Goal: Communication & Community: Answer question/provide support

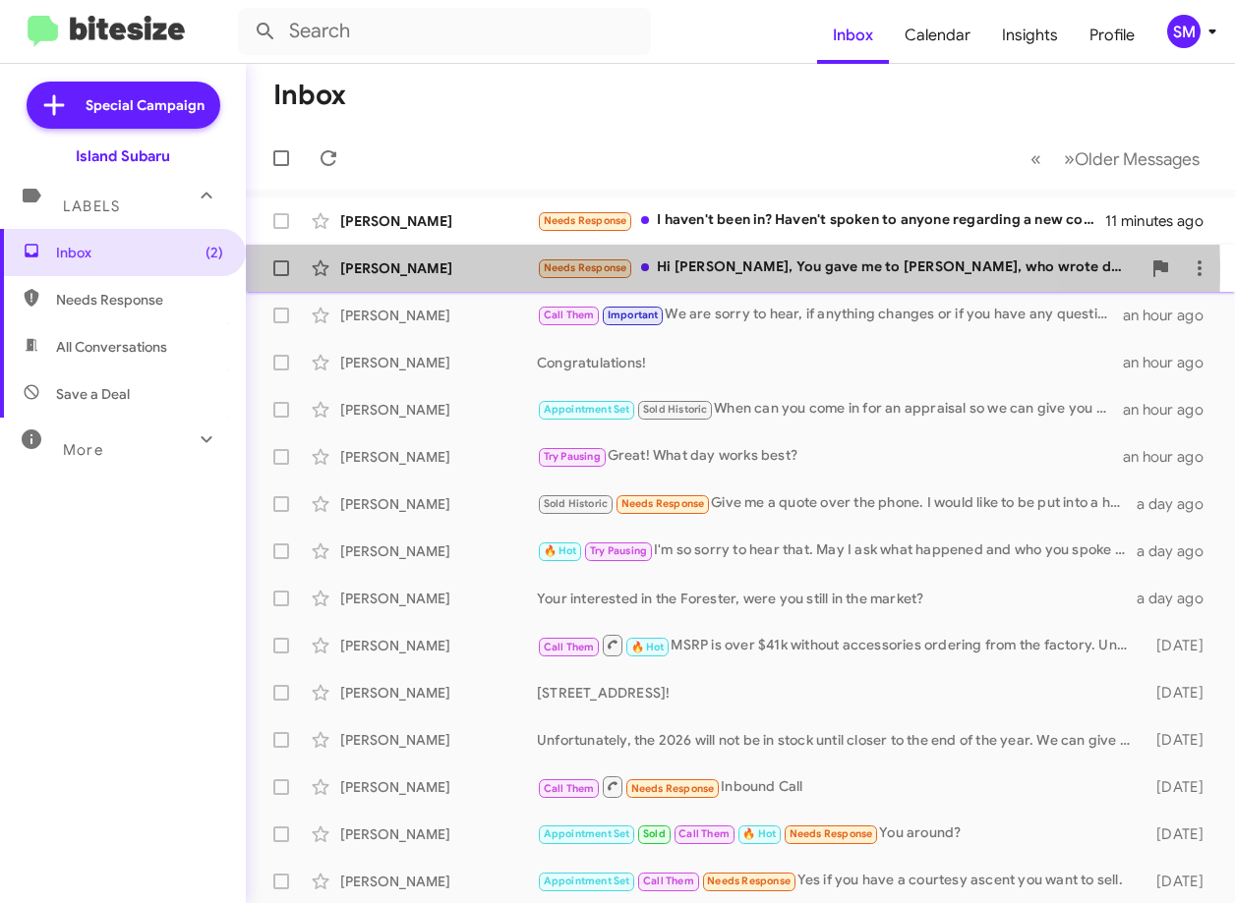
click at [514, 268] on div "[PERSON_NAME]" at bounding box center [438, 269] width 197 height 20
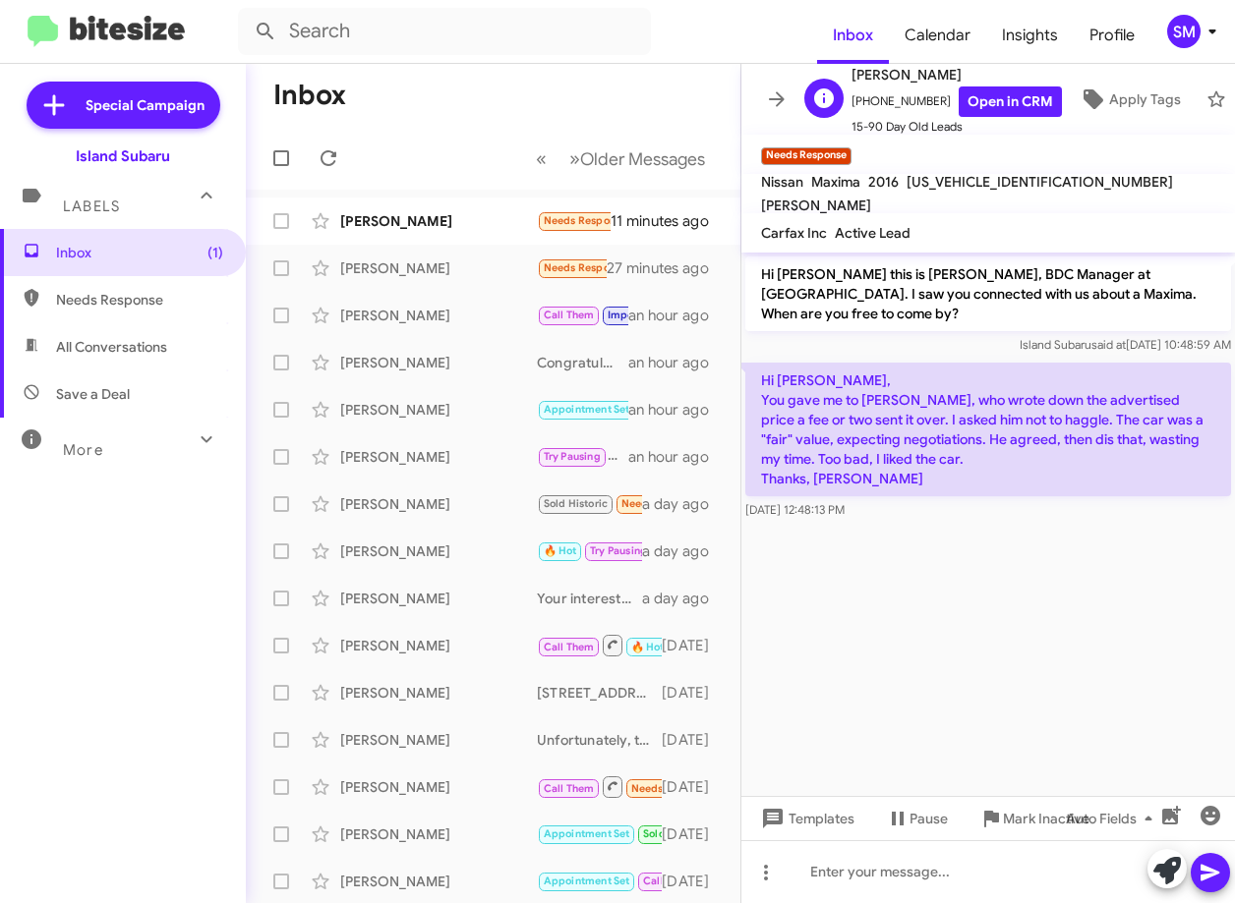
click at [987, 70] on span "[PERSON_NAME]" at bounding box center [956, 75] width 210 height 24
click at [984, 87] on link "Open in CRM" at bounding box center [1009, 102] width 103 height 30
click at [451, 279] on div "Brooke Tarabour Needs Response Hi Stephanie, You gave me to Kenny, who wrote do…" at bounding box center [492, 268] width 463 height 39
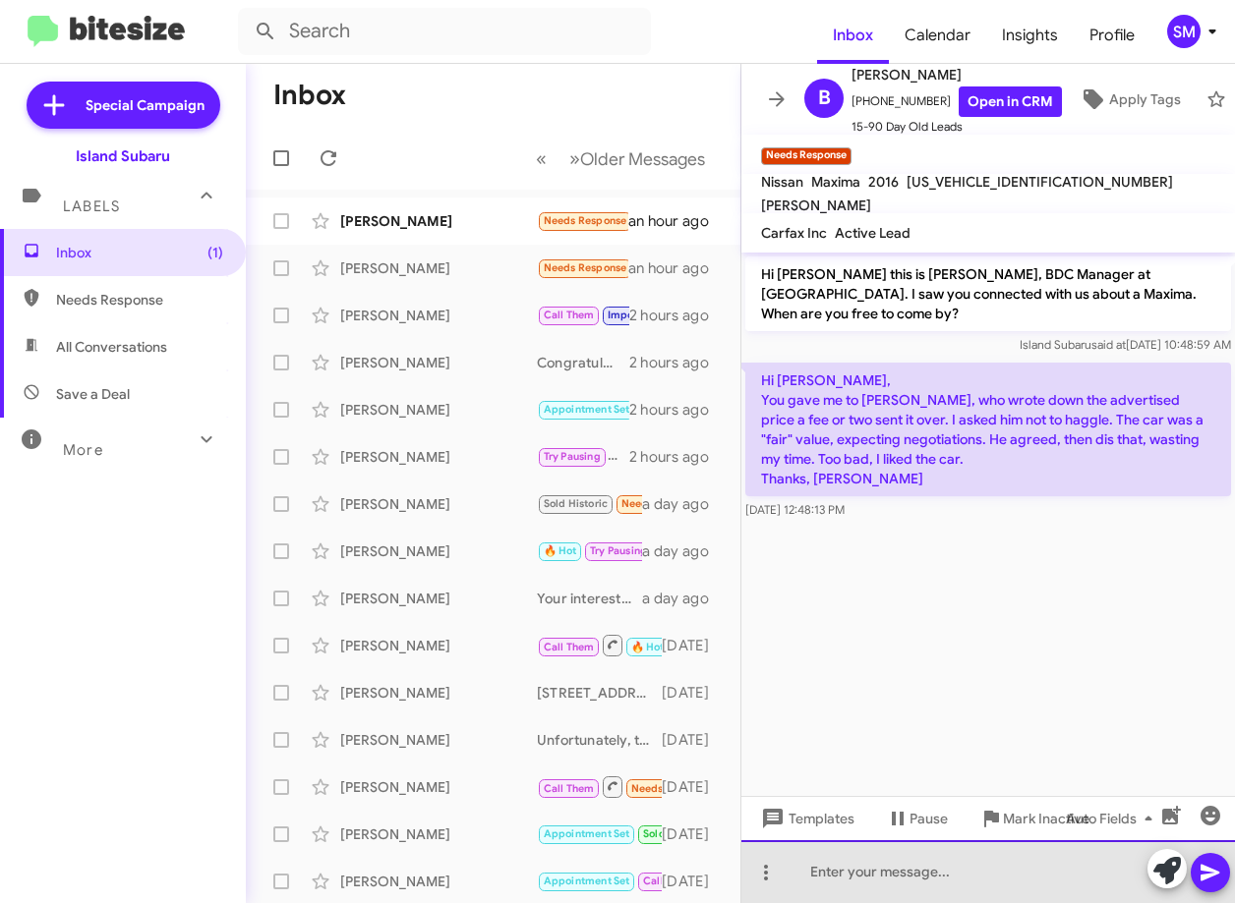
click at [906, 876] on div at bounding box center [987, 871] width 493 height 63
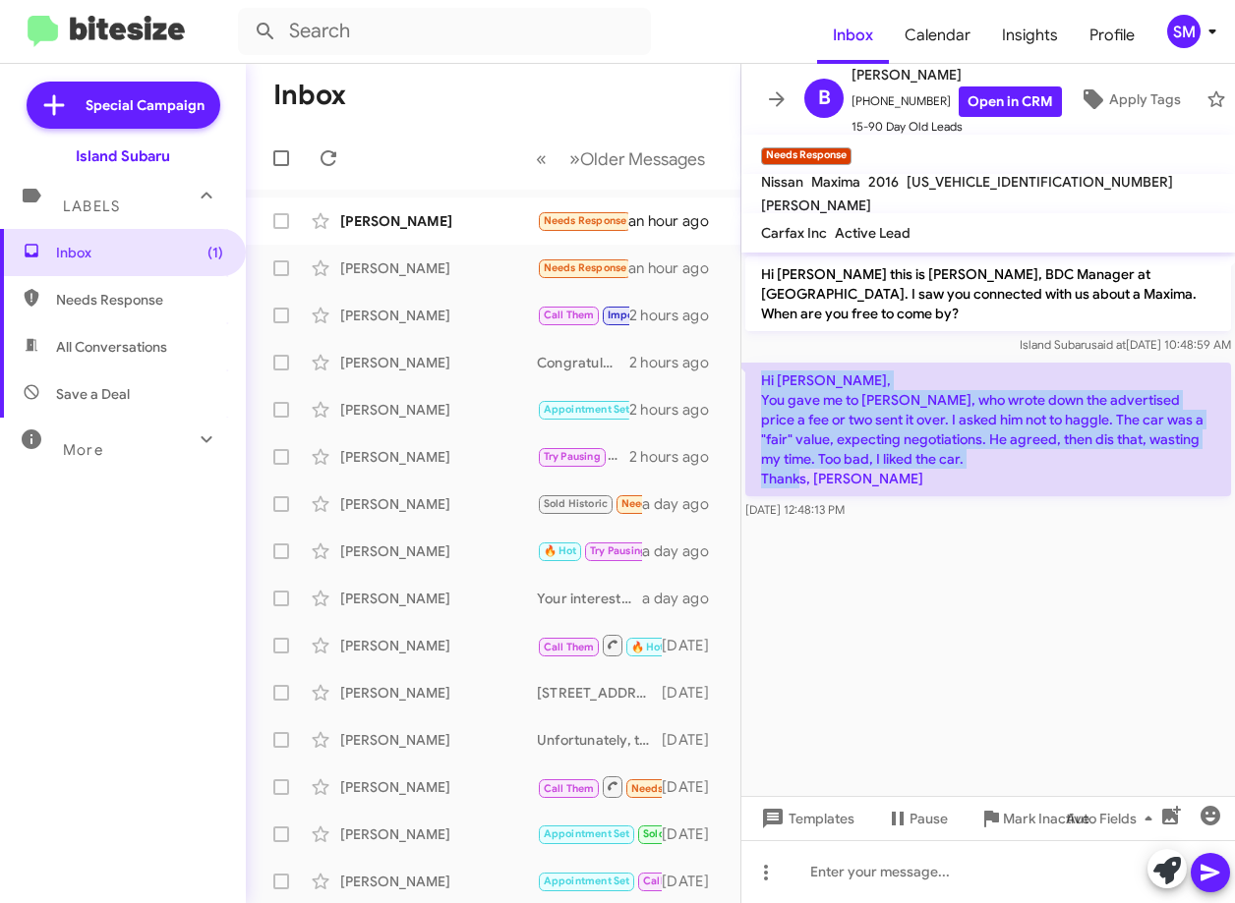
drag, startPoint x: 762, startPoint y: 376, endPoint x: 880, endPoint y: 487, distance: 162.0
click at [880, 487] on p "Hi Stephanie, You gave me to Kenny, who wrote down the advertised price a fee o…" at bounding box center [988, 430] width 486 height 134
copy p "Hi Stephanie, You gave me to Kenny, who wrote down the advertised price a fee o…"
click at [934, 866] on div at bounding box center [987, 871] width 493 height 63
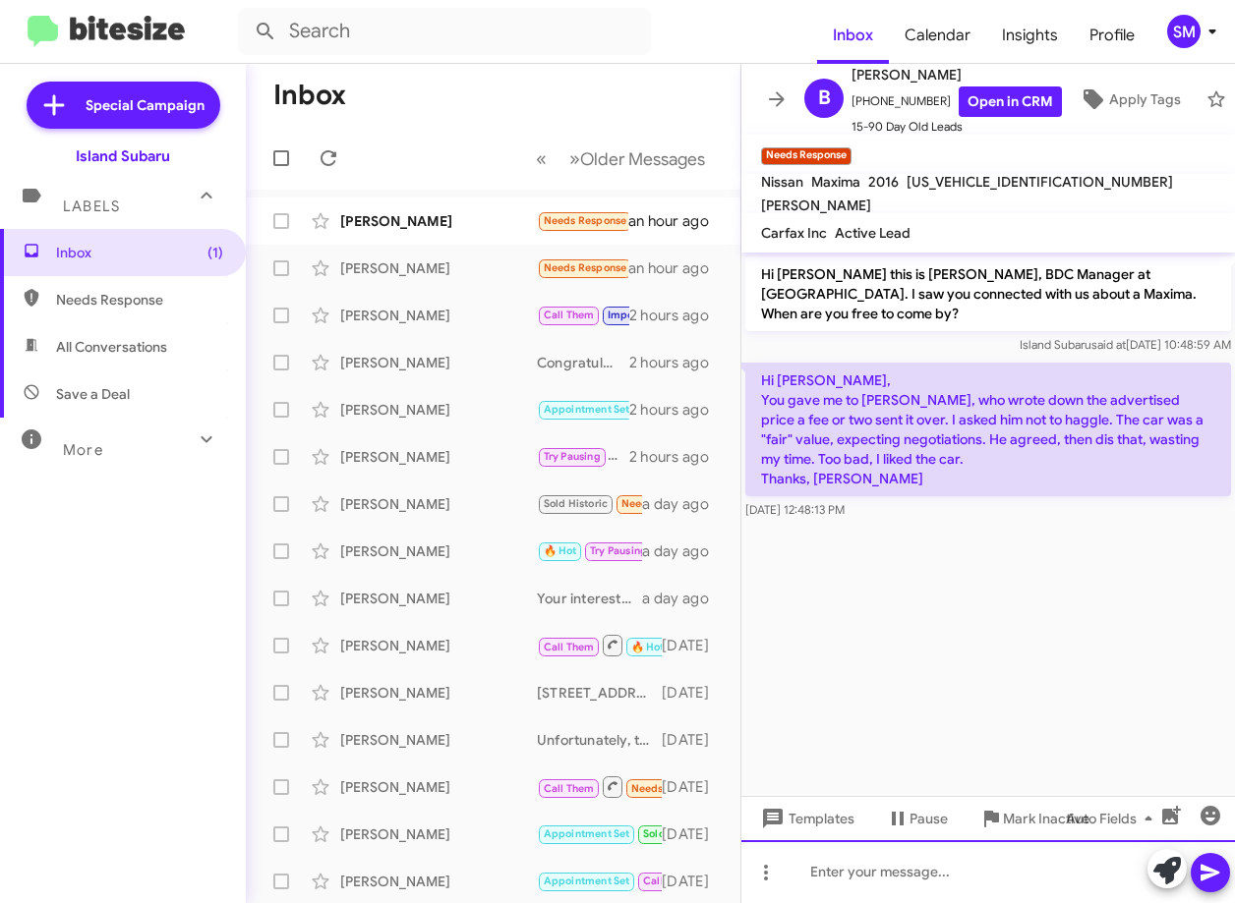
click at [860, 859] on div at bounding box center [987, 871] width 493 height 63
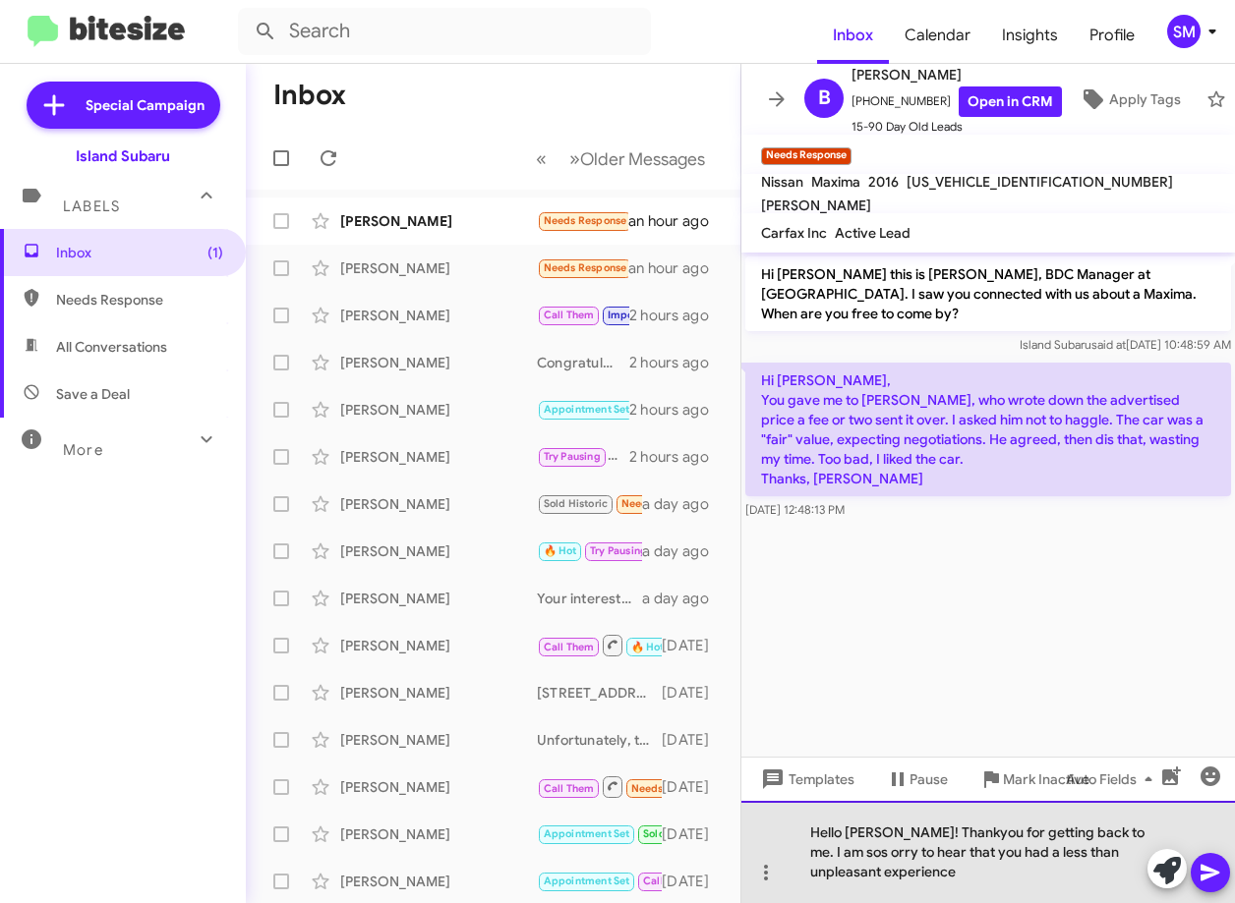
click at [839, 855] on div "Hello Brooke! Thankyou for getting back to me. I am sos orry to hear that you h…" at bounding box center [987, 852] width 493 height 102
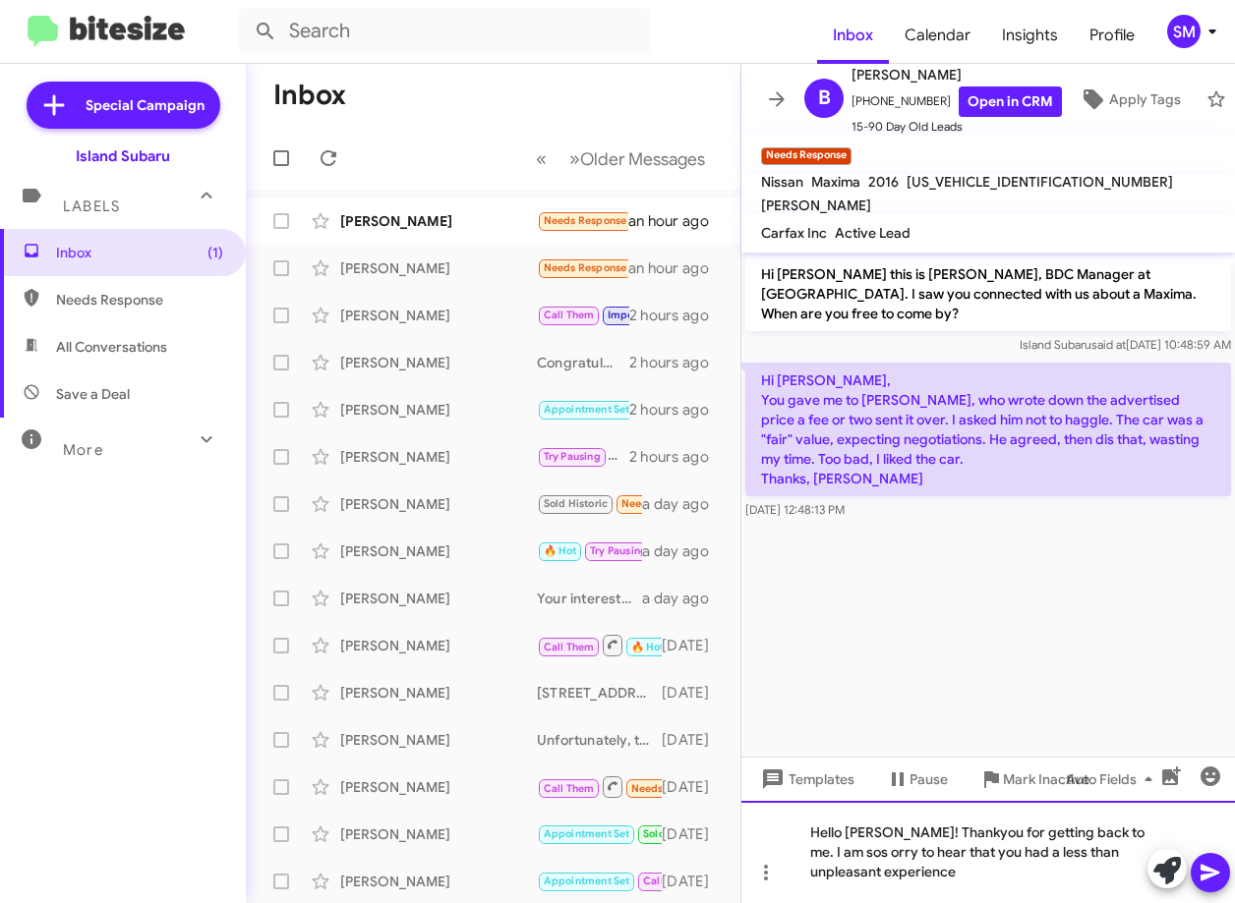
click at [832, 855] on div "Hello Brooke! Thankyou for getting back to me. I am sos orry to hear that you h…" at bounding box center [987, 852] width 493 height 102
click at [906, 870] on div "Hello Brooke! Thankyou for getting back to me. I am so sorry to hear that you h…" at bounding box center [987, 852] width 493 height 102
click at [906, 877] on div "Hello Brooke! Thankyou for getting back to me. I am so sorry to hear that you h…" at bounding box center [987, 852] width 493 height 102
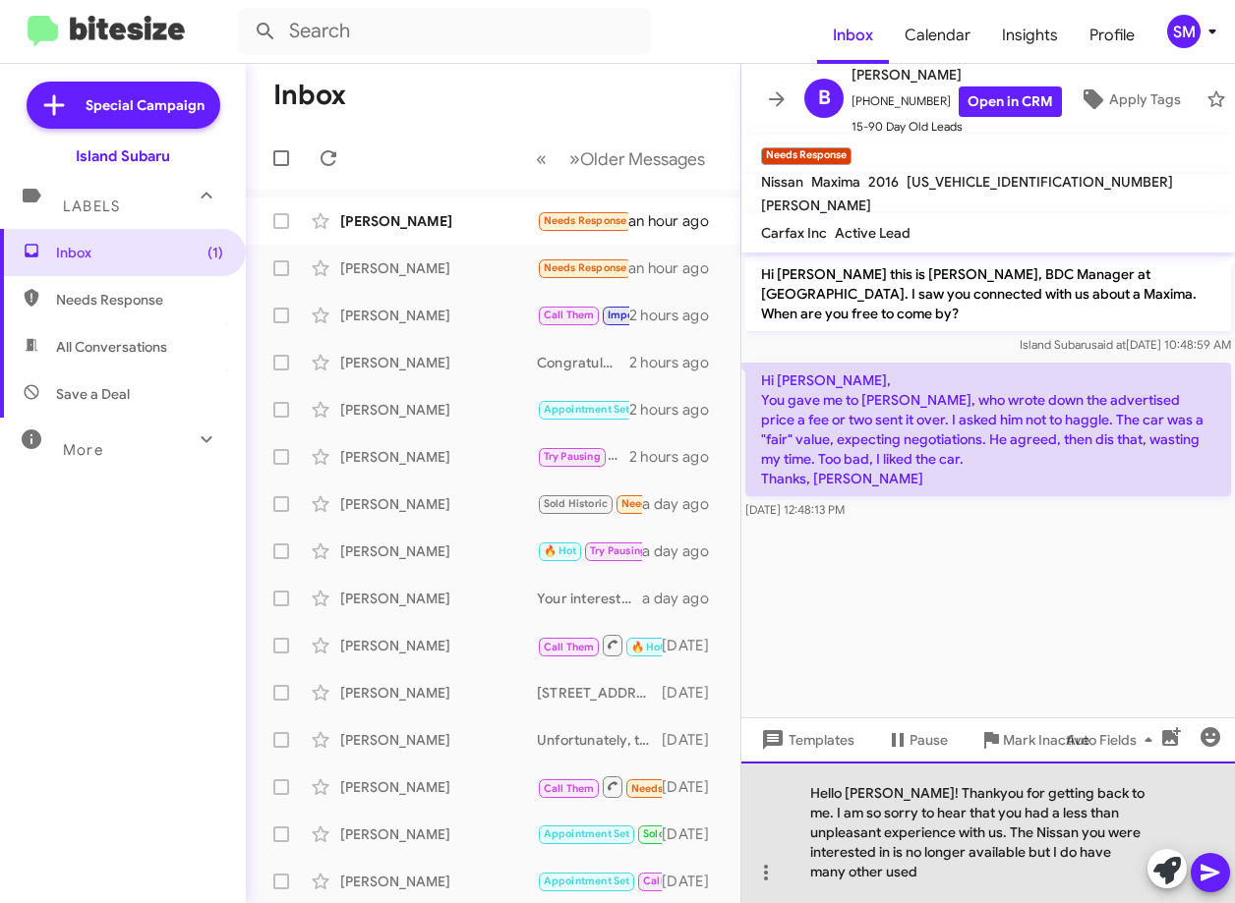
click at [912, 883] on div "Hello Brooke! Thankyou for getting back to me. I am so sorry to hear that you h…" at bounding box center [987, 833] width 493 height 142
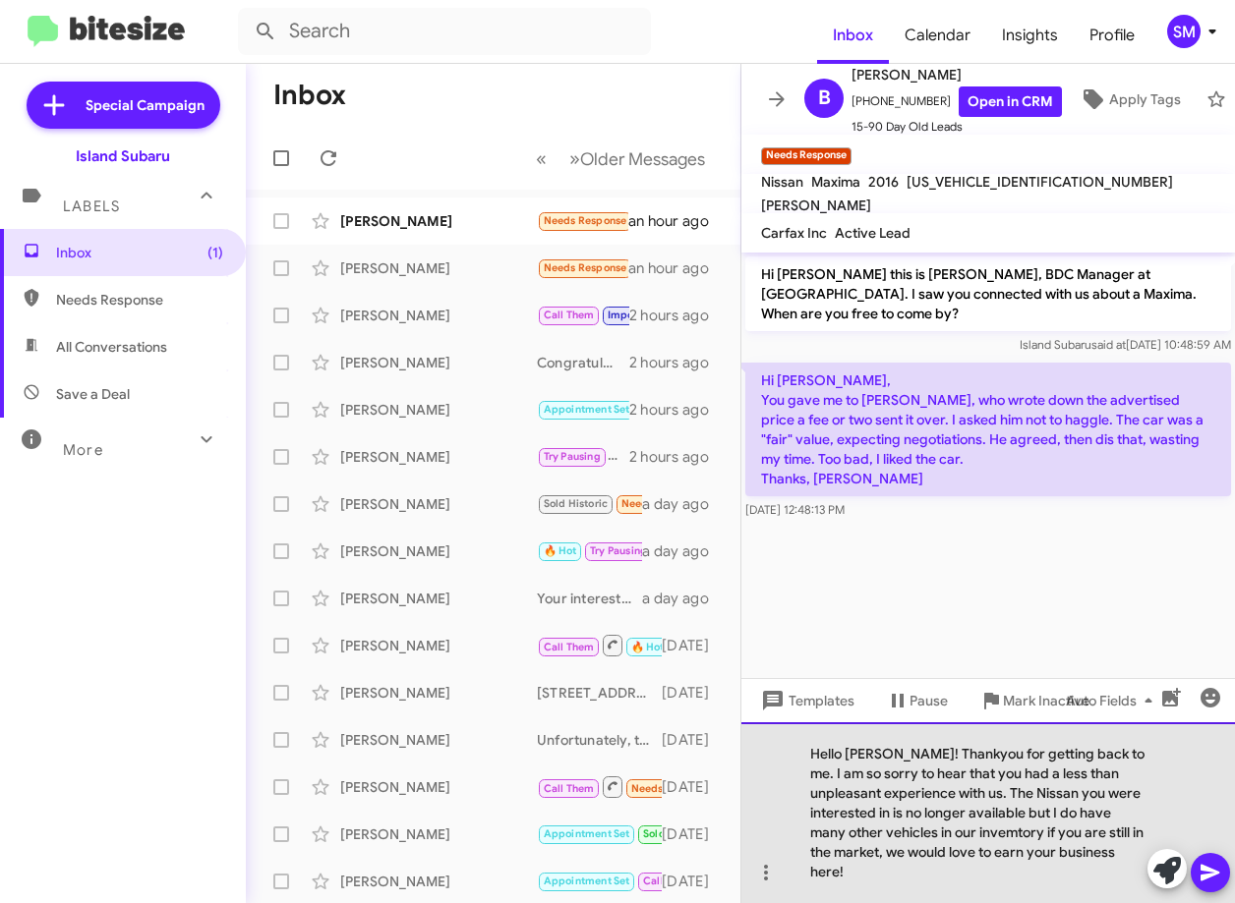
drag, startPoint x: 929, startPoint y: 862, endPoint x: 910, endPoint y: 860, distance: 18.8
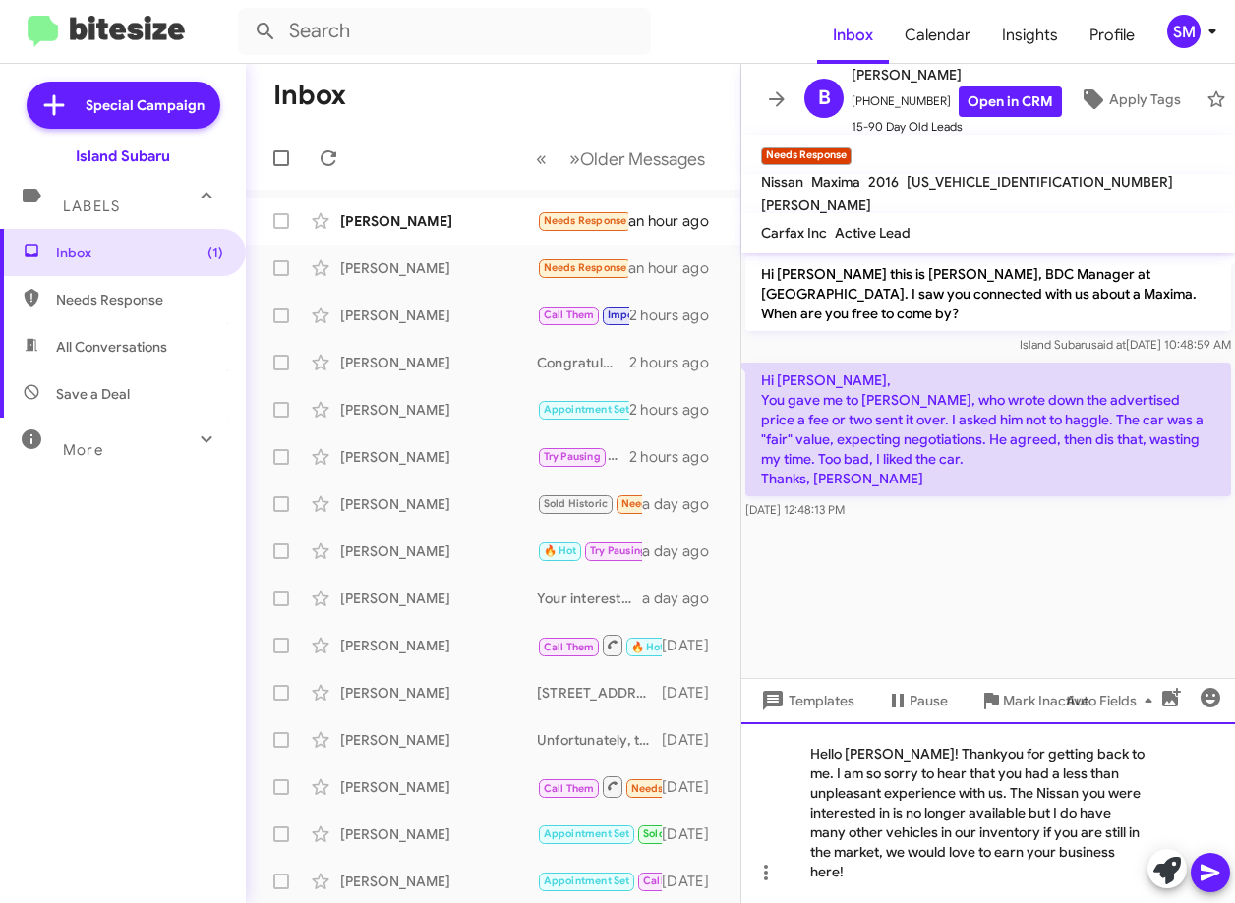
click at [1086, 875] on div "Hello [PERSON_NAME]! Thankyou for getting back to me. I am so sorry to hear tha…" at bounding box center [987, 813] width 493 height 181
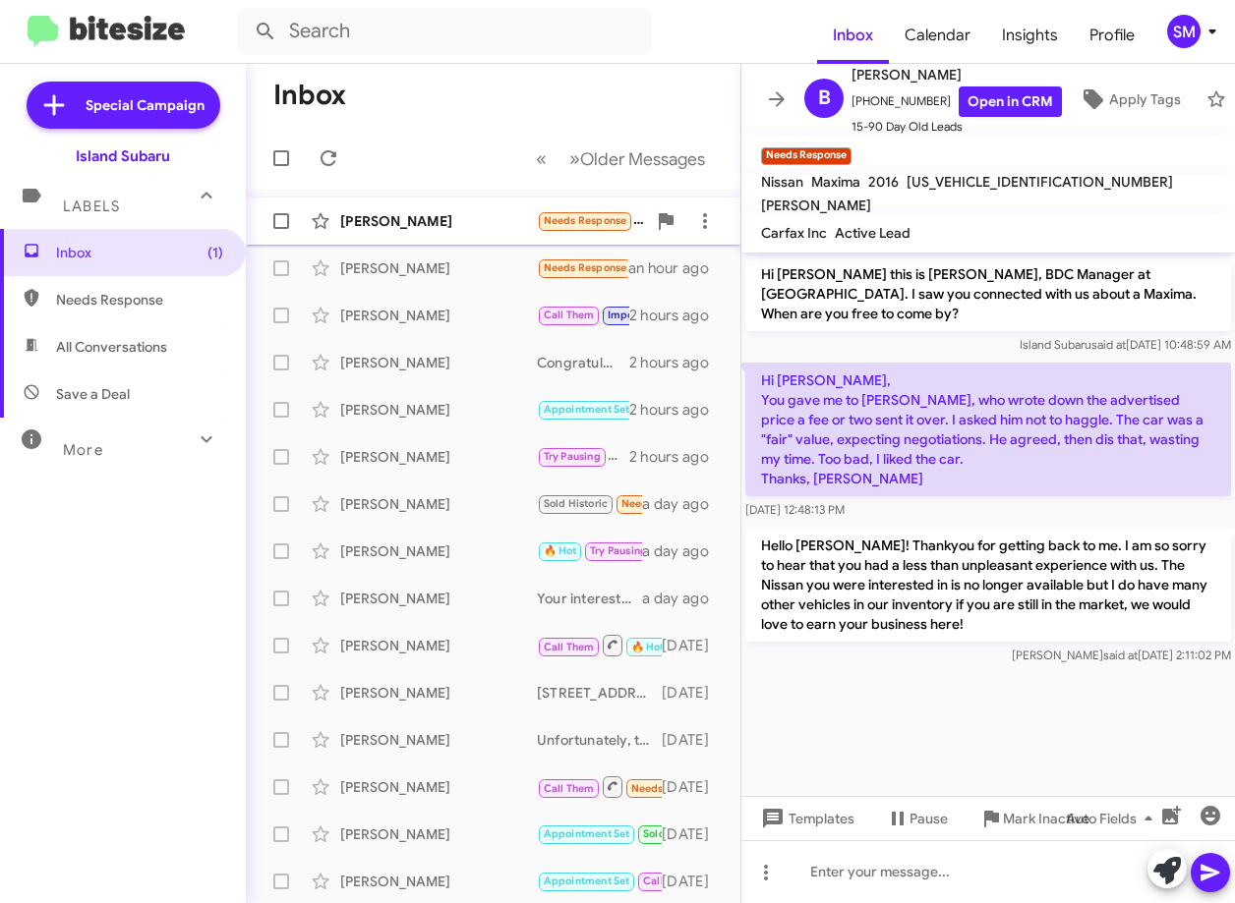
click at [415, 217] on div "[PERSON_NAME]" at bounding box center [438, 221] width 197 height 20
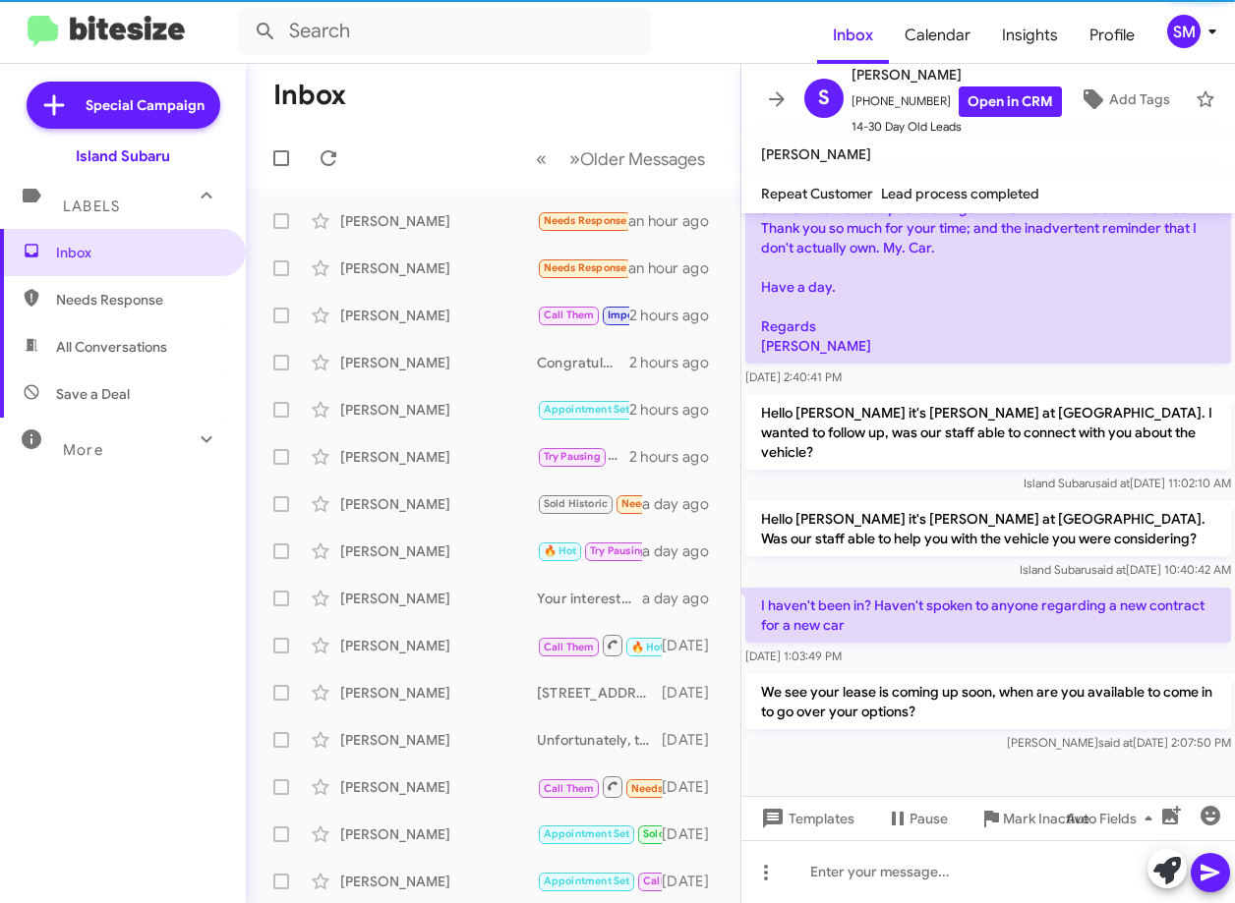
scroll to position [404, 0]
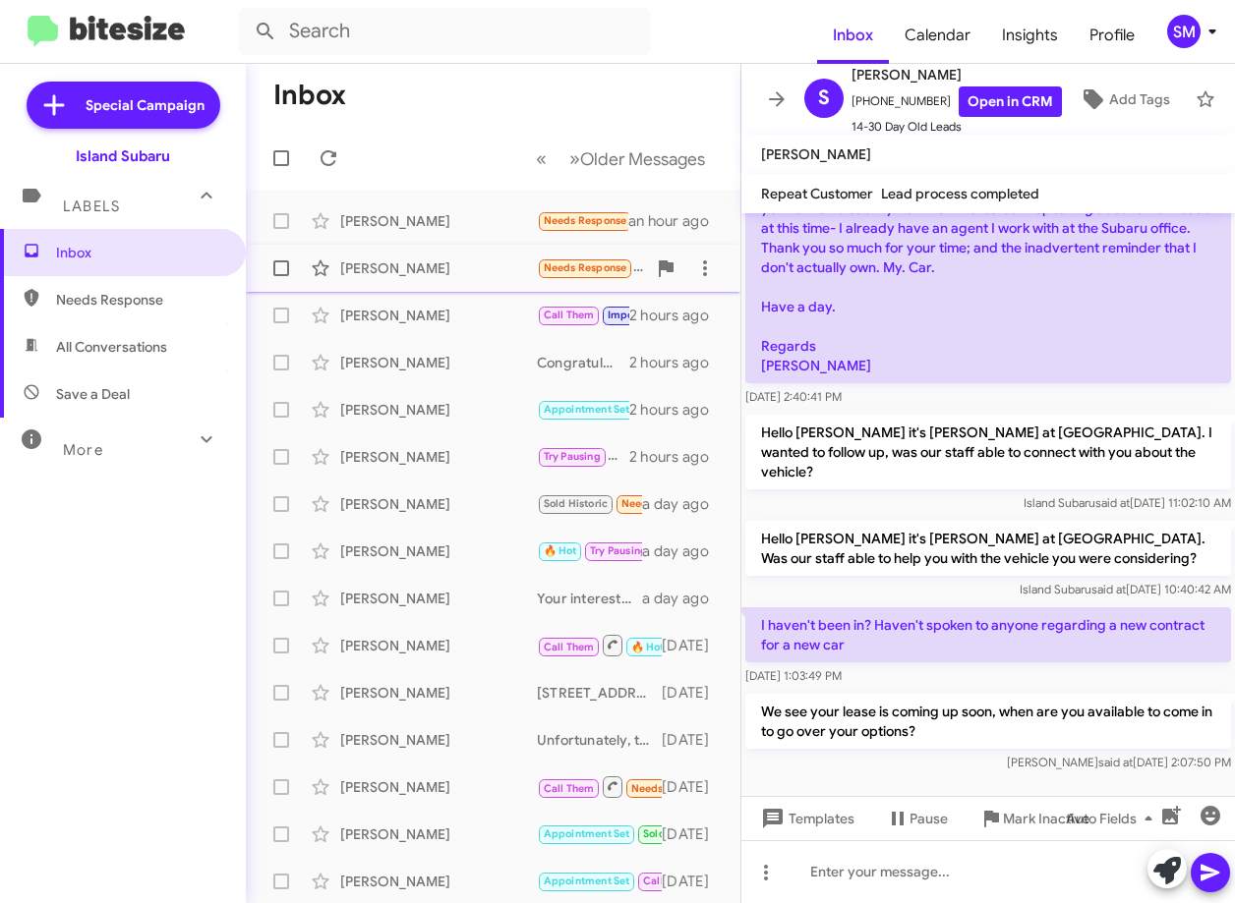
click at [463, 269] on div "[PERSON_NAME]" at bounding box center [438, 269] width 197 height 20
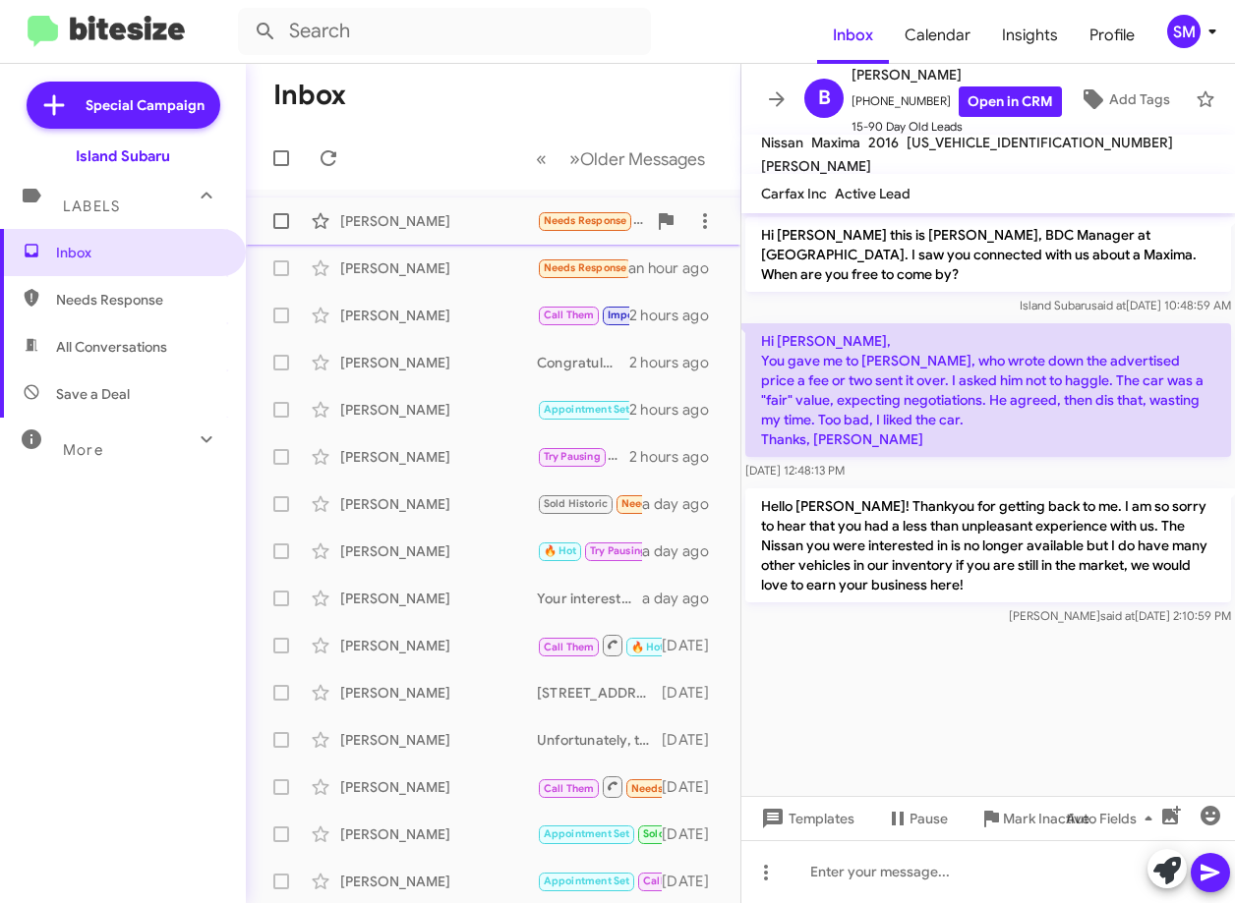
click at [467, 214] on div "[PERSON_NAME]" at bounding box center [438, 221] width 197 height 20
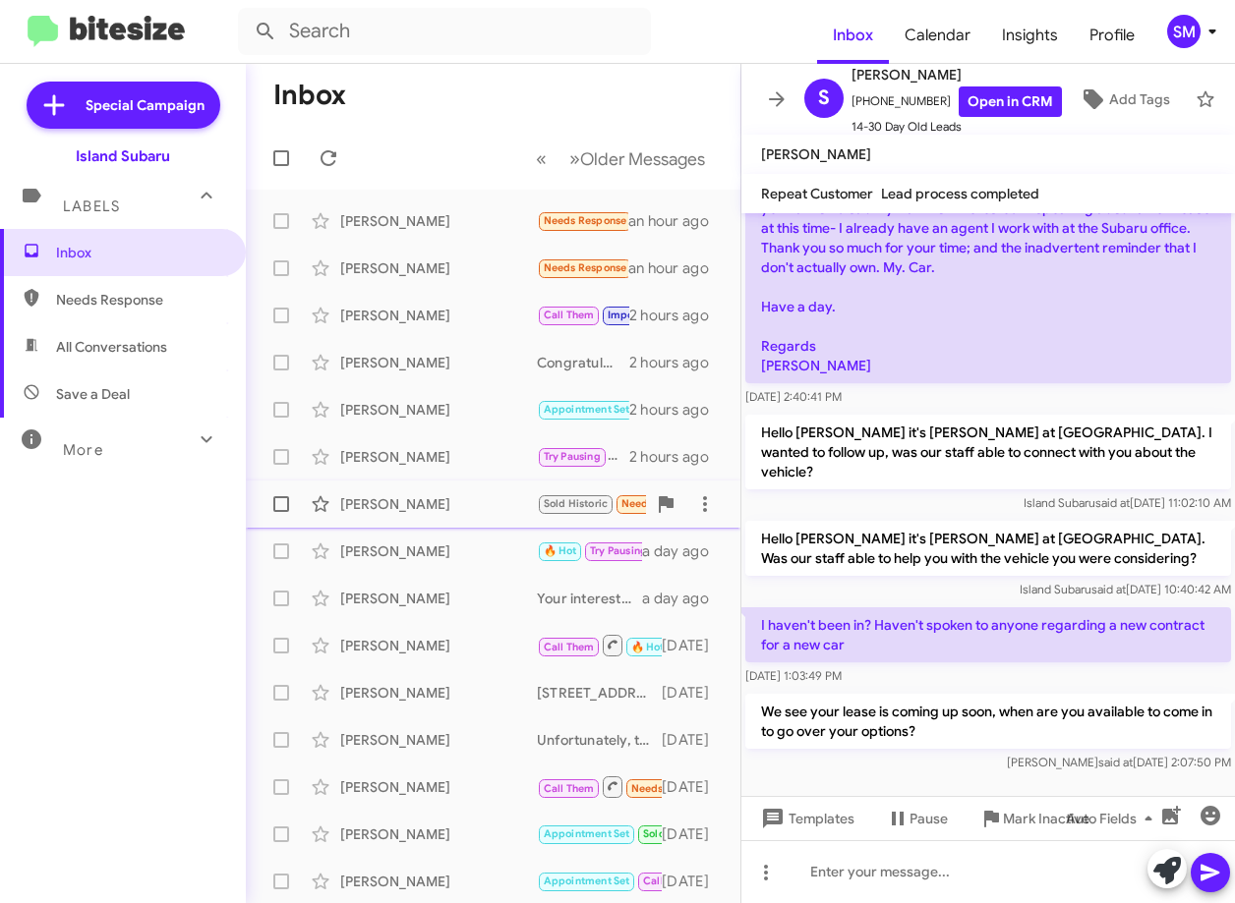
click at [437, 490] on div "Robert Lambert Sold Historic Needs Response Give me a quote over the phone. I w…" at bounding box center [492, 504] width 463 height 39
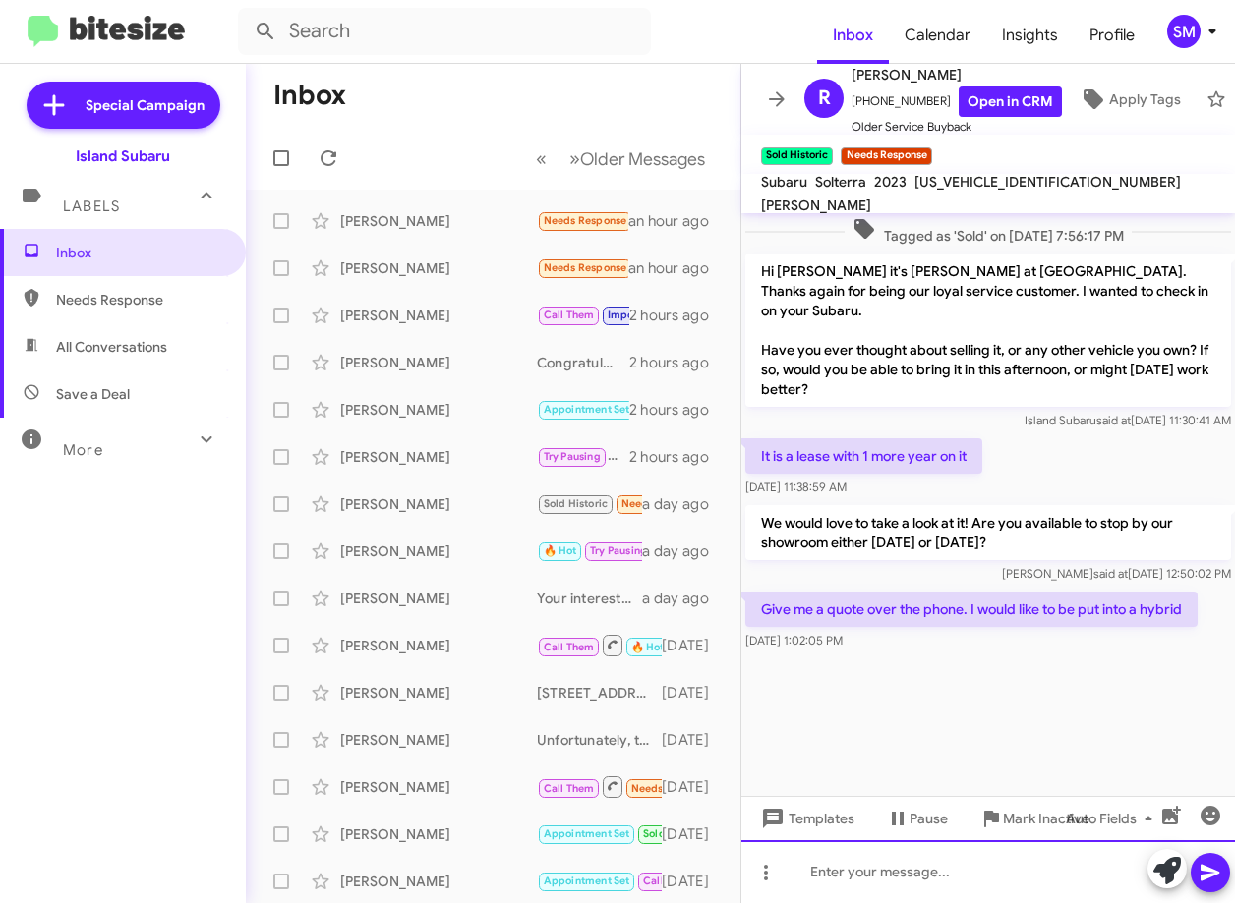
click at [892, 870] on div at bounding box center [987, 871] width 493 height 63
click at [892, 863] on div at bounding box center [987, 871] width 493 height 63
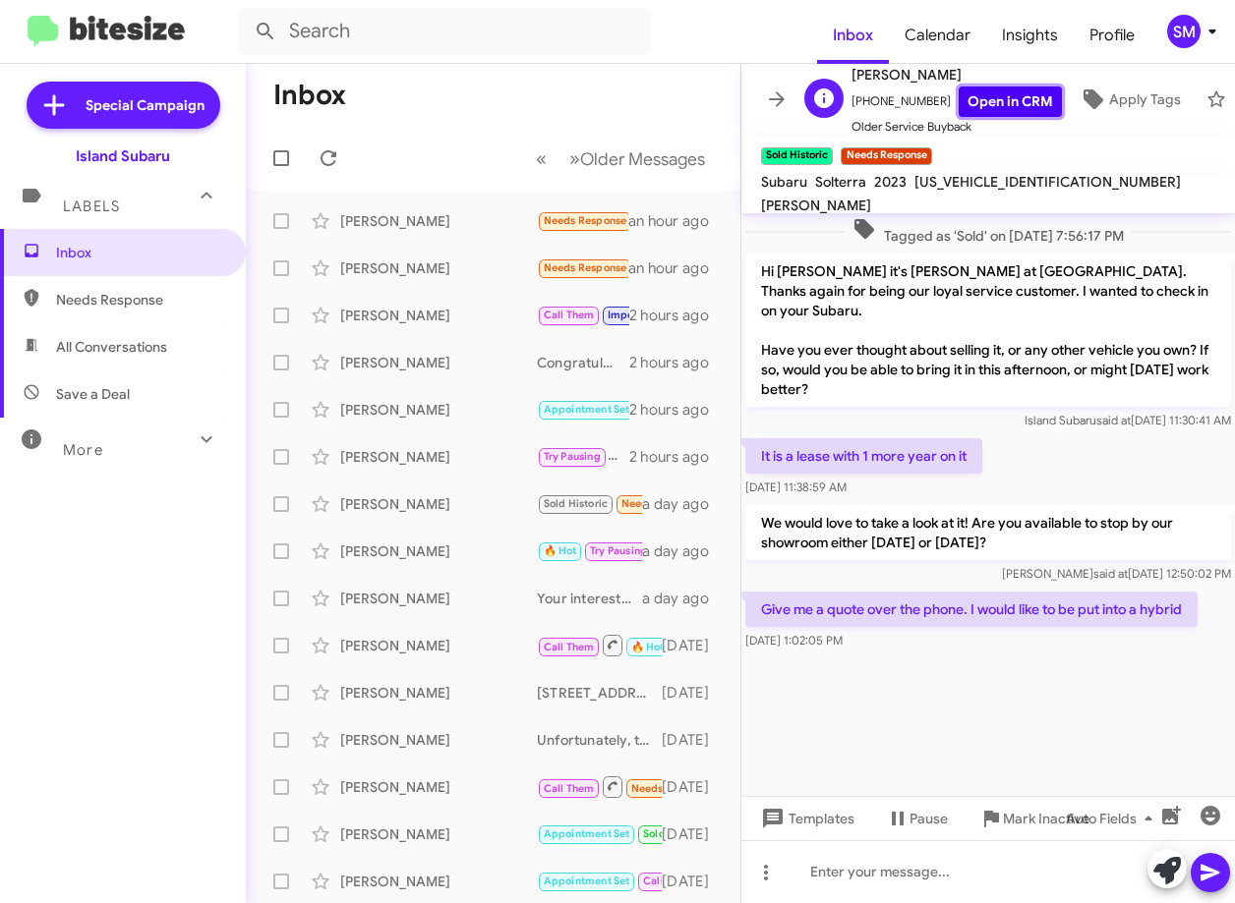
click at [1027, 87] on link "Open in CRM" at bounding box center [1009, 102] width 103 height 30
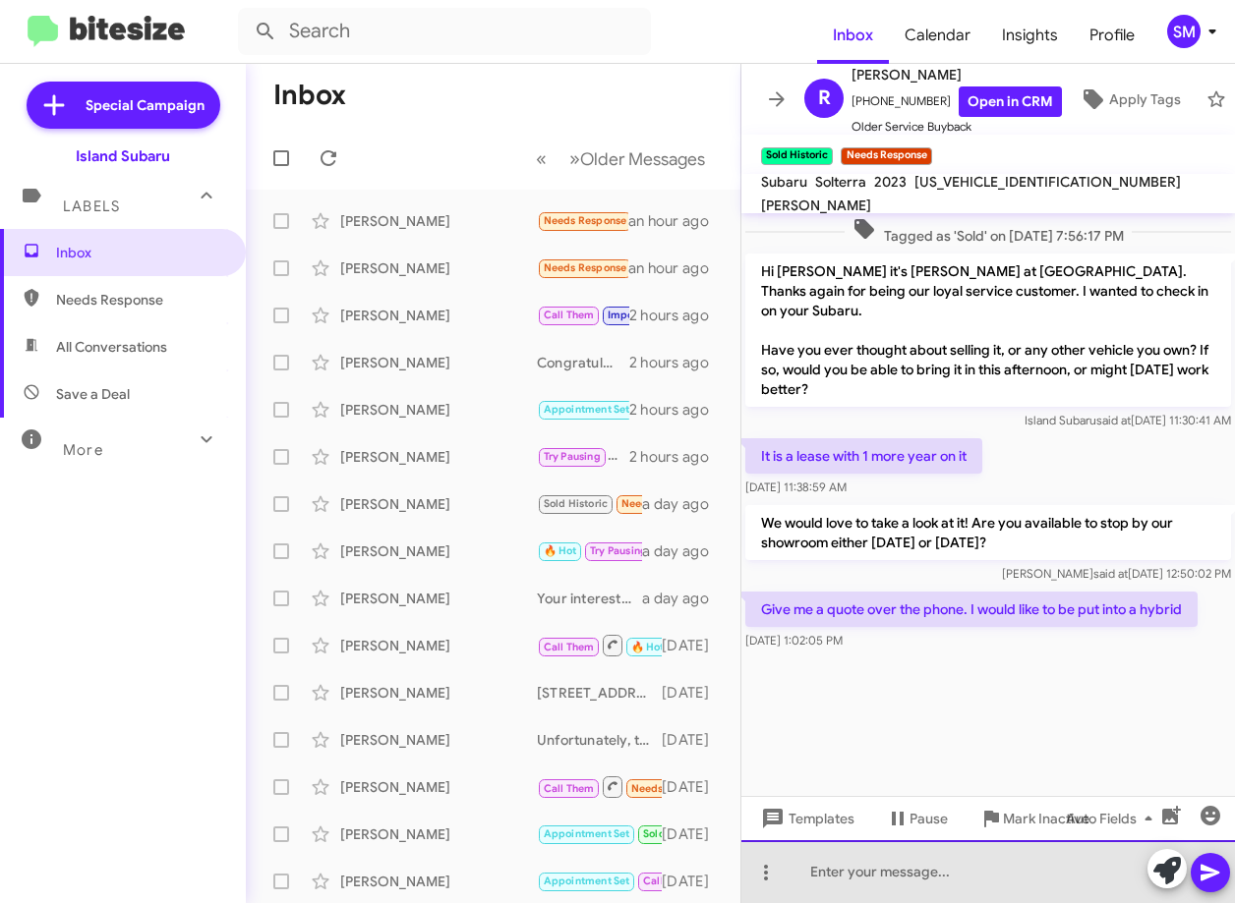
click at [826, 858] on div at bounding box center [987, 871] width 493 height 63
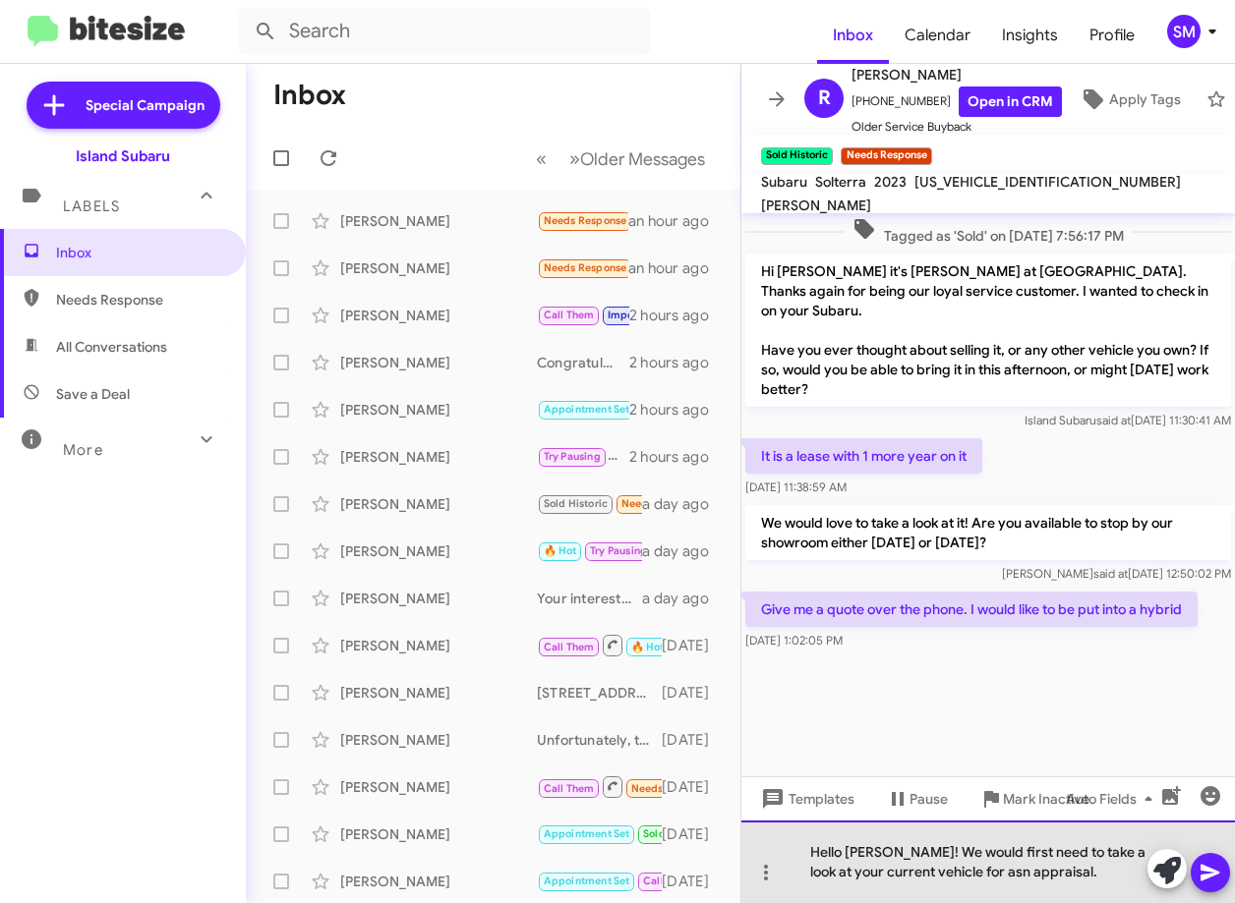
click at [973, 872] on div "Hello Robert! We would first need to take a look at your current vehicle for as…" at bounding box center [987, 862] width 493 height 83
click at [1070, 880] on div "Hello Robert! We would first need to take a look at your current vehicle for an…" at bounding box center [987, 862] width 493 height 83
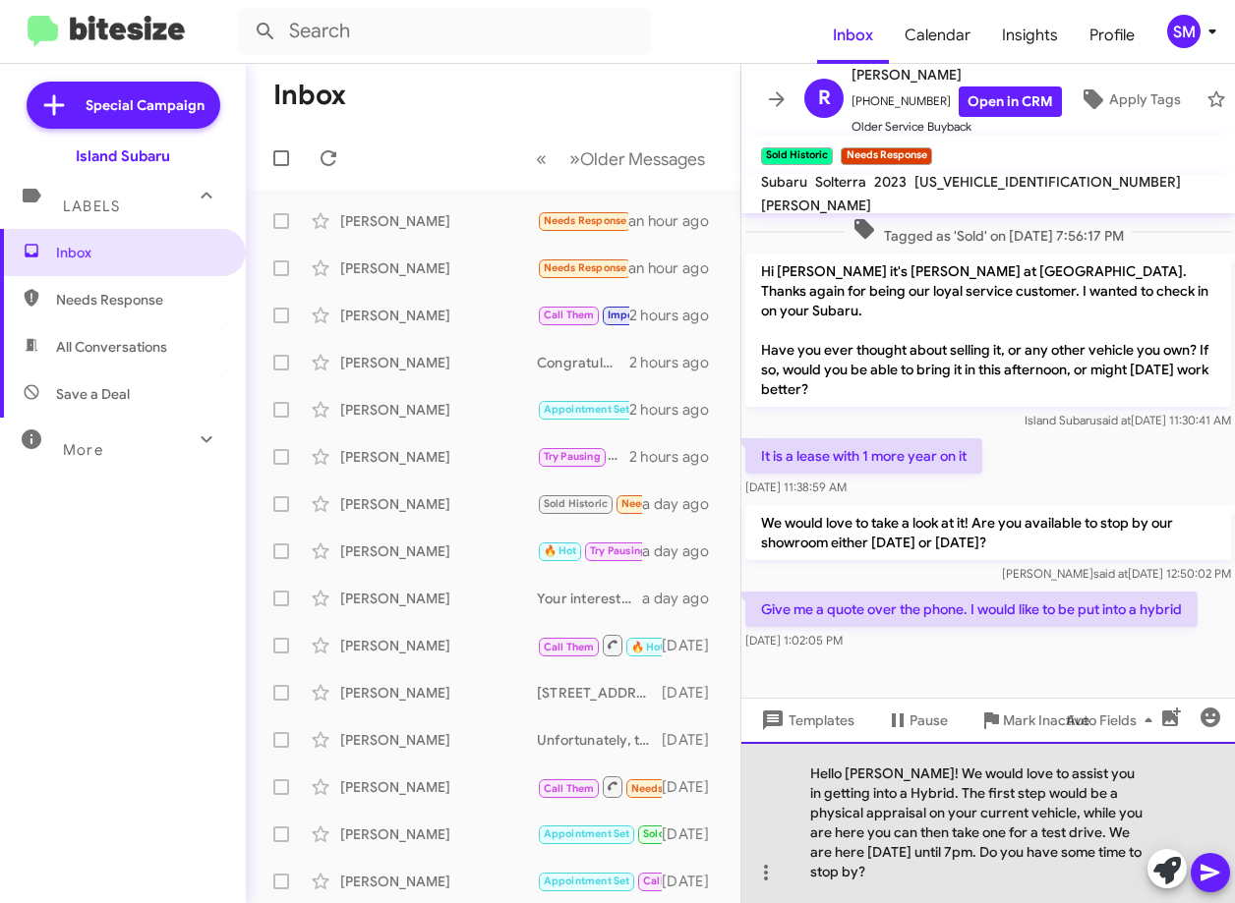
click at [951, 851] on div "Hello Robert! We would love to assist you in getting into a Hybrid. The first s…" at bounding box center [987, 822] width 493 height 161
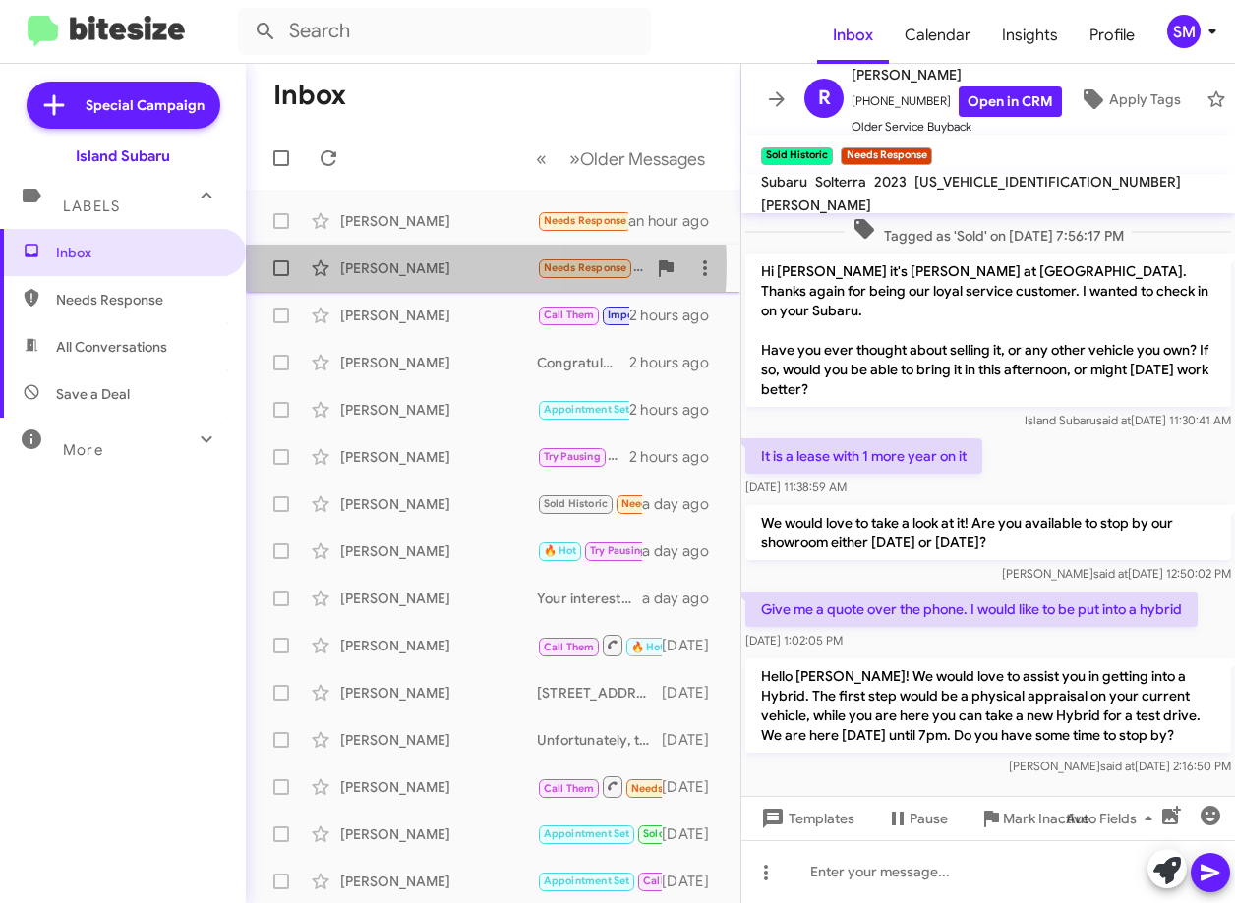
click at [394, 265] on div "[PERSON_NAME]" at bounding box center [438, 269] width 197 height 20
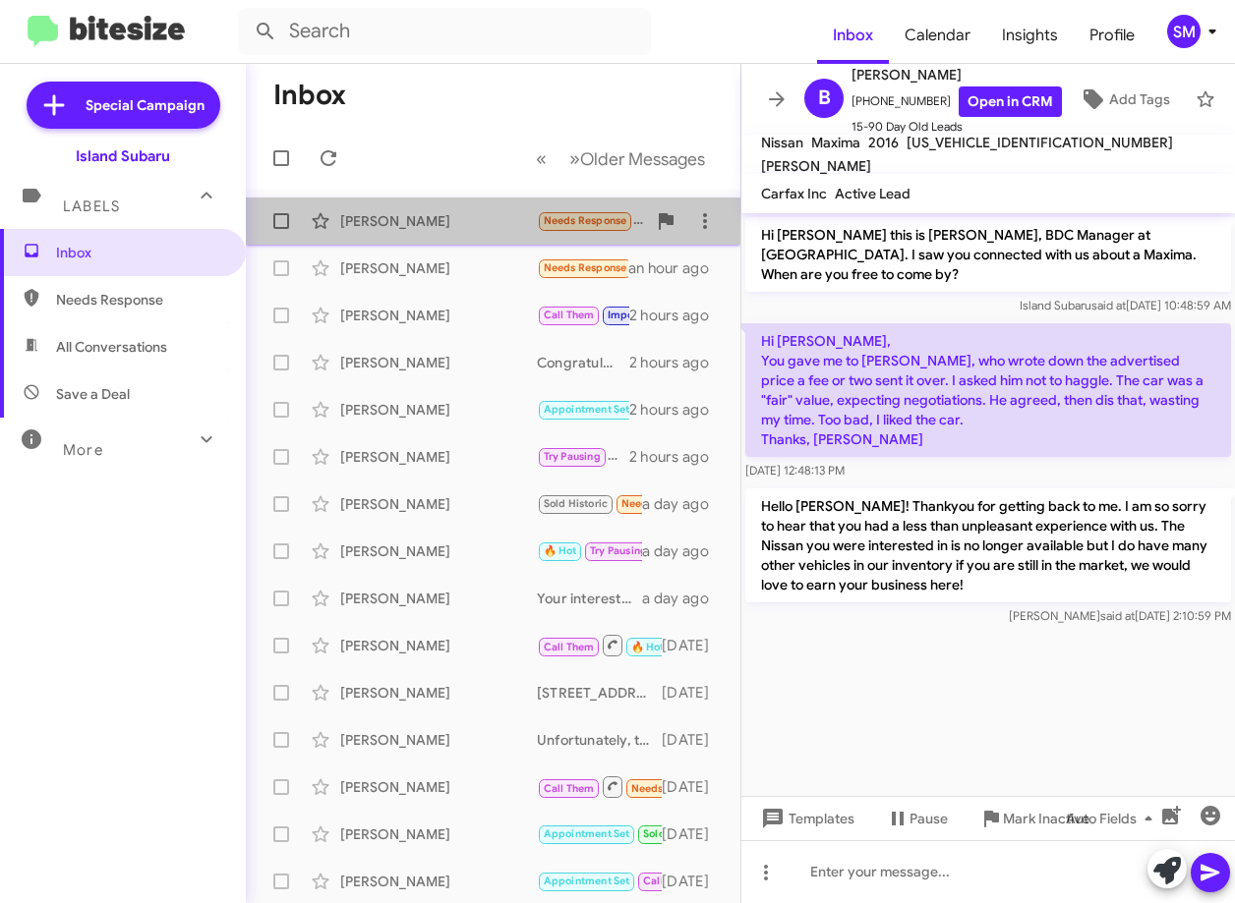
click at [494, 227] on div "[PERSON_NAME]" at bounding box center [438, 221] width 197 height 20
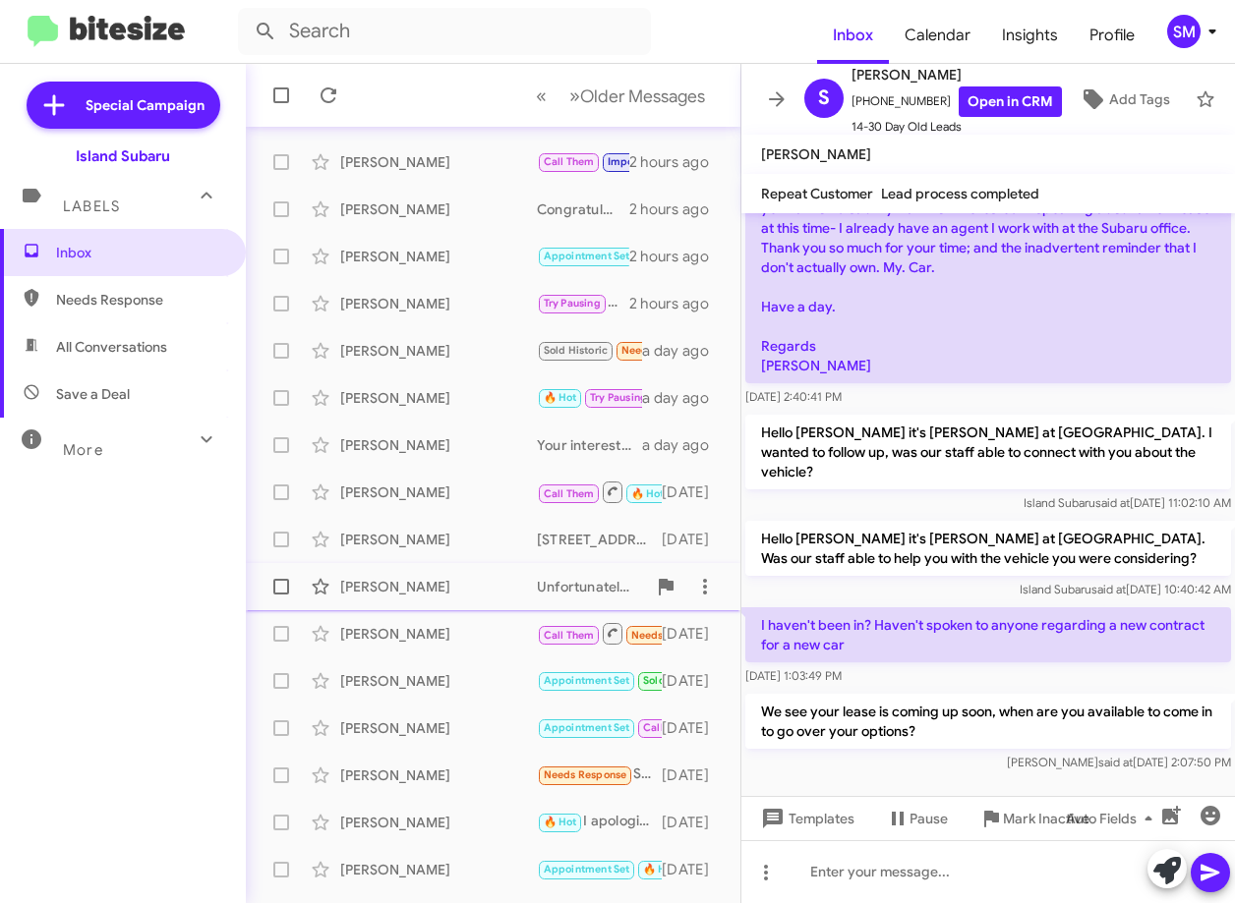
scroll to position [197, 0]
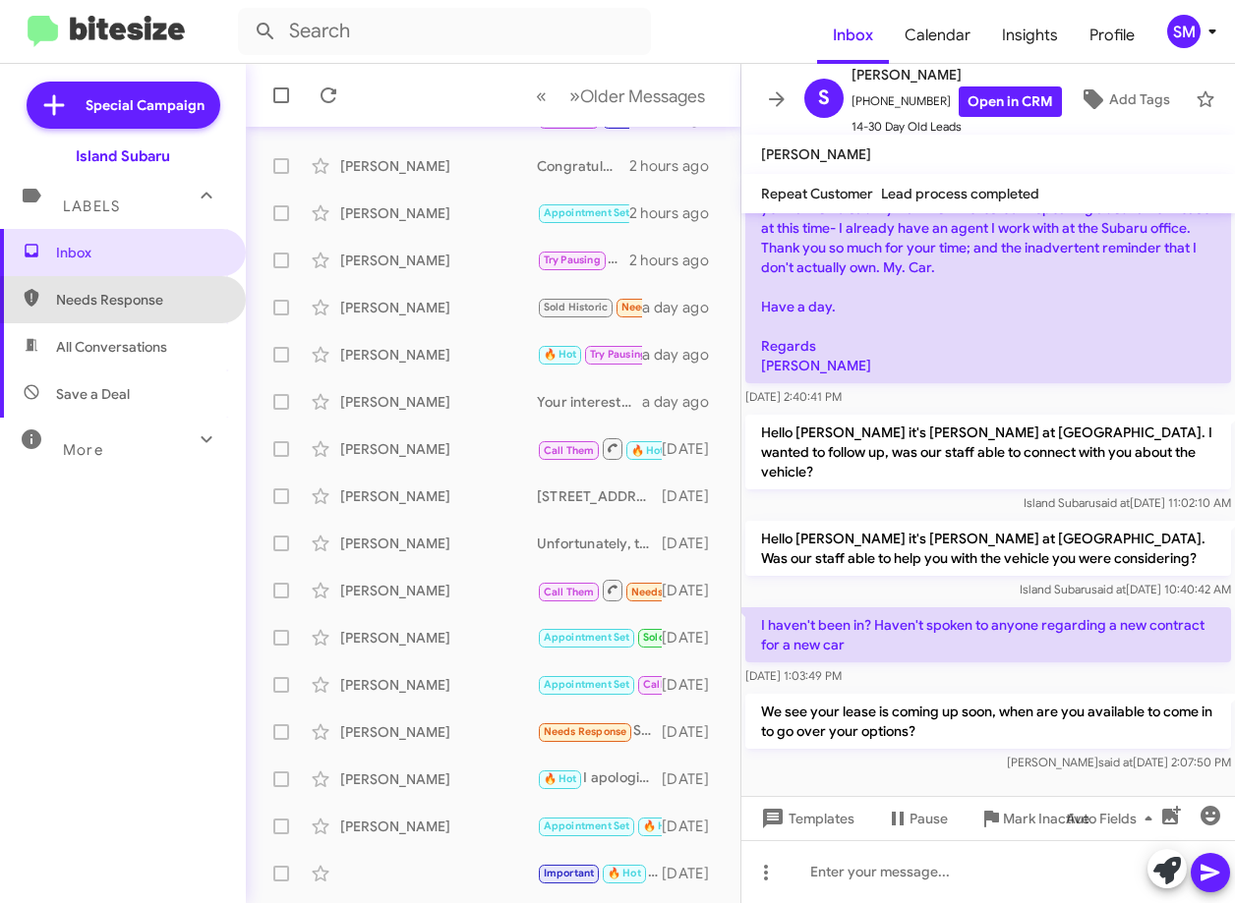
click at [139, 302] on span "Needs Response" at bounding box center [139, 300] width 167 height 20
type input "in:needs-response"
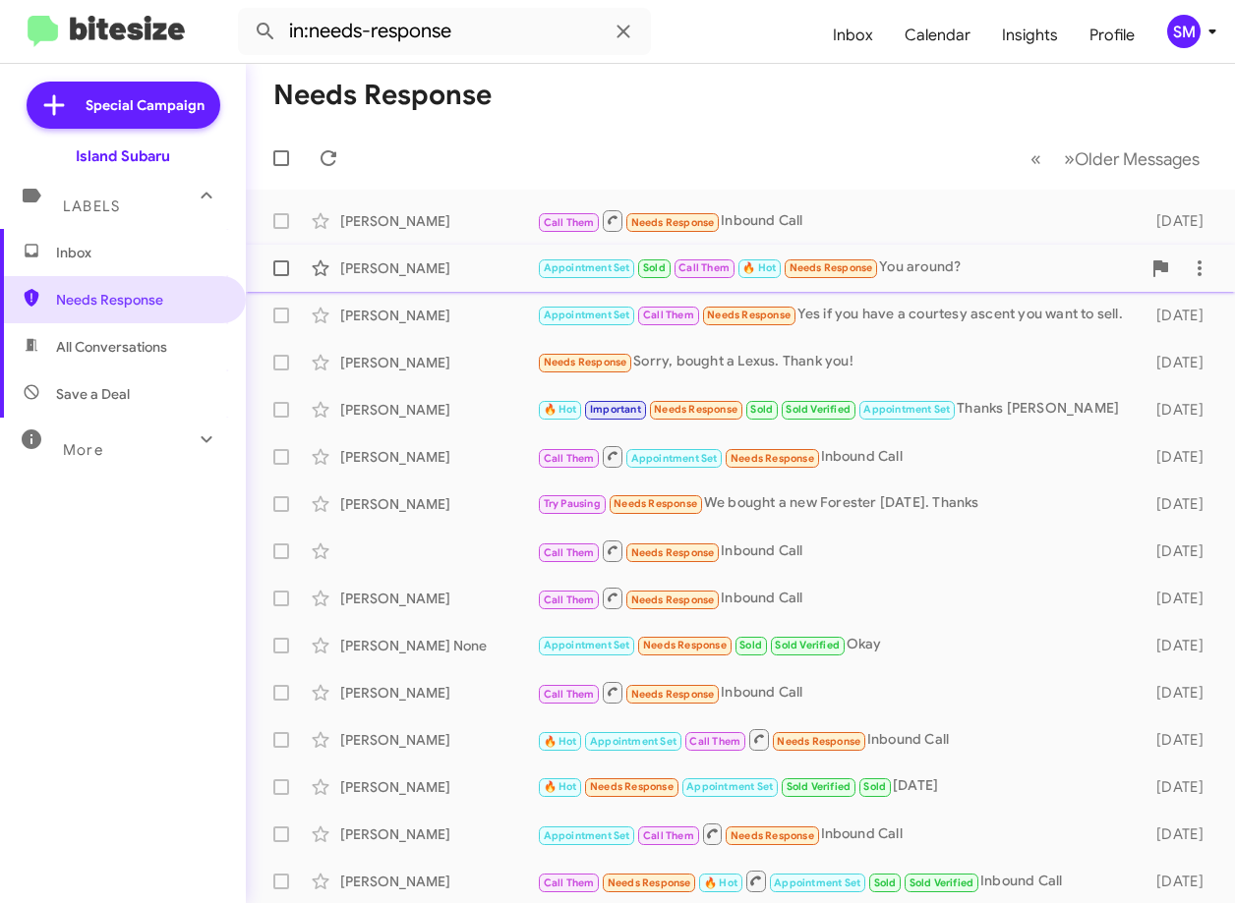
click at [917, 268] on div "Appointment Set Sold Call Them 🔥 Hot Needs Response You around?" at bounding box center [839, 268] width 604 height 23
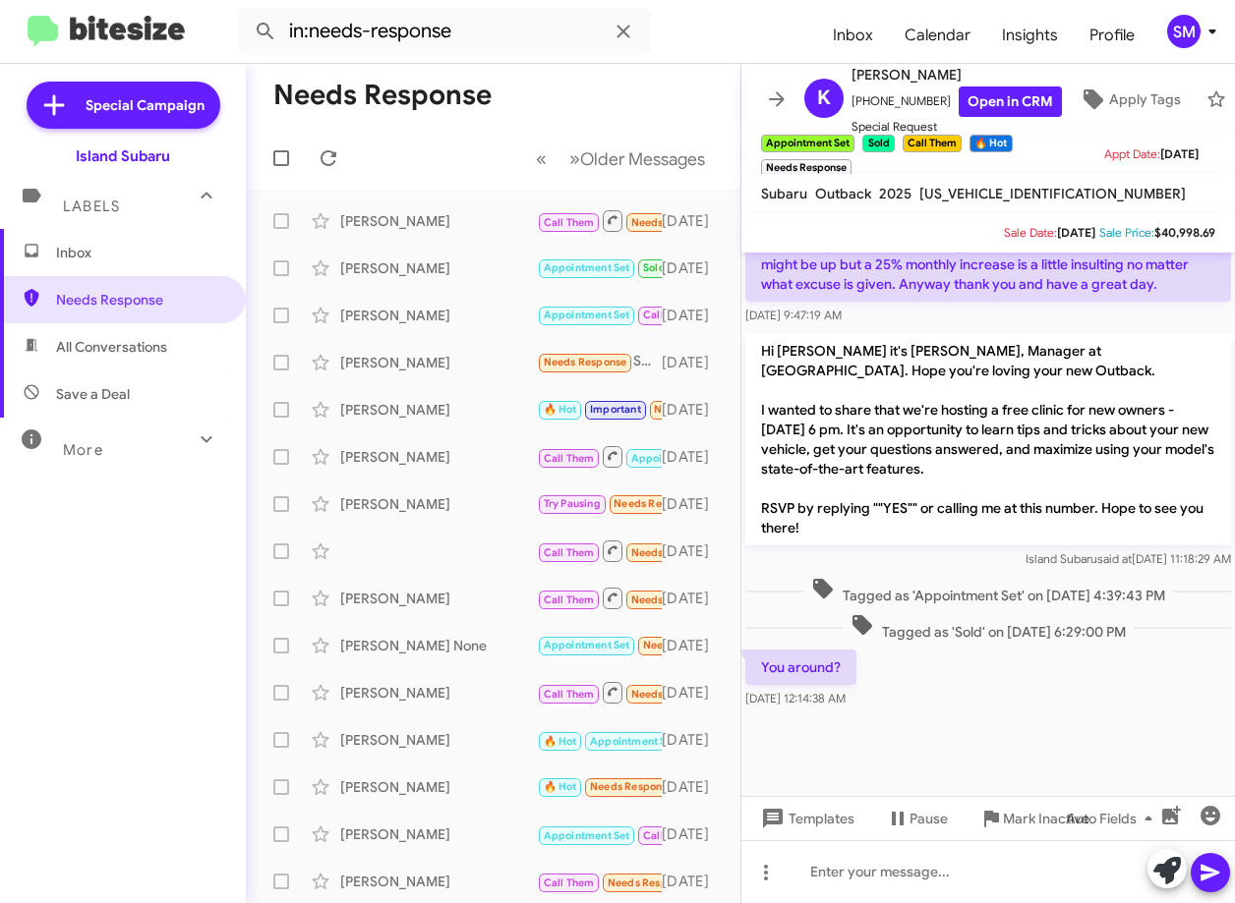
scroll to position [1205, 0]
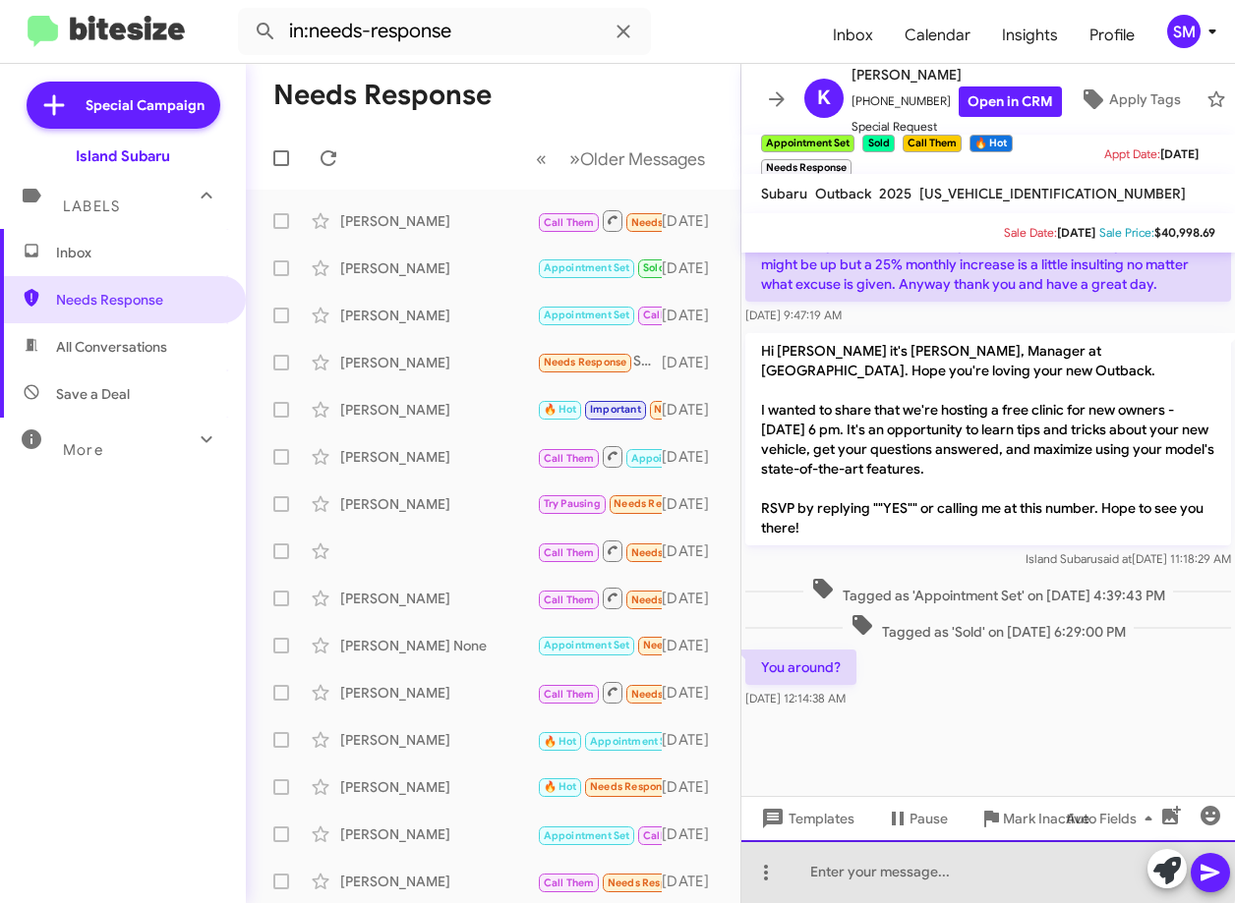
click at [852, 862] on div at bounding box center [987, 871] width 493 height 63
click at [891, 862] on div at bounding box center [987, 871] width 493 height 63
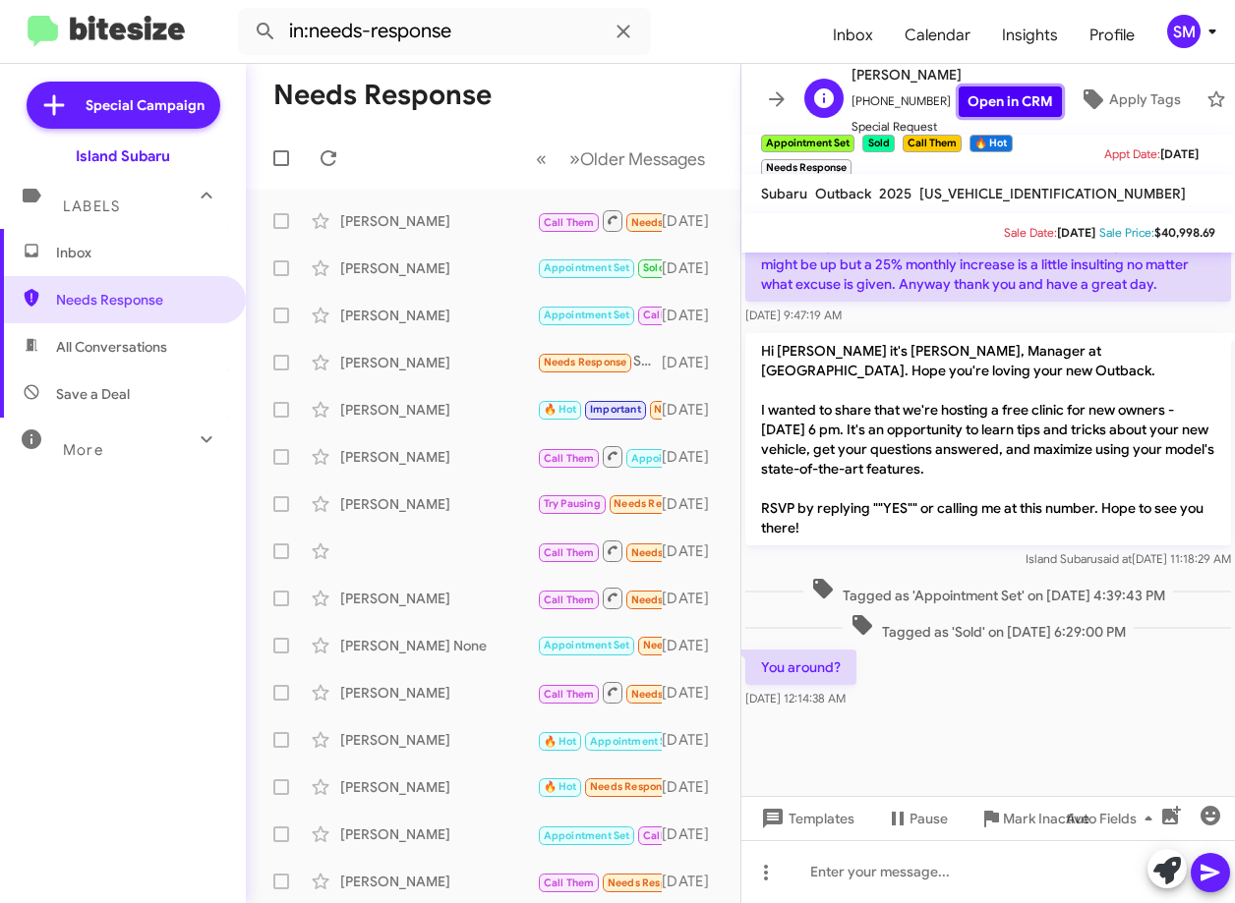
click at [980, 87] on link "Open in CRM" at bounding box center [1009, 102] width 103 height 30
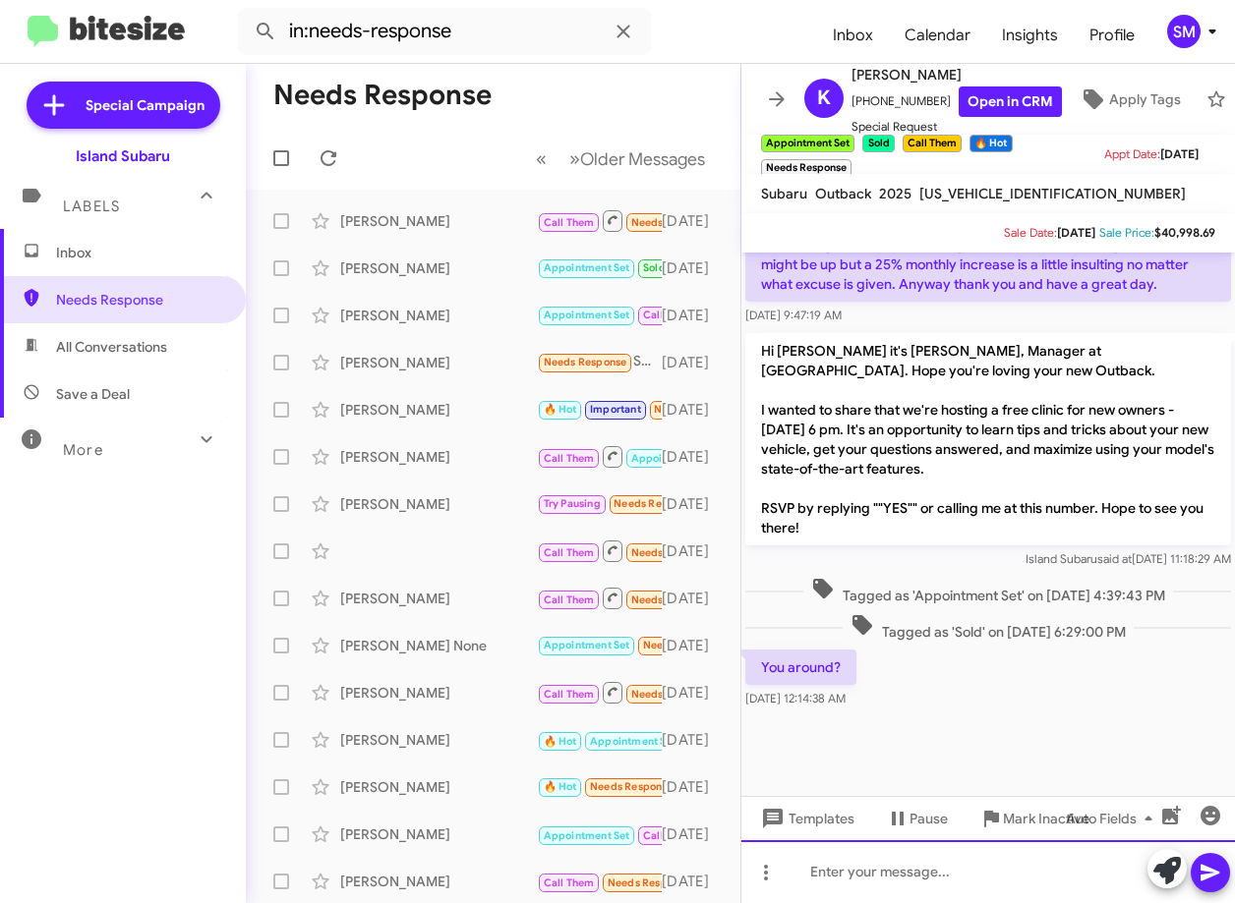
click at [1018, 877] on div at bounding box center [987, 871] width 493 height 63
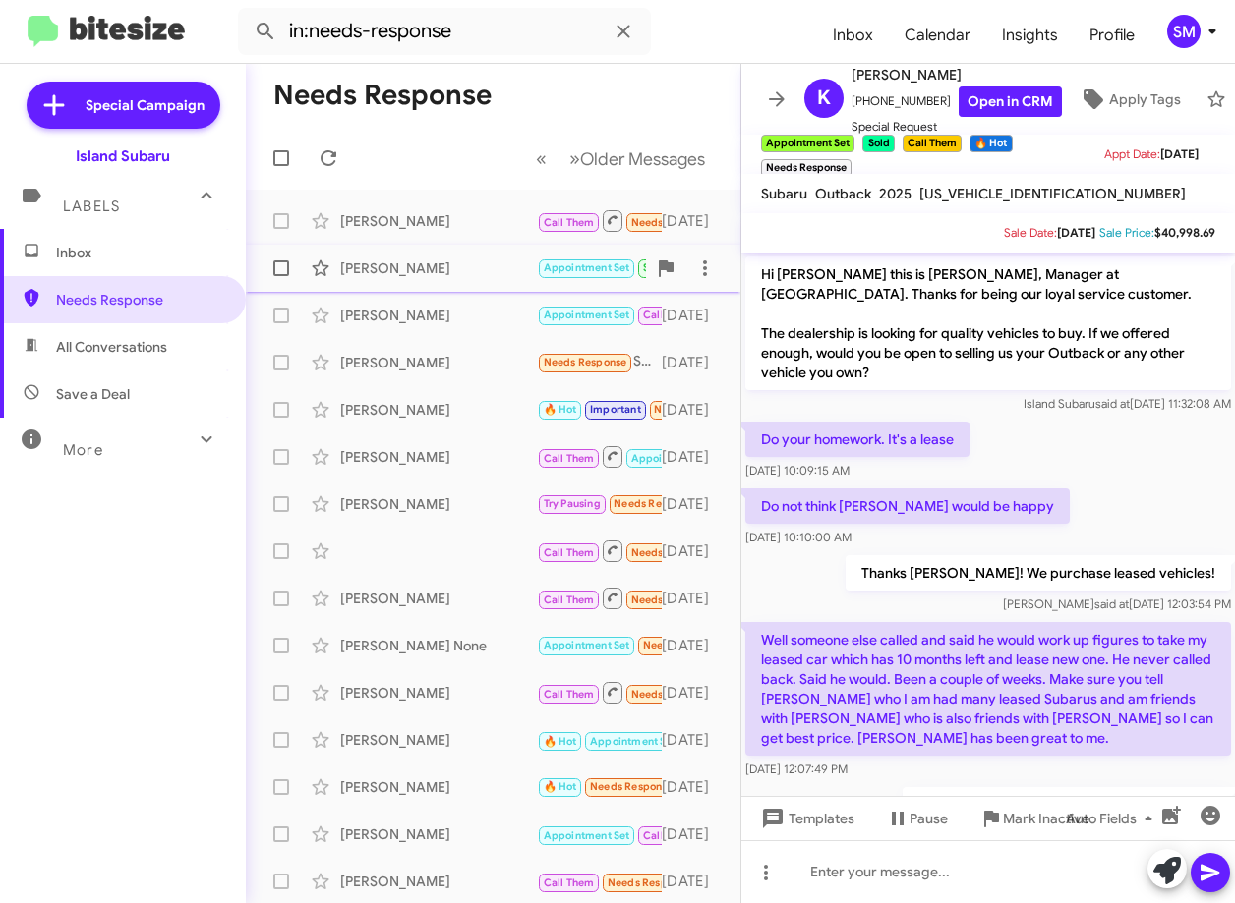
click at [438, 277] on div "Keith Barouch Appointment Set Sold Call Them 🔥 Hot Needs Response You around? 4…" at bounding box center [492, 268] width 463 height 39
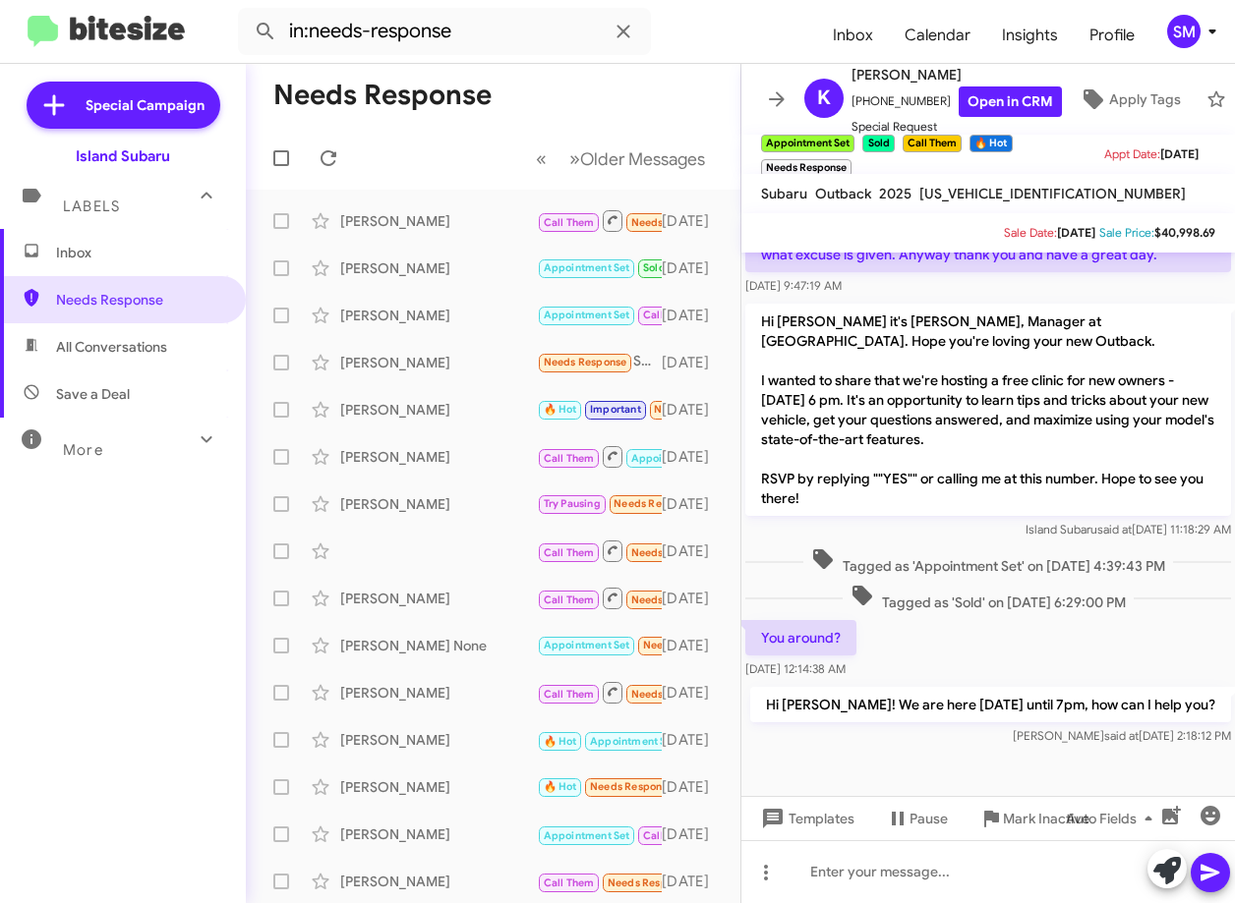
scroll to position [1277, 0]
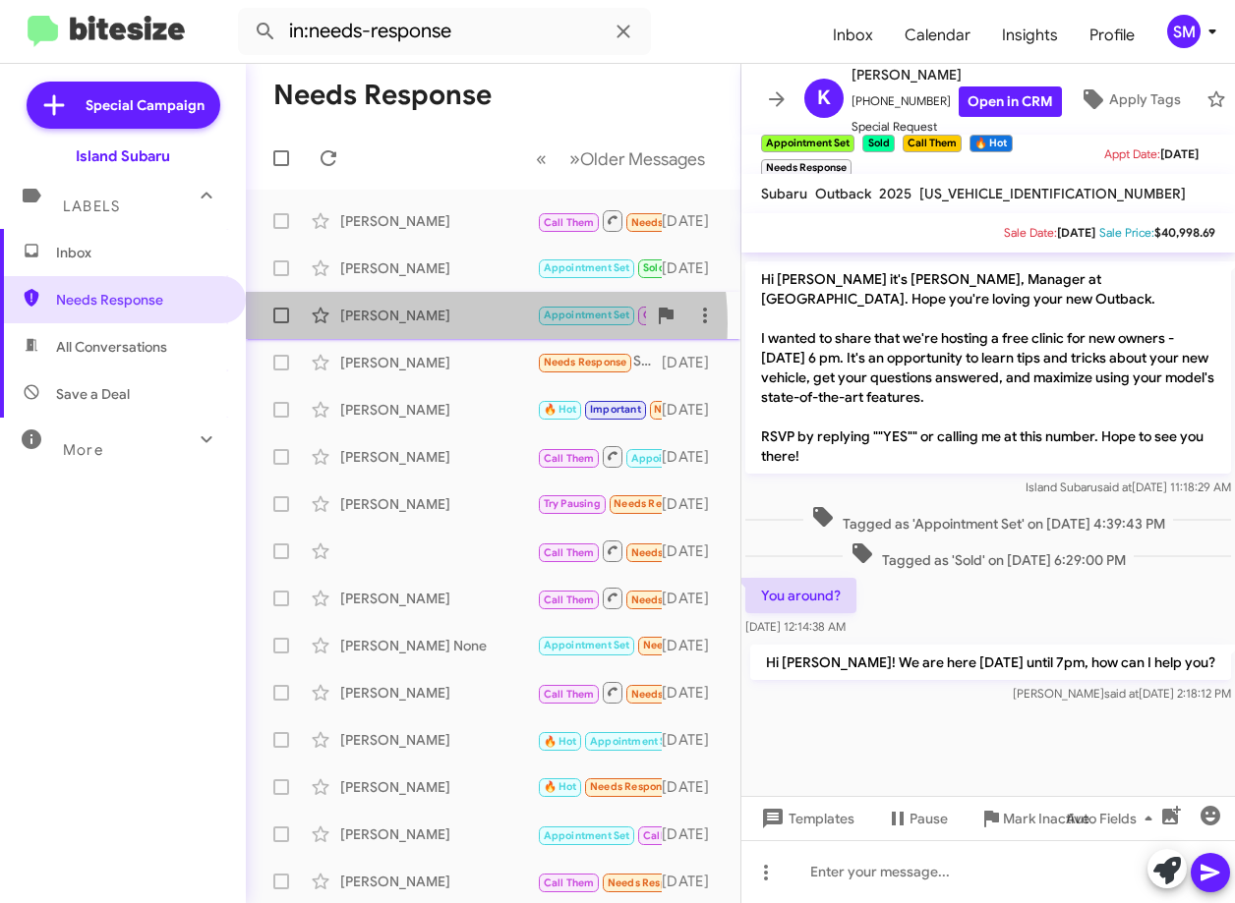
click at [450, 322] on div "[PERSON_NAME]" at bounding box center [438, 316] width 197 height 20
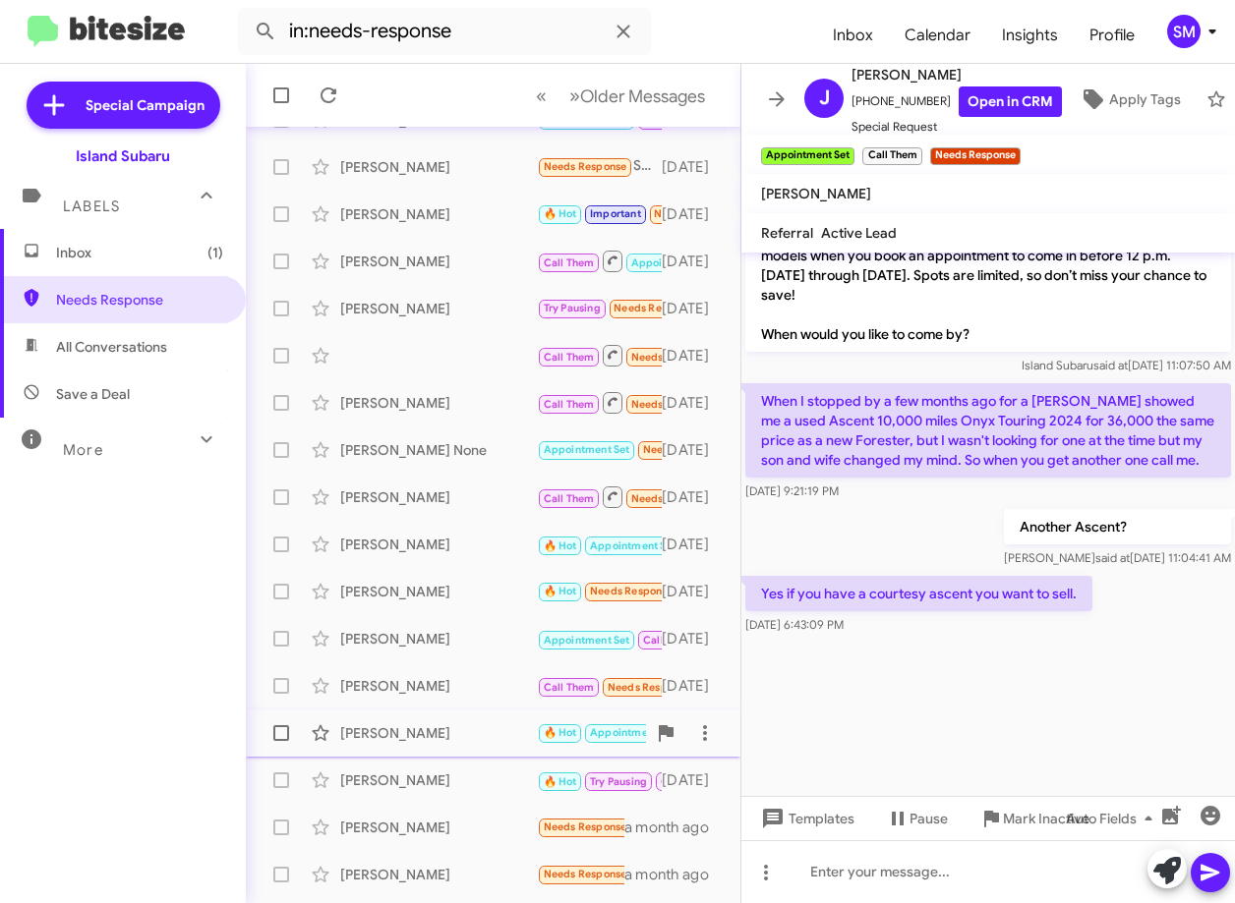
scroll to position [197, 0]
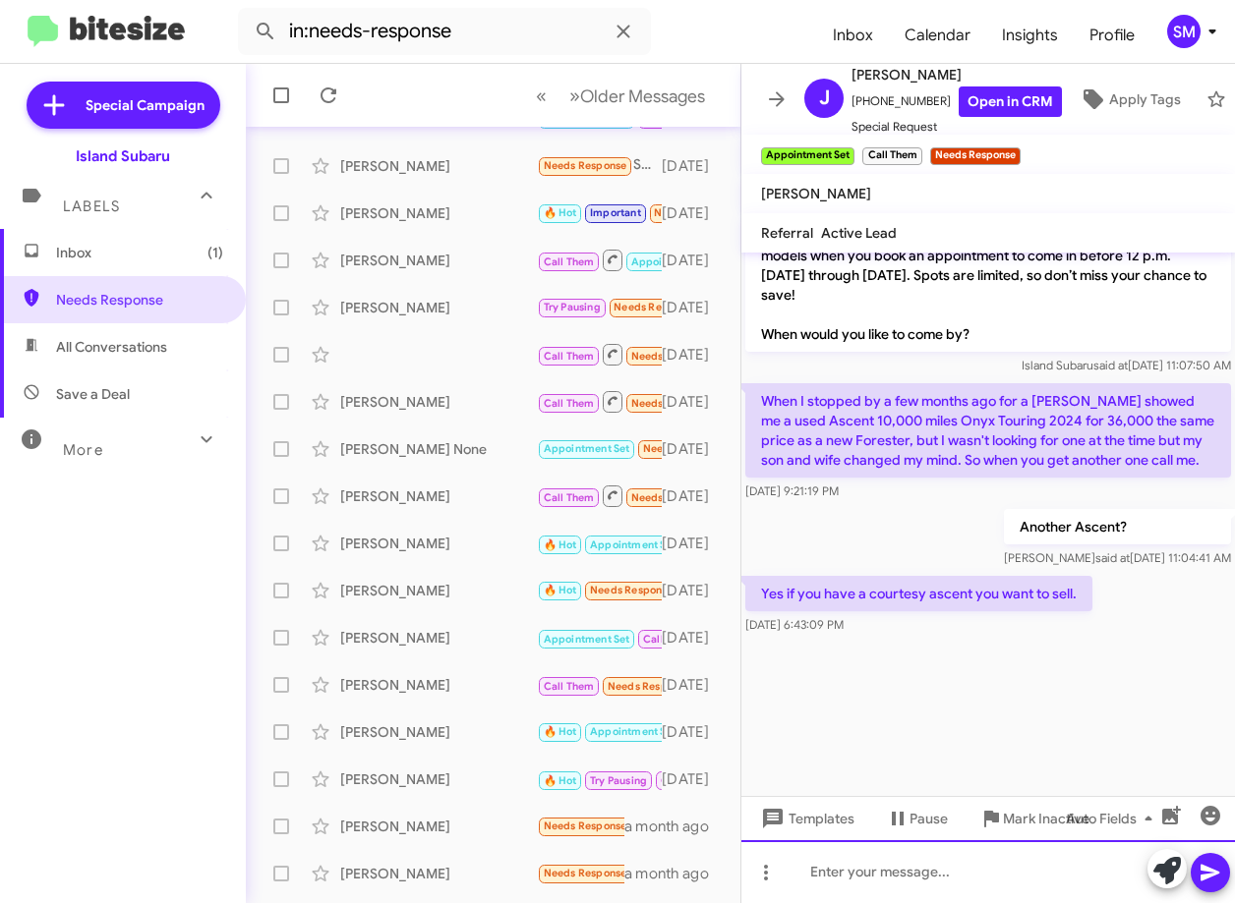
click at [859, 870] on div at bounding box center [987, 871] width 493 height 63
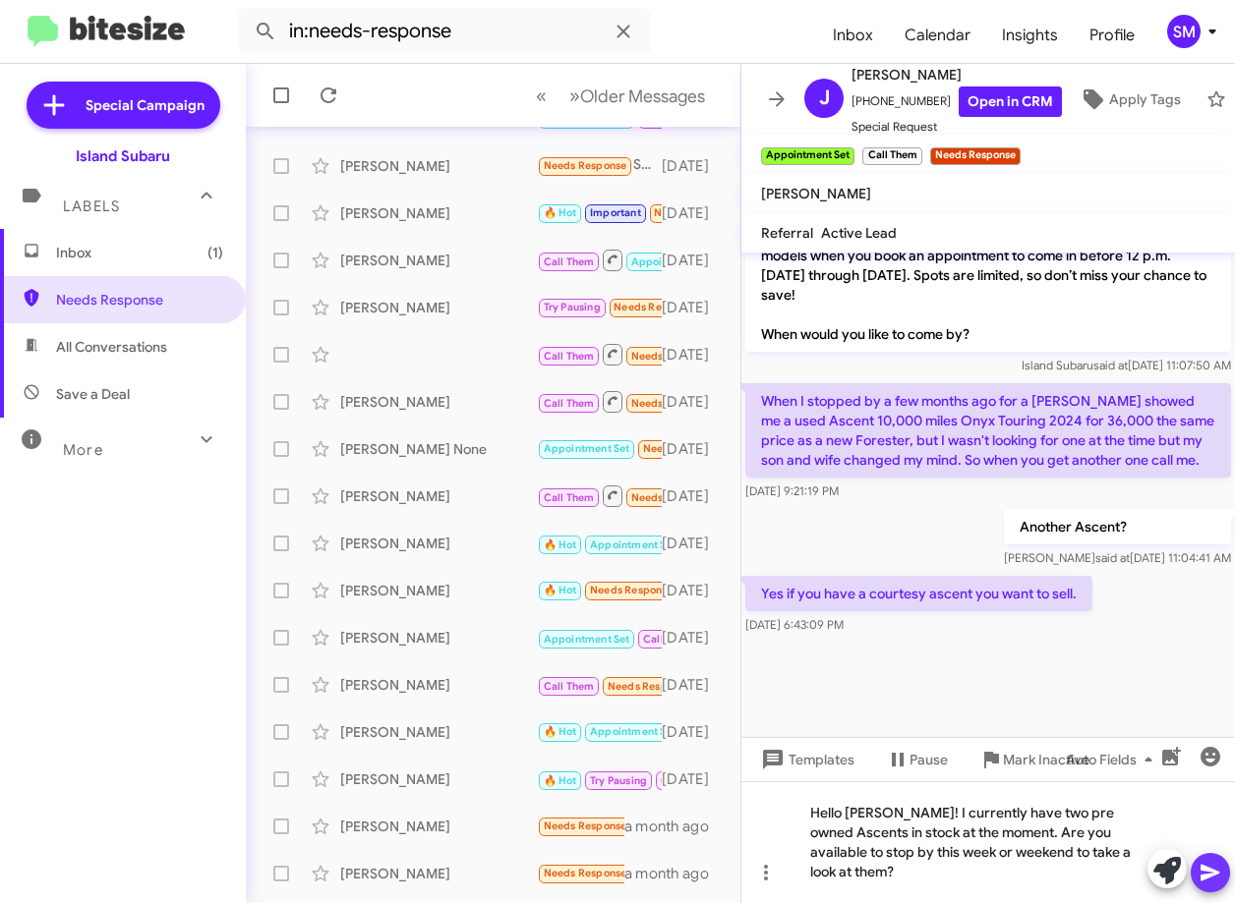
click at [1191, 866] on button at bounding box center [1209, 872] width 39 height 39
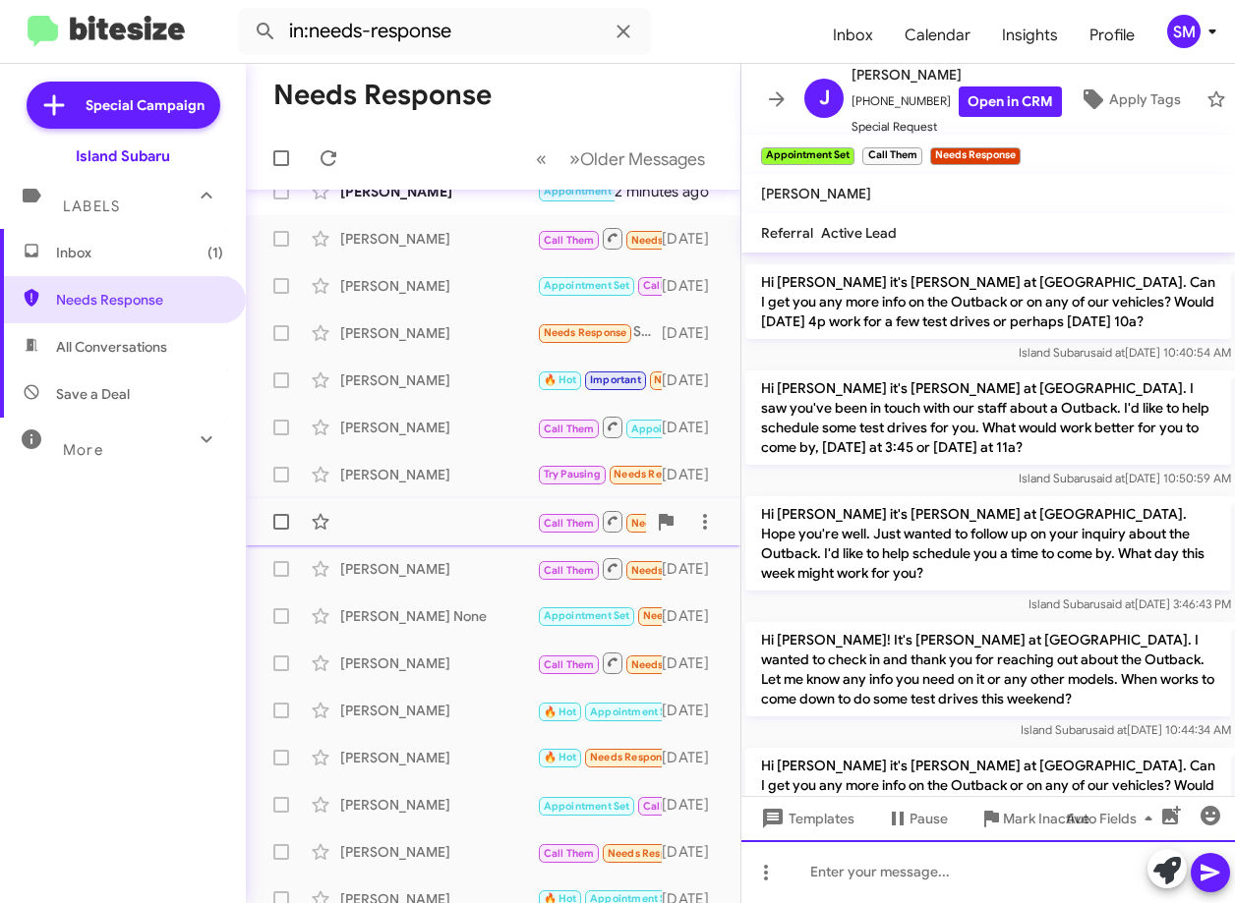
scroll to position [0, 0]
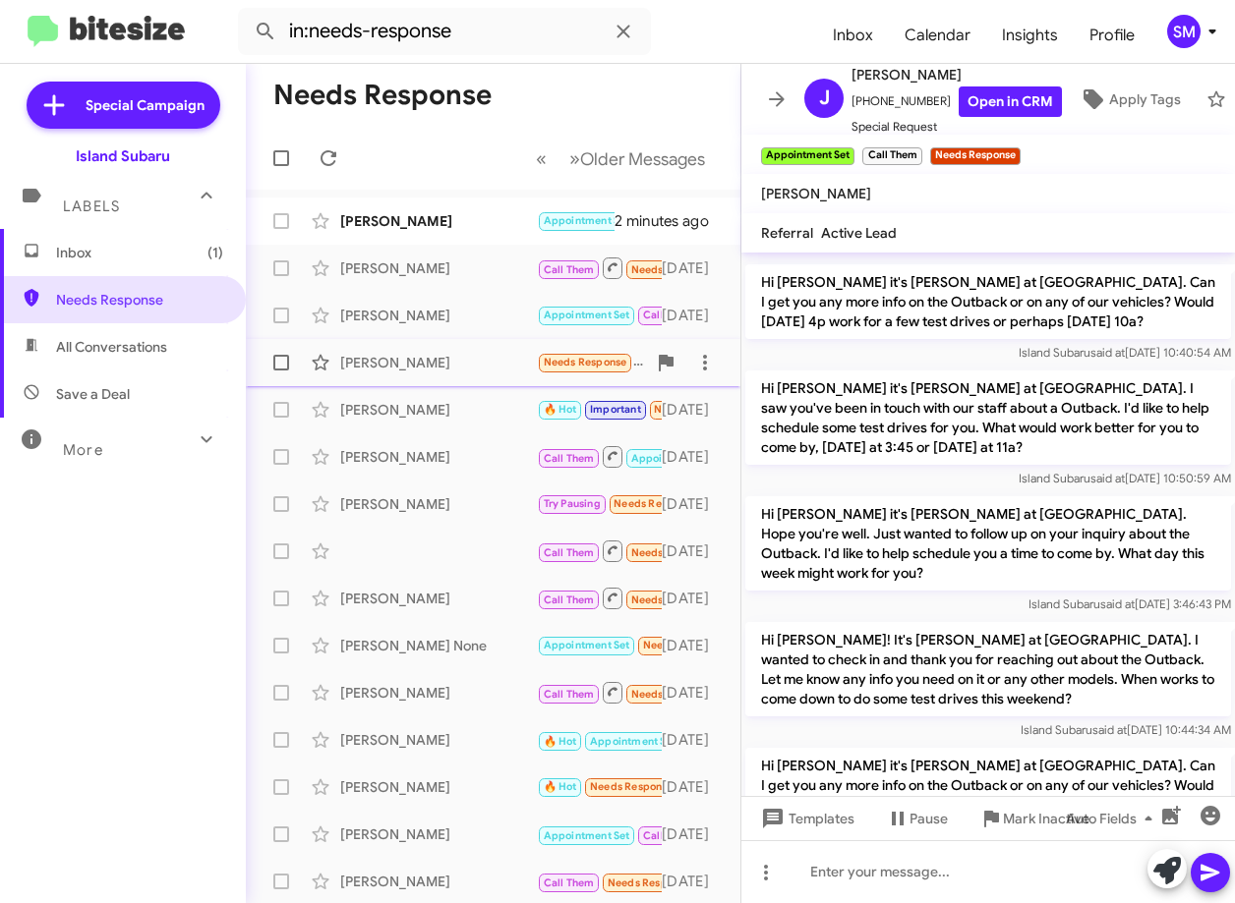
click at [438, 374] on div "Anthony Siringo Needs Response Sorry, bought a Lexus. Thank you! 5 days ago" at bounding box center [492, 362] width 463 height 39
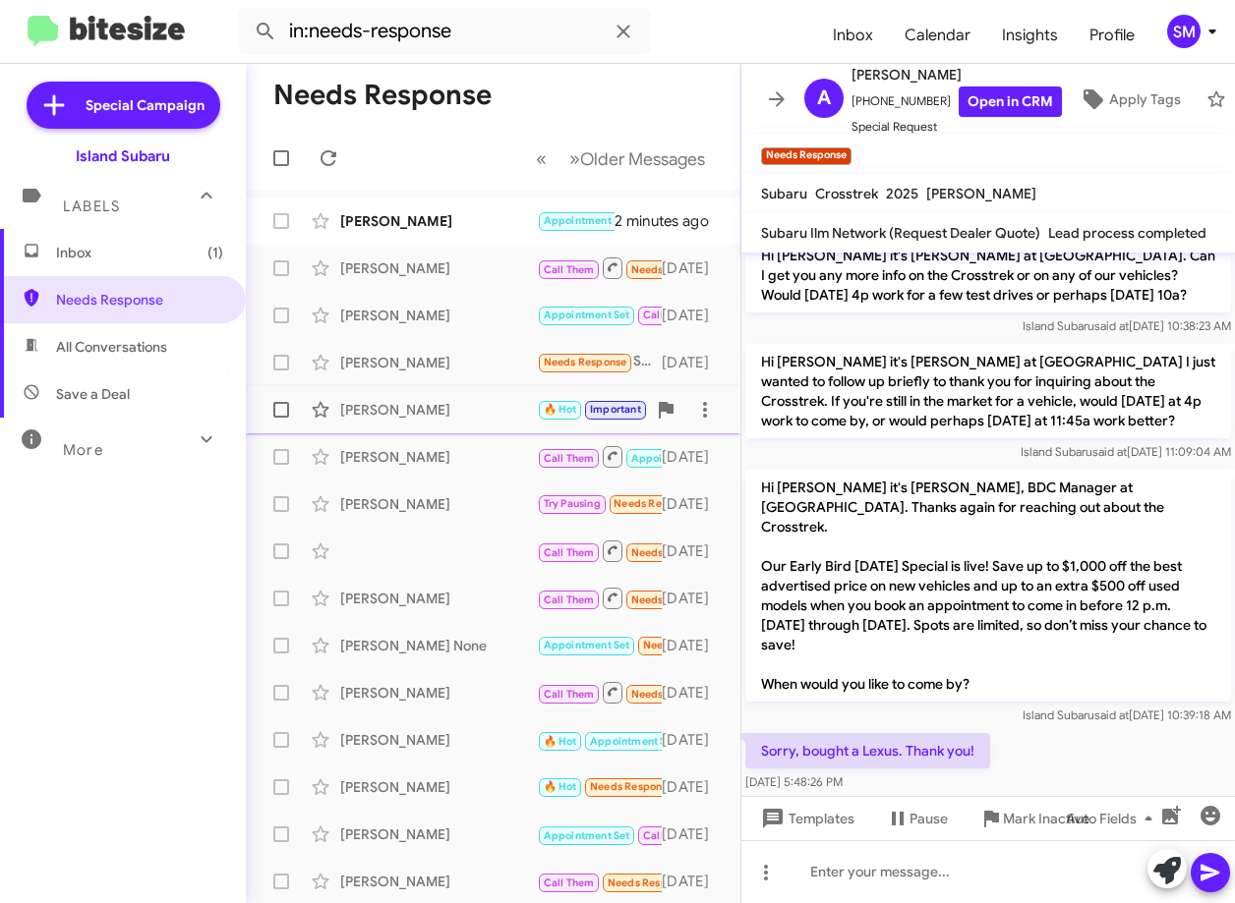
click at [454, 418] on div "Anna Torres" at bounding box center [438, 410] width 197 height 20
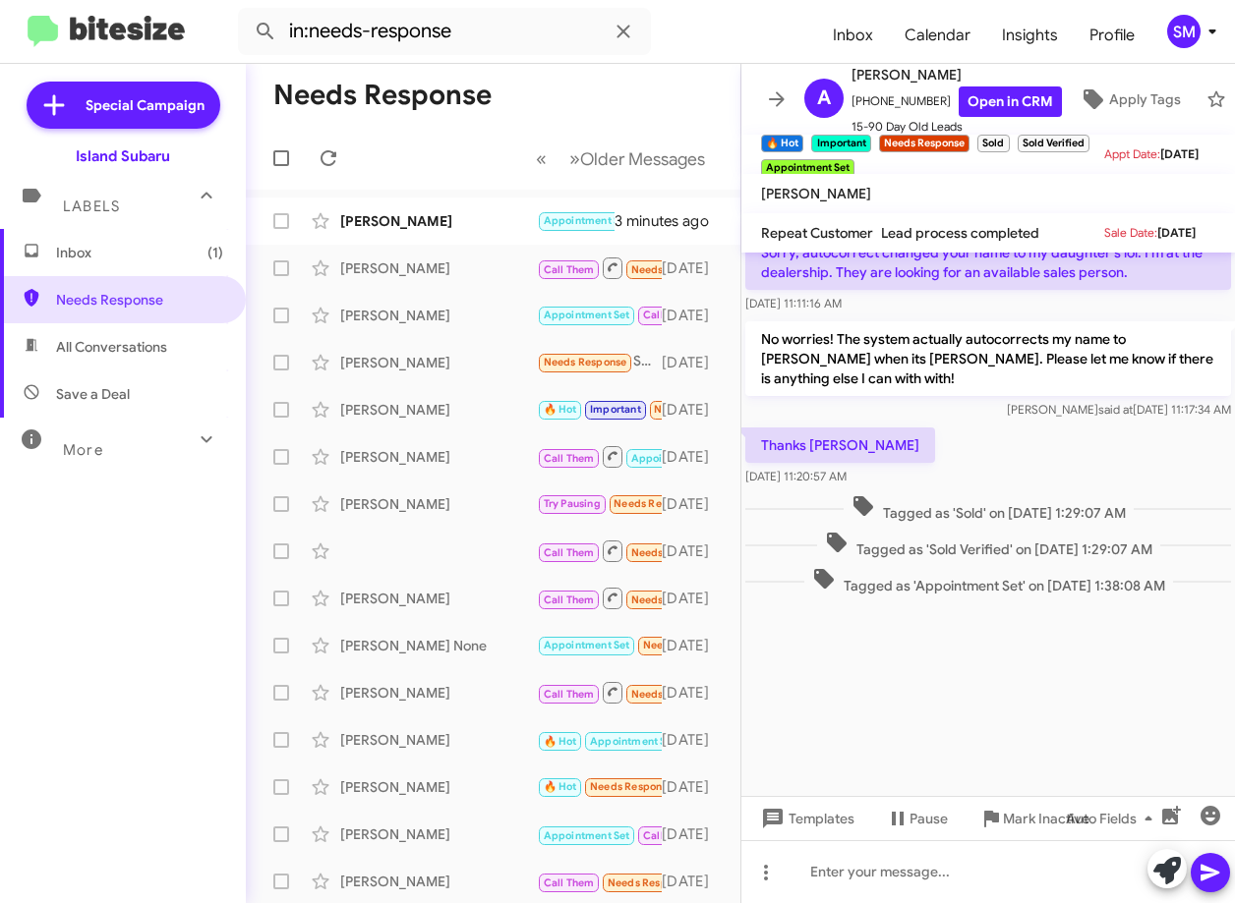
scroll to position [7229, 0]
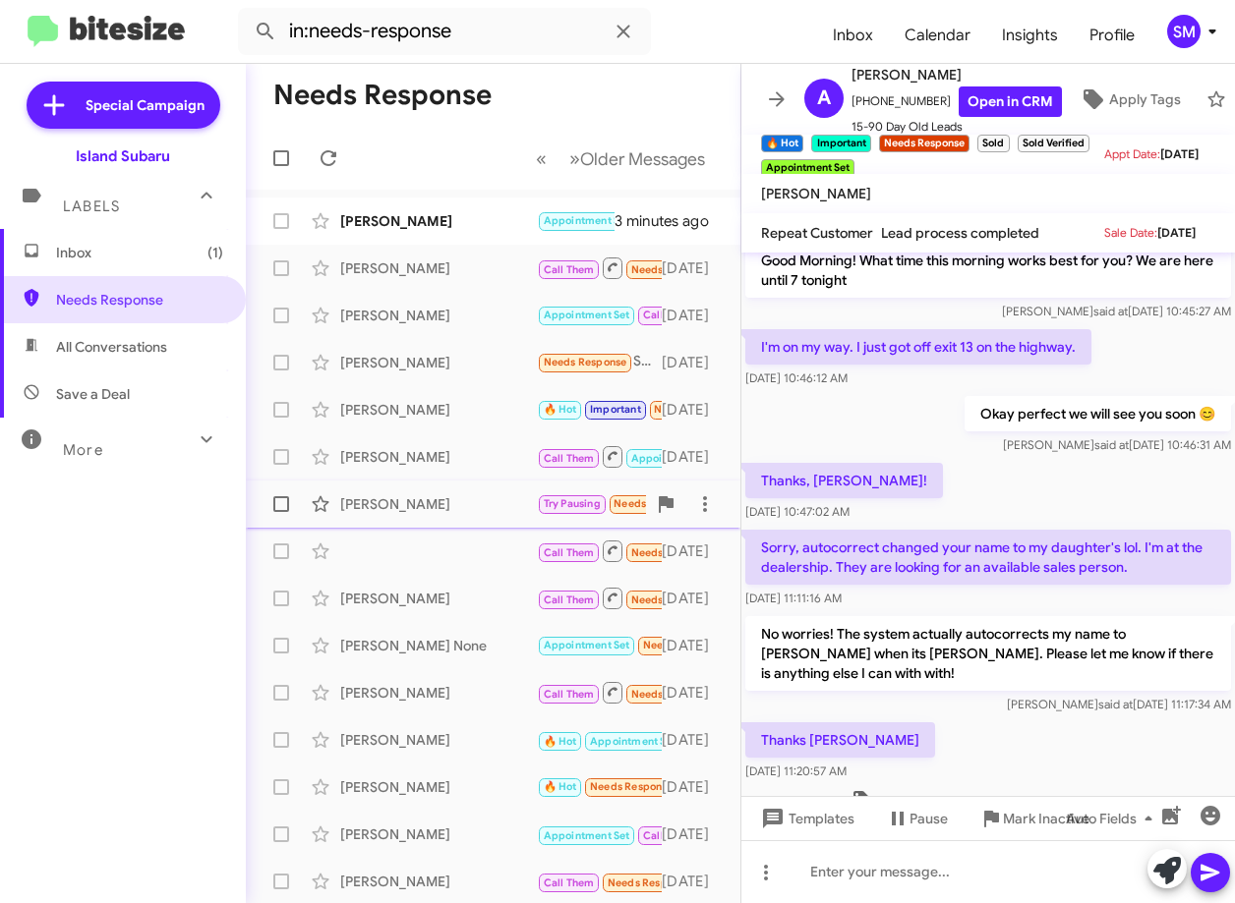
click at [434, 500] on div "Martin Corbo" at bounding box center [438, 504] width 197 height 20
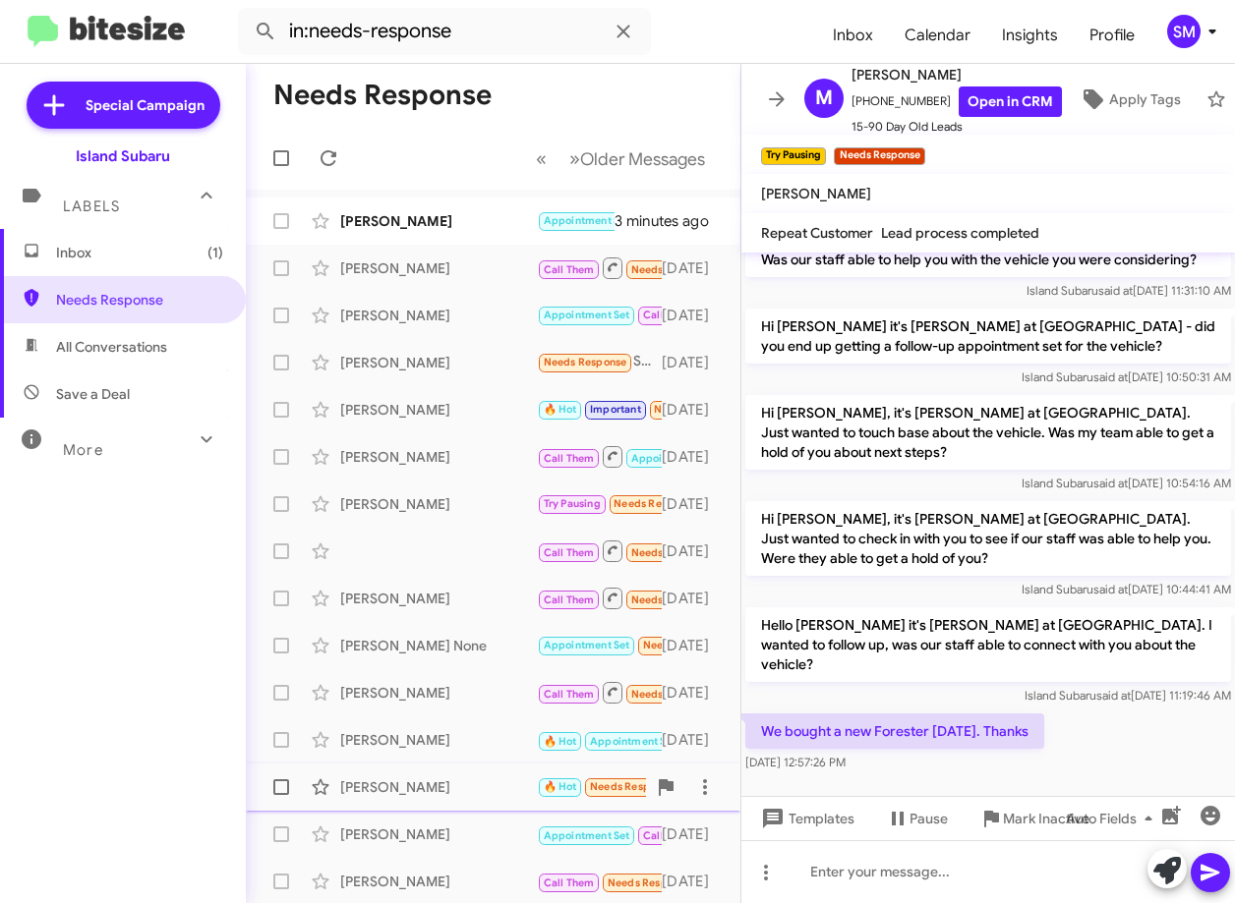
click at [471, 775] on div "Oscar Reyes 🔥 Hot Needs Response Appointment Set Sold Verified Sold Today 20 da…" at bounding box center [492, 787] width 463 height 39
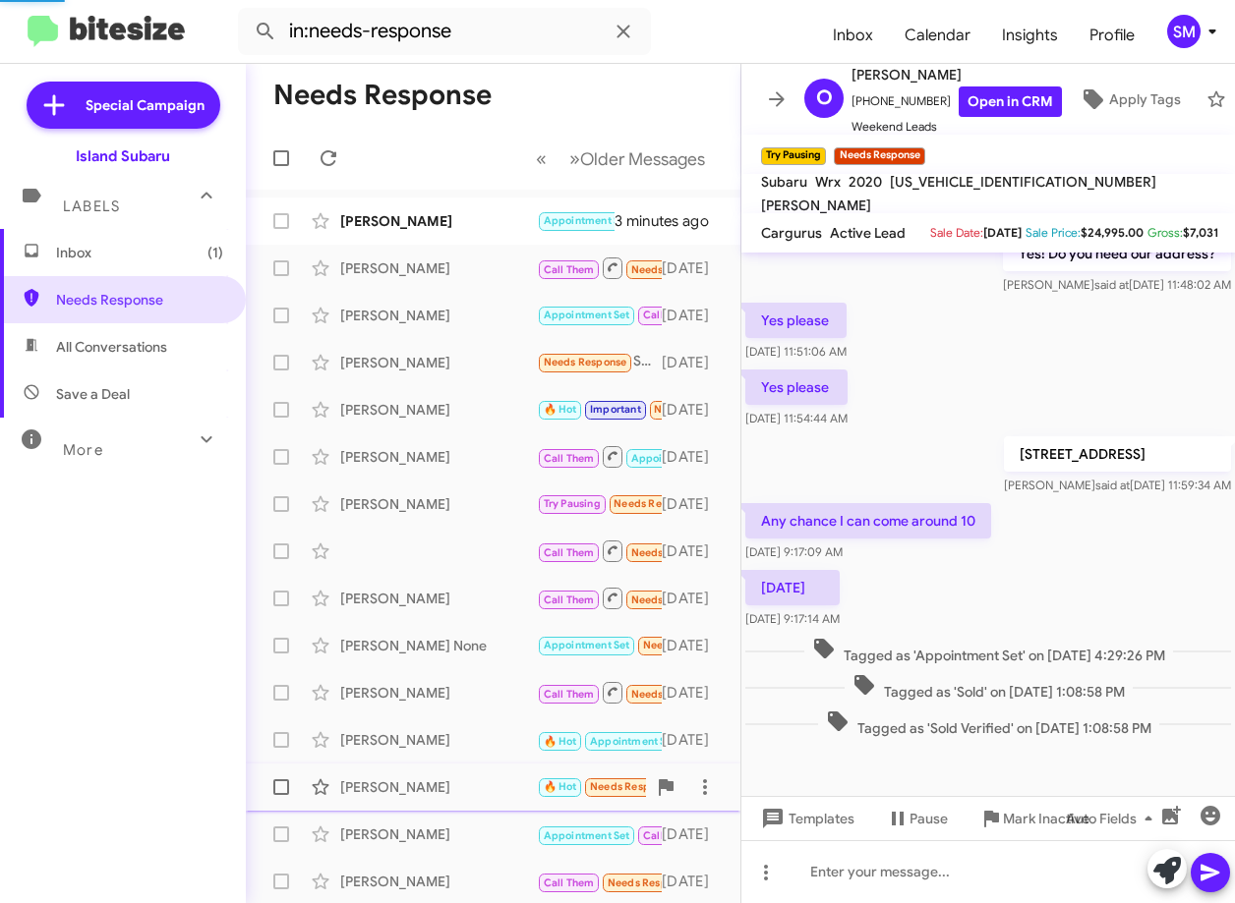
scroll to position [174, 0]
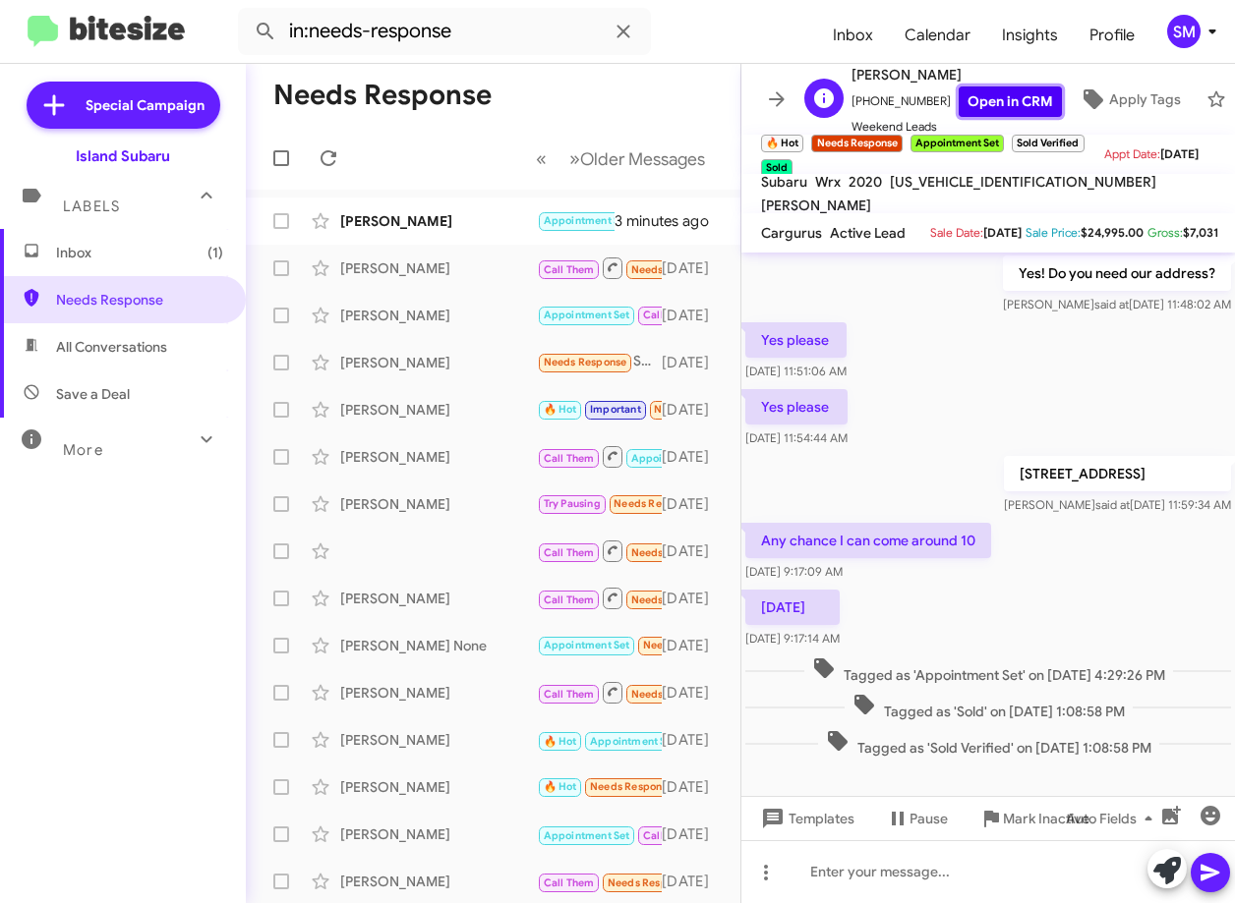
click at [978, 87] on link "Open in CRM" at bounding box center [1009, 102] width 103 height 30
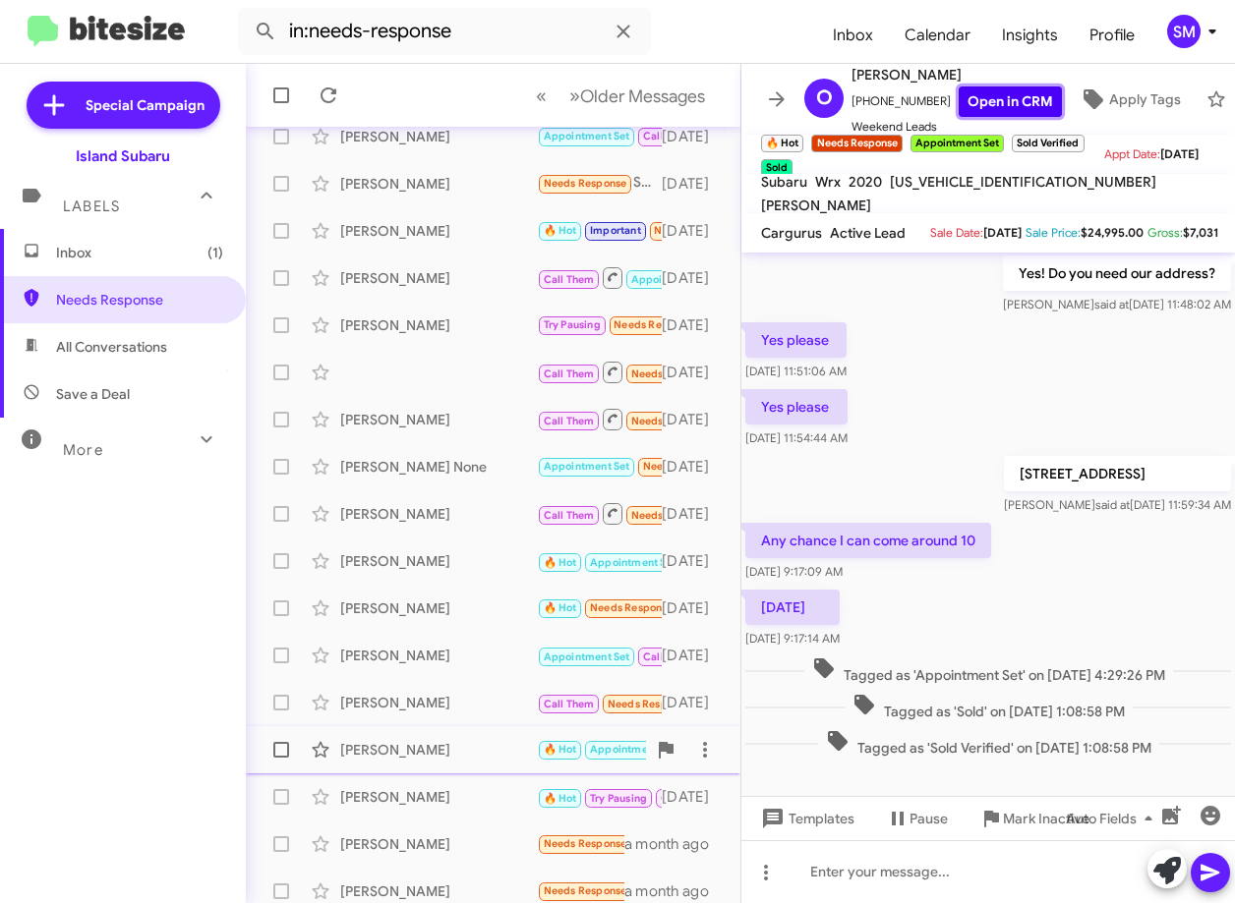
scroll to position [197, 0]
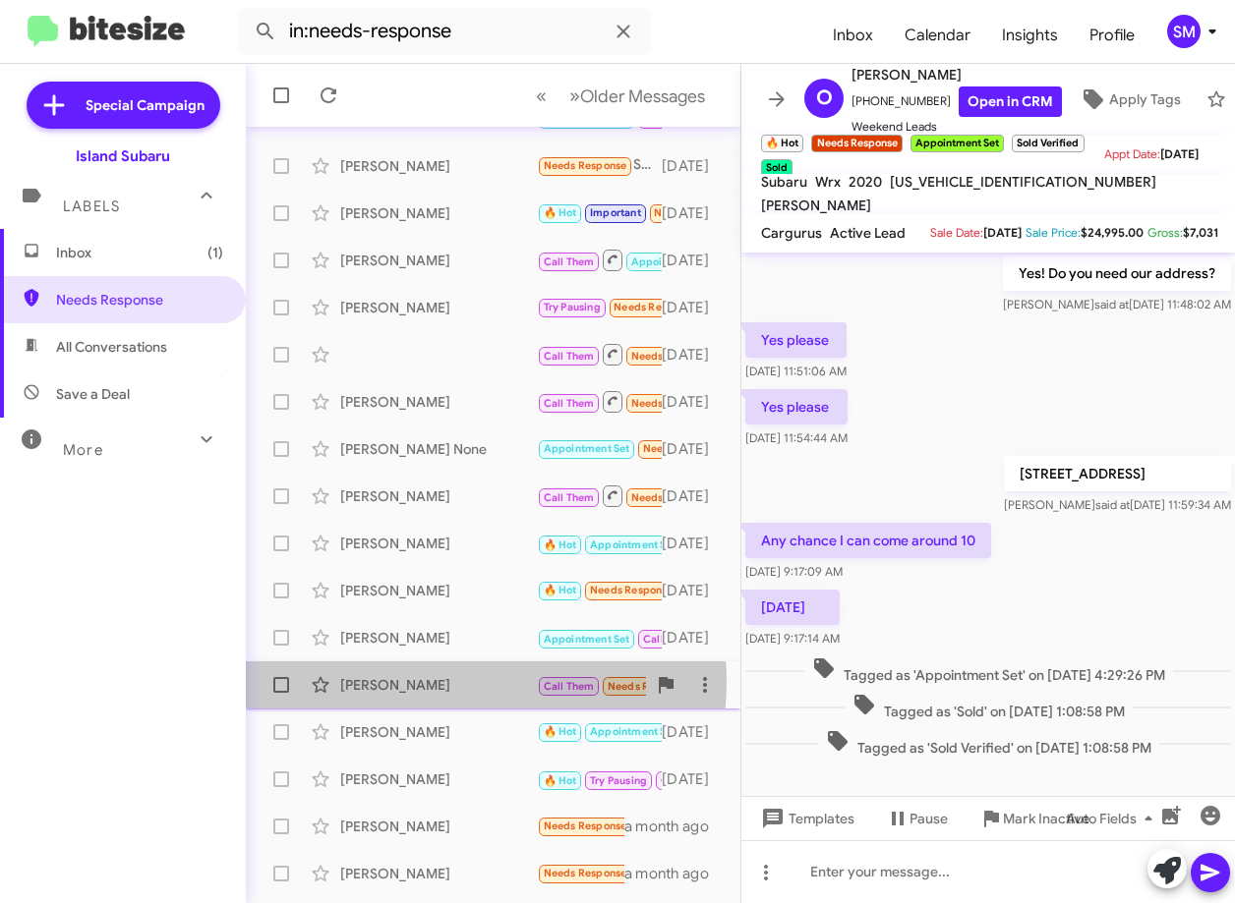
click at [456, 682] on div "Min Chen" at bounding box center [438, 685] width 197 height 20
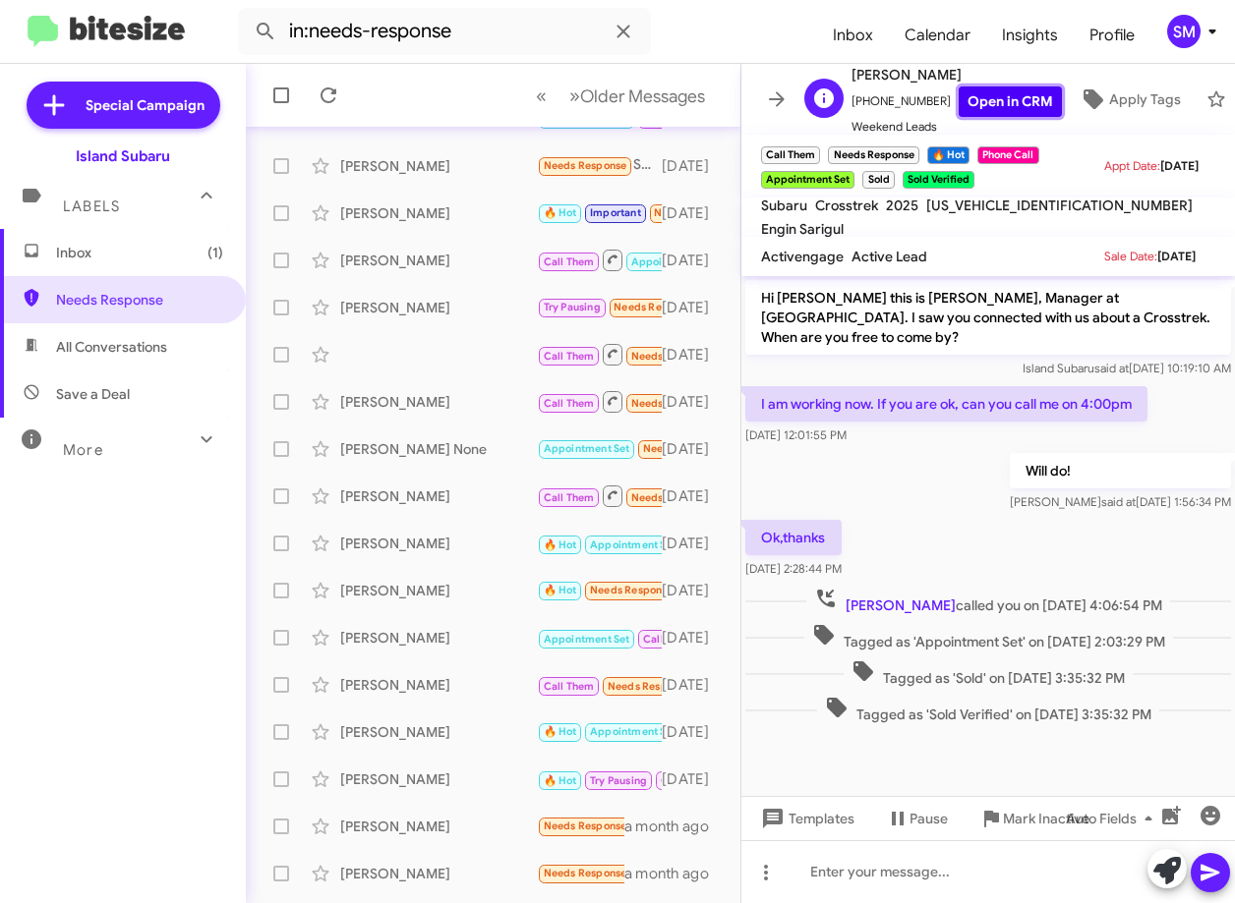
click at [1005, 88] on link "Open in CRM" at bounding box center [1009, 102] width 103 height 30
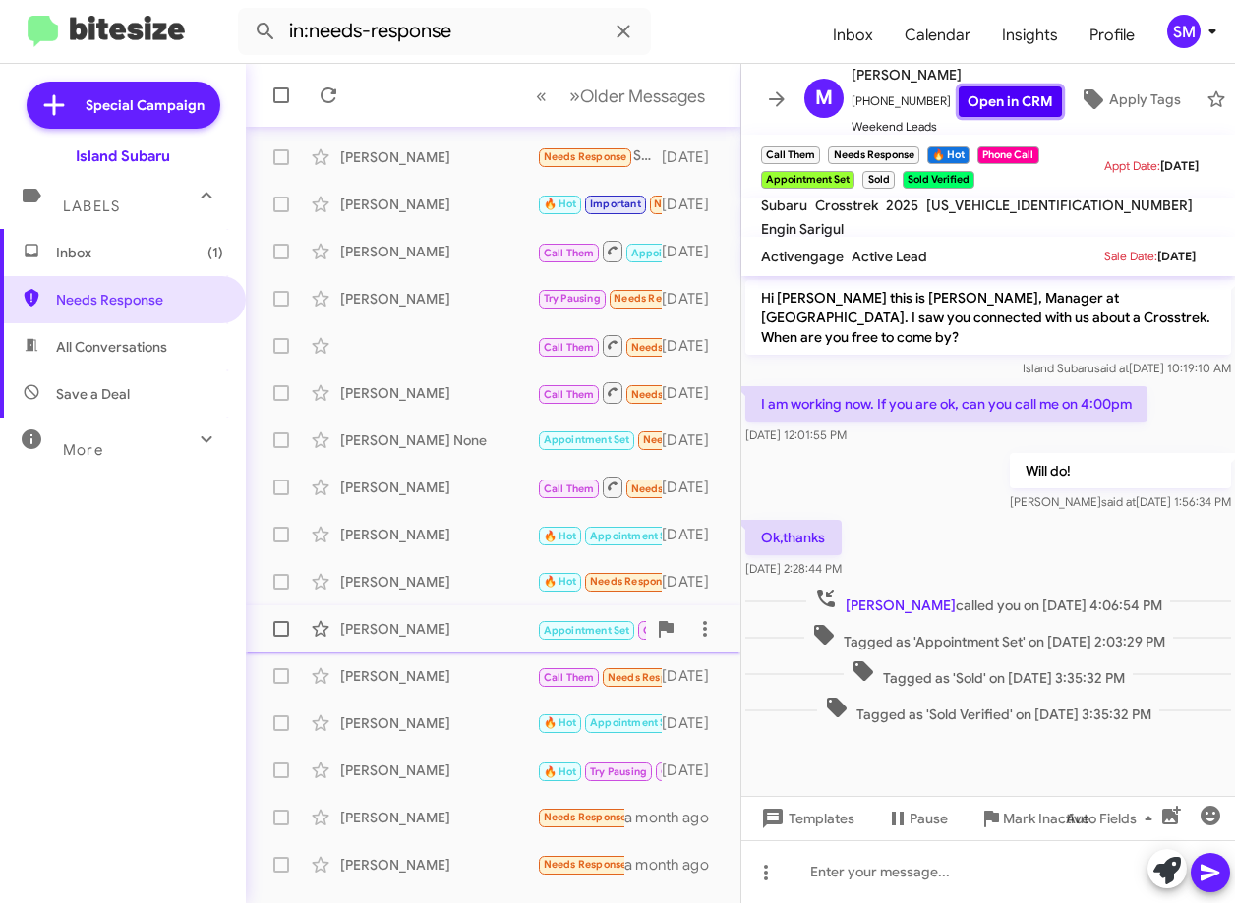
scroll to position [238, 0]
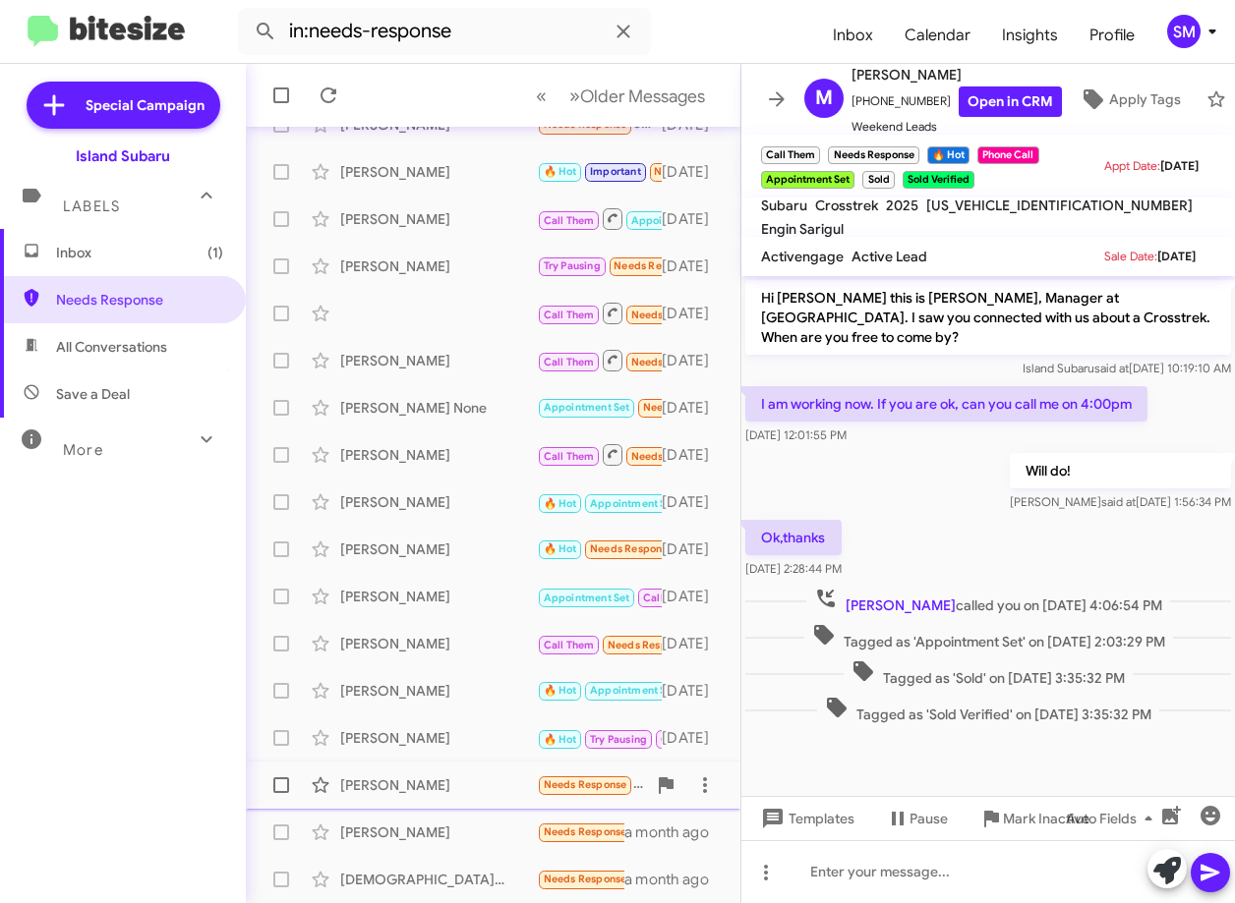
click at [501, 784] on div "Edwin Padilla" at bounding box center [438, 786] width 197 height 20
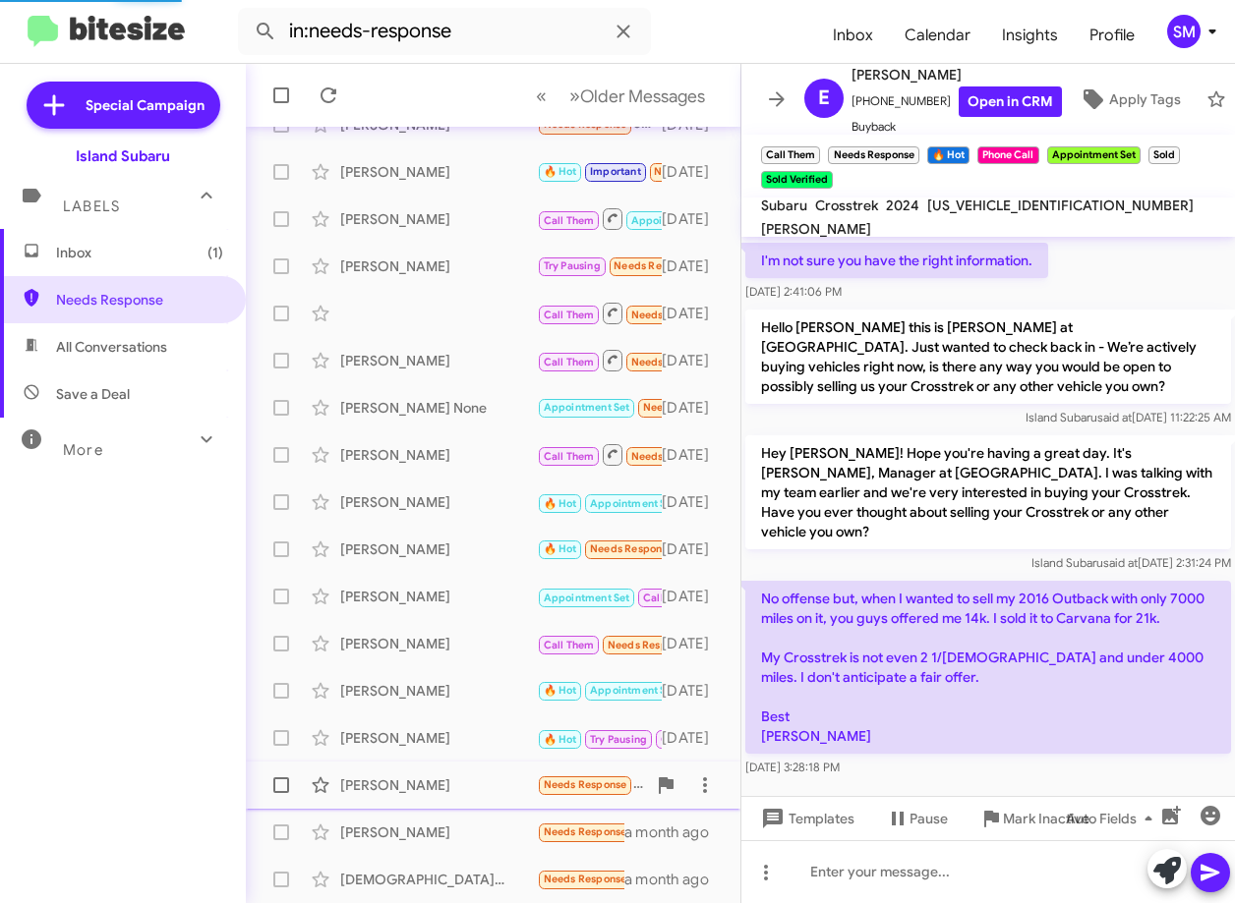
scroll to position [411, 0]
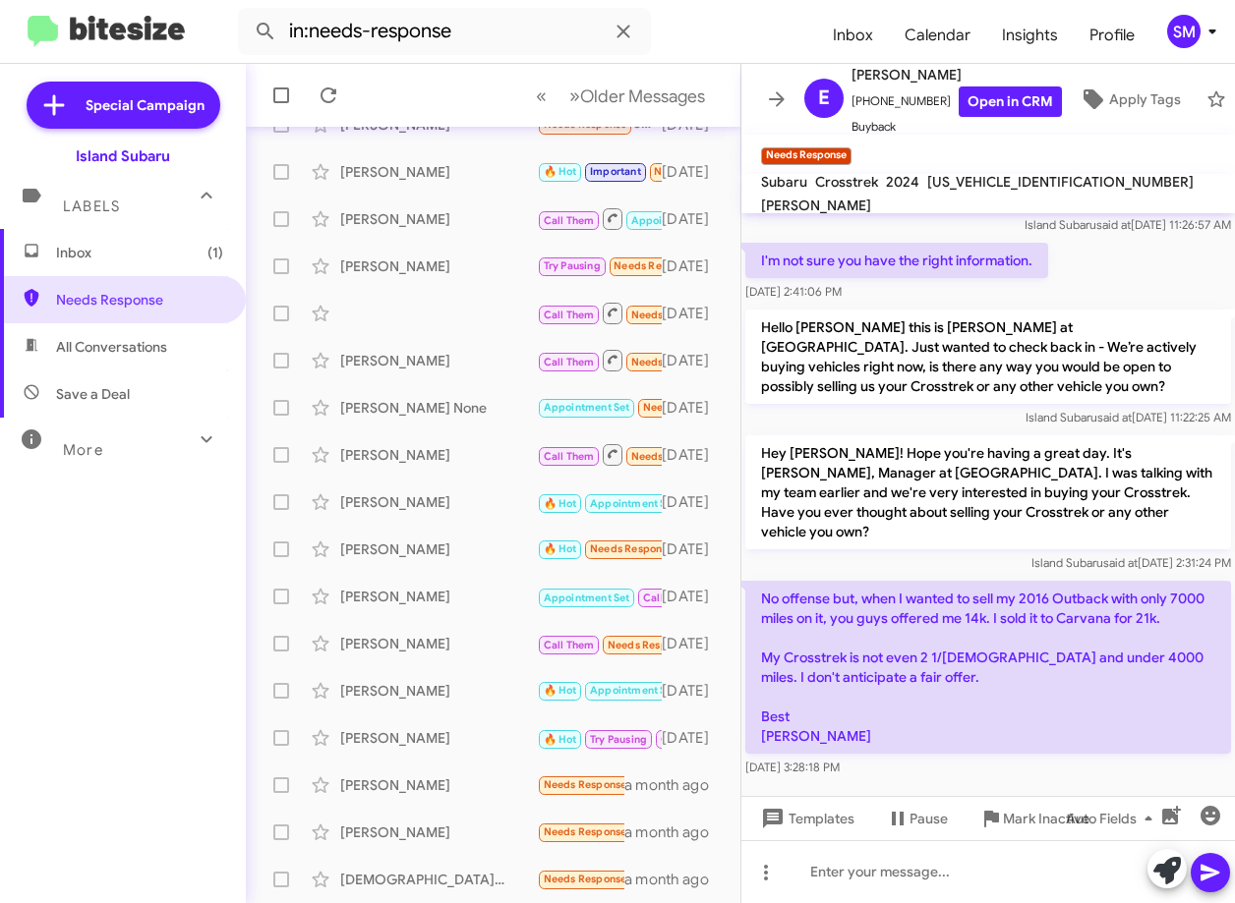
click at [145, 255] on span "Inbox (1)" at bounding box center [139, 253] width 167 height 20
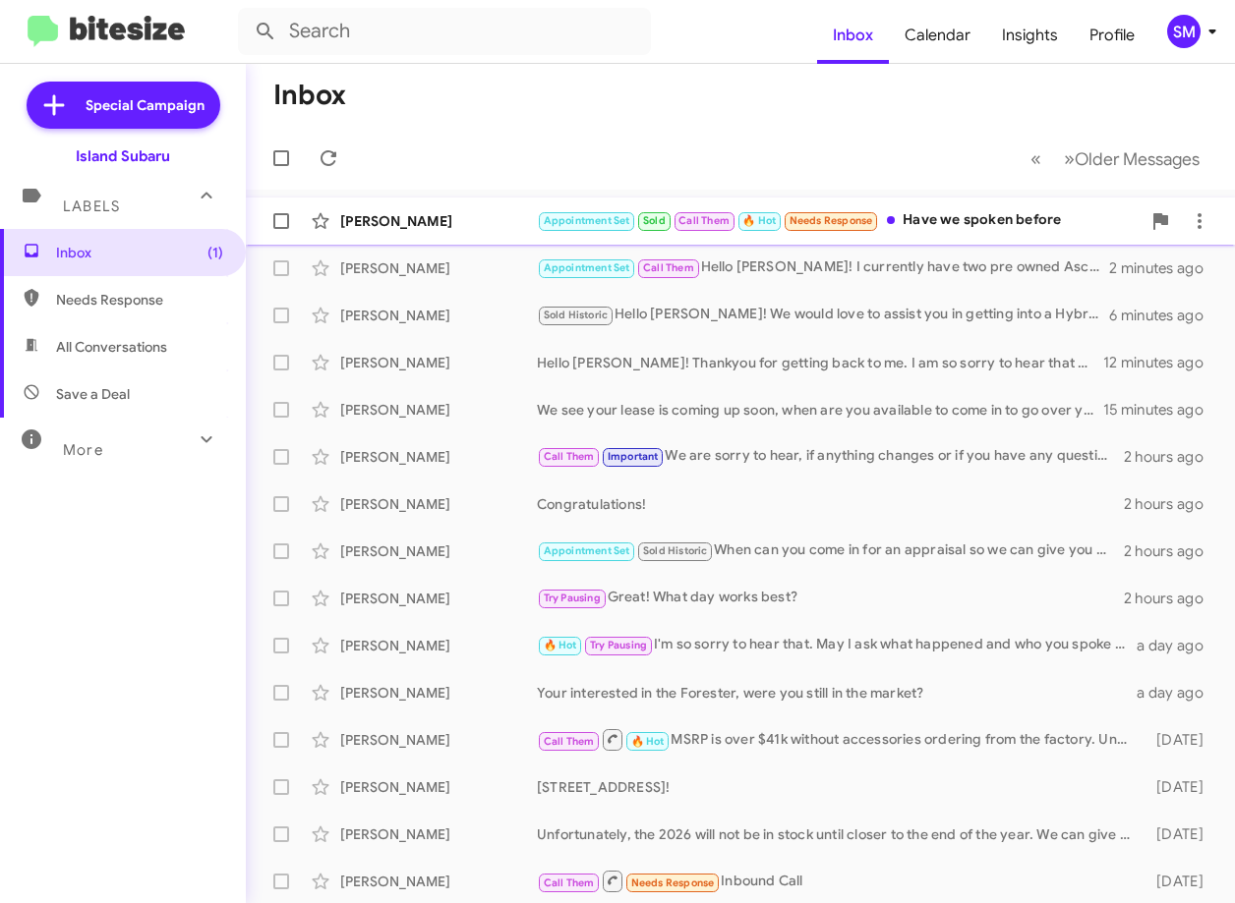
click at [474, 235] on div "Keith Barouch Appointment Set Sold Call Them 🔥 Hot Needs Response Have we spoke…" at bounding box center [739, 221] width 957 height 39
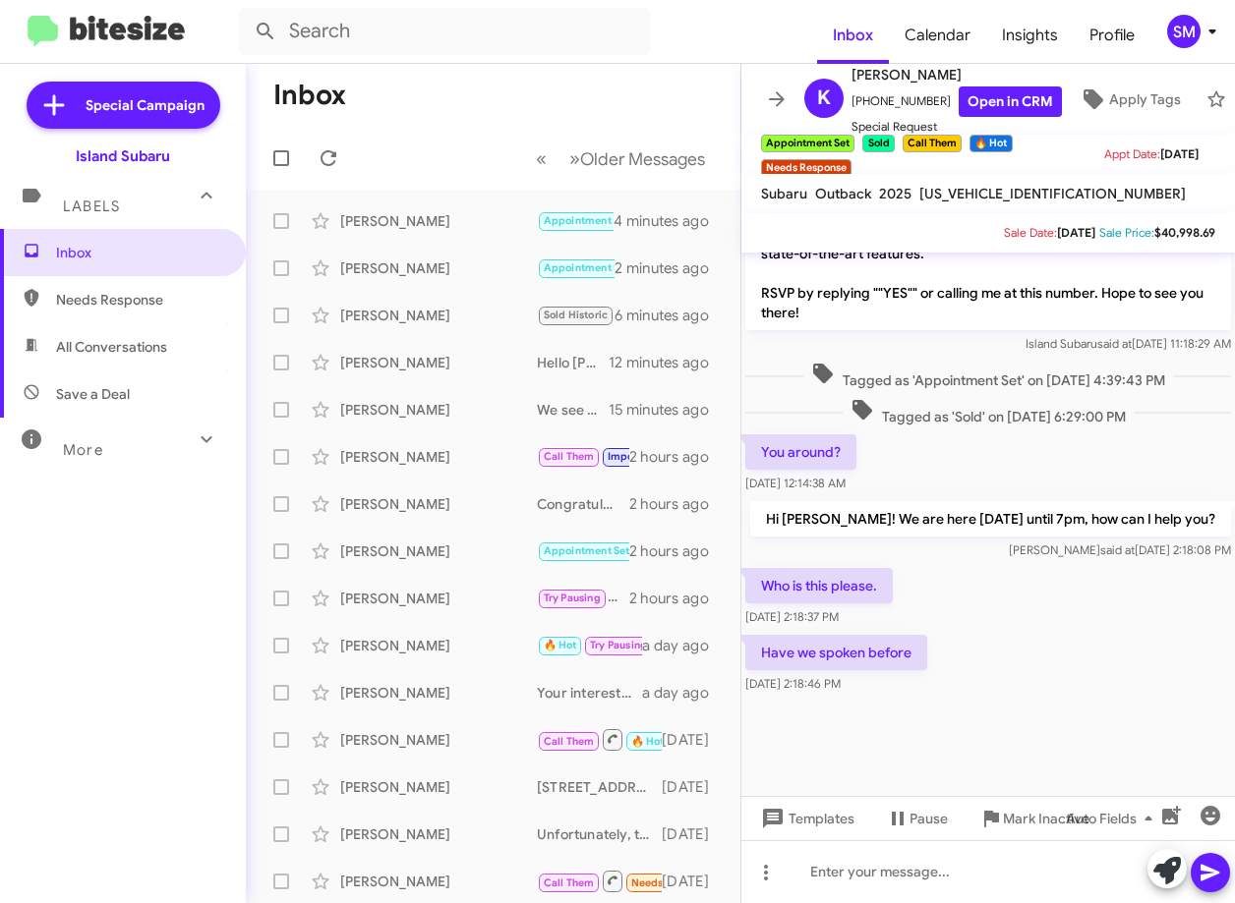
scroll to position [1420, 0]
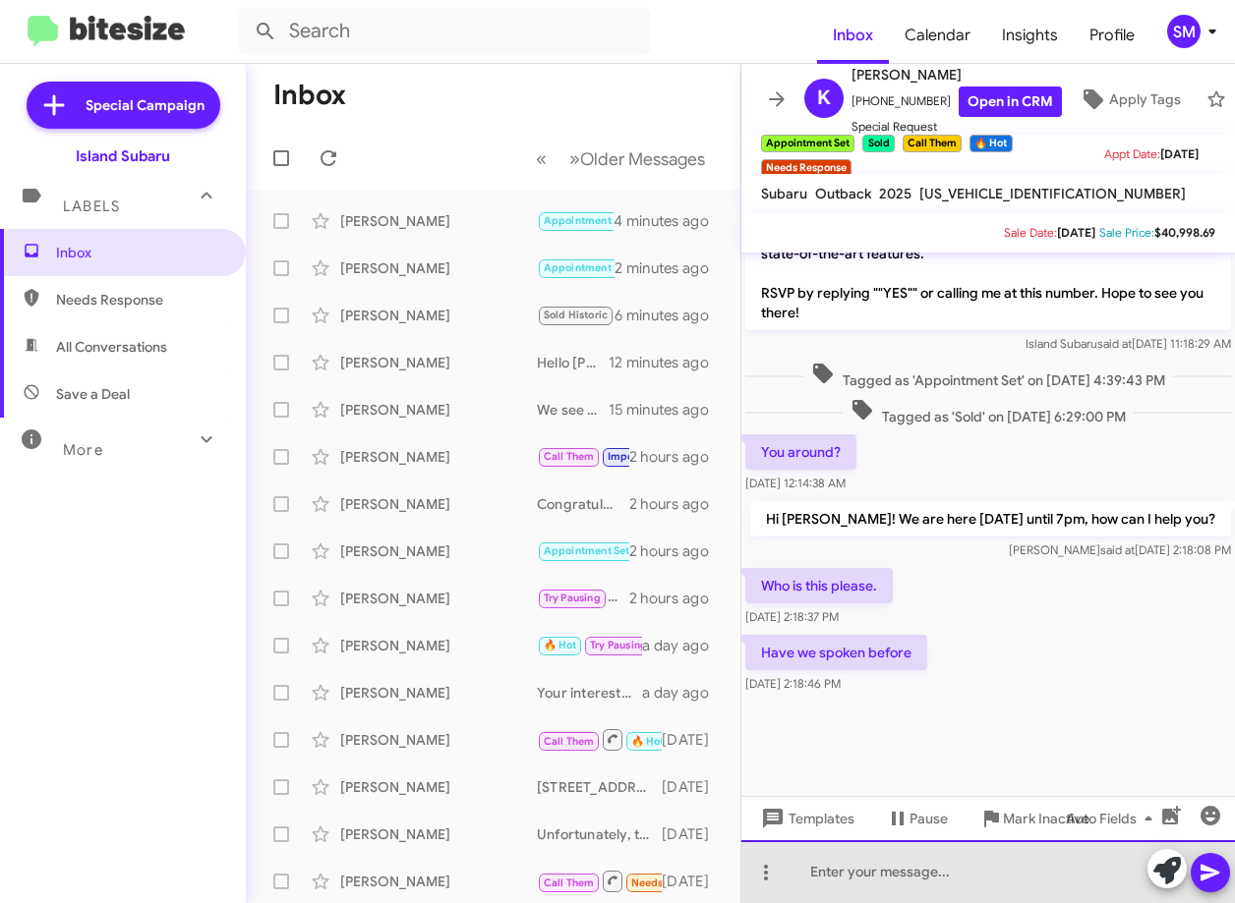
click at [897, 871] on div at bounding box center [987, 871] width 493 height 63
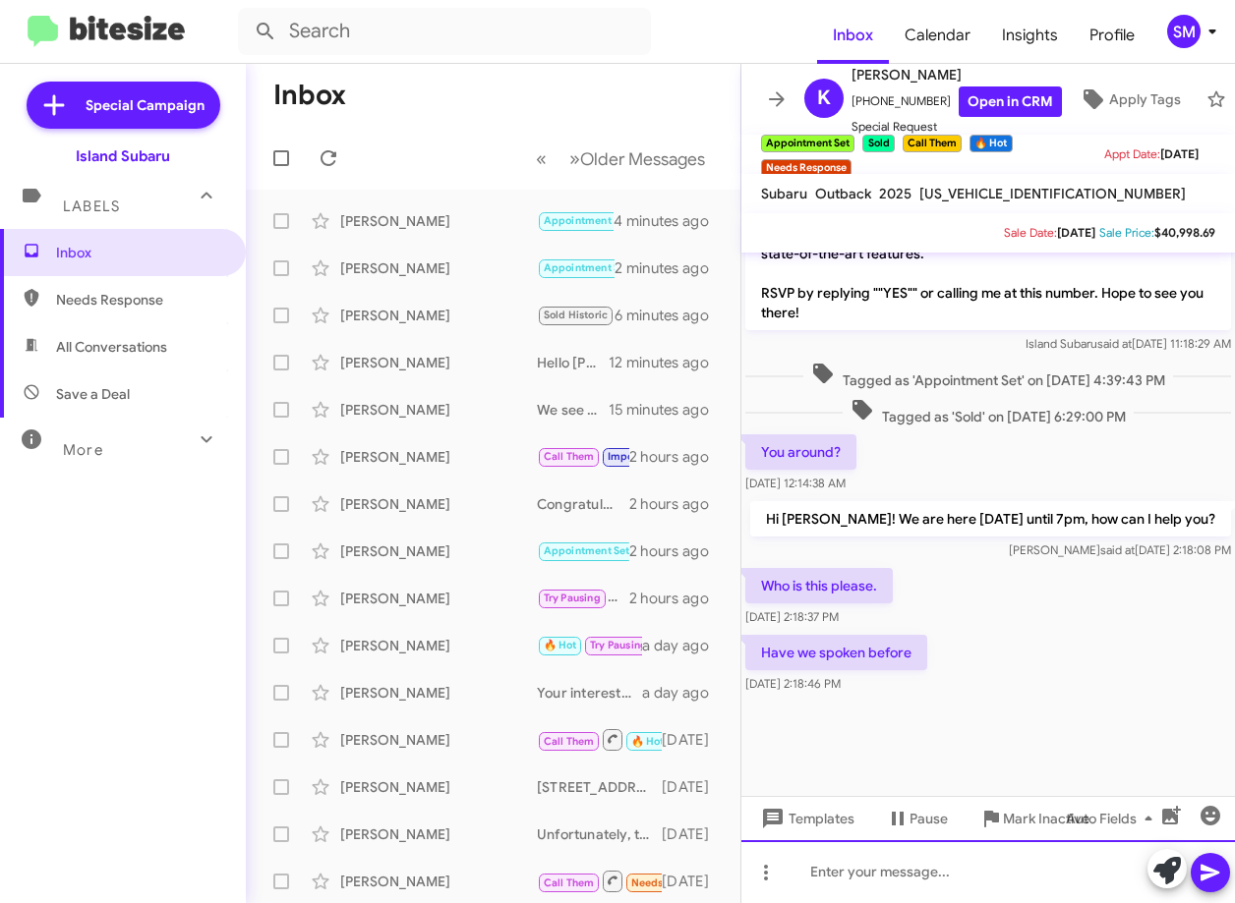
click at [897, 871] on div at bounding box center [987, 871] width 493 height 63
click at [897, 872] on div at bounding box center [987, 871] width 493 height 63
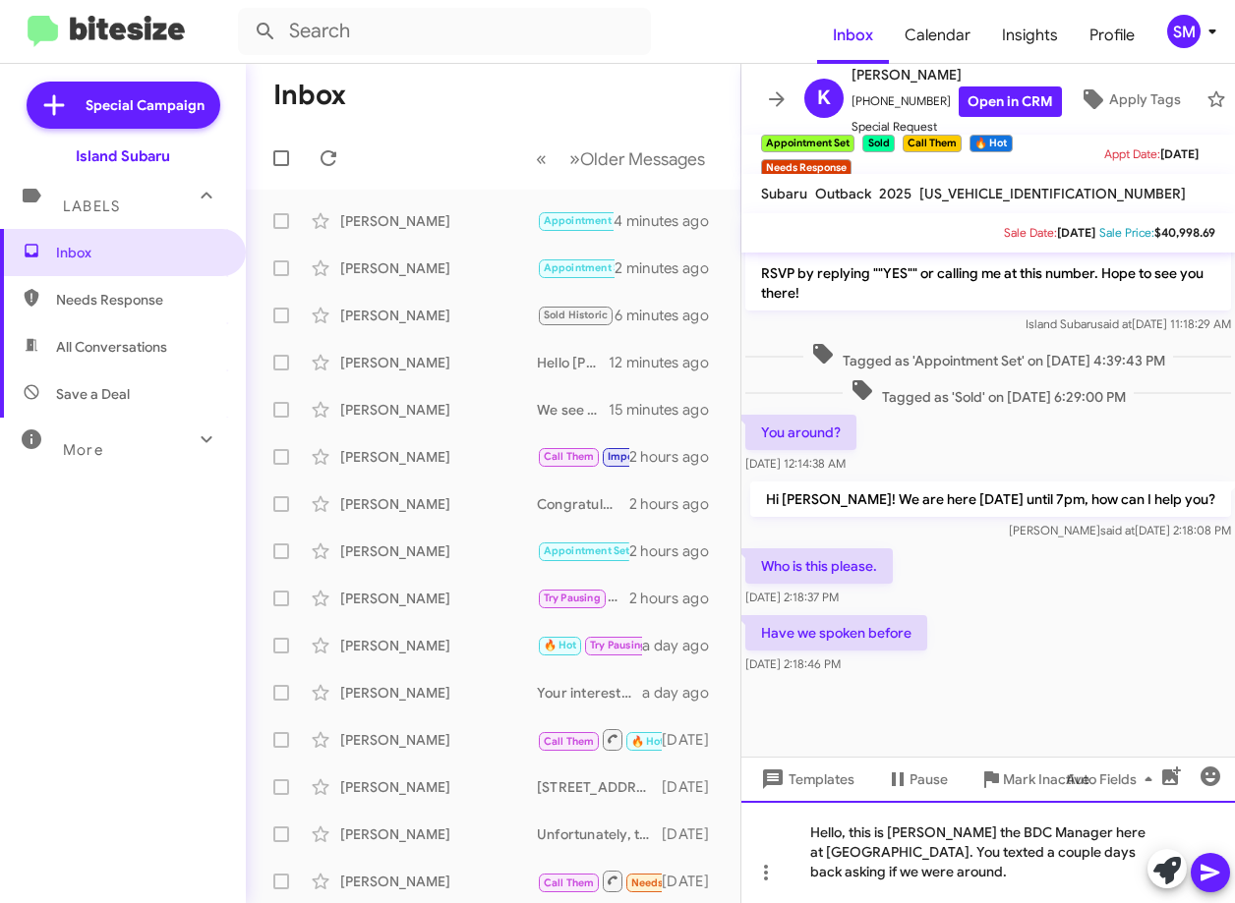
click at [973, 874] on div "Hello, this is Stephanie the BDC Manager here at Island Subaru. You texted a co…" at bounding box center [987, 852] width 493 height 102
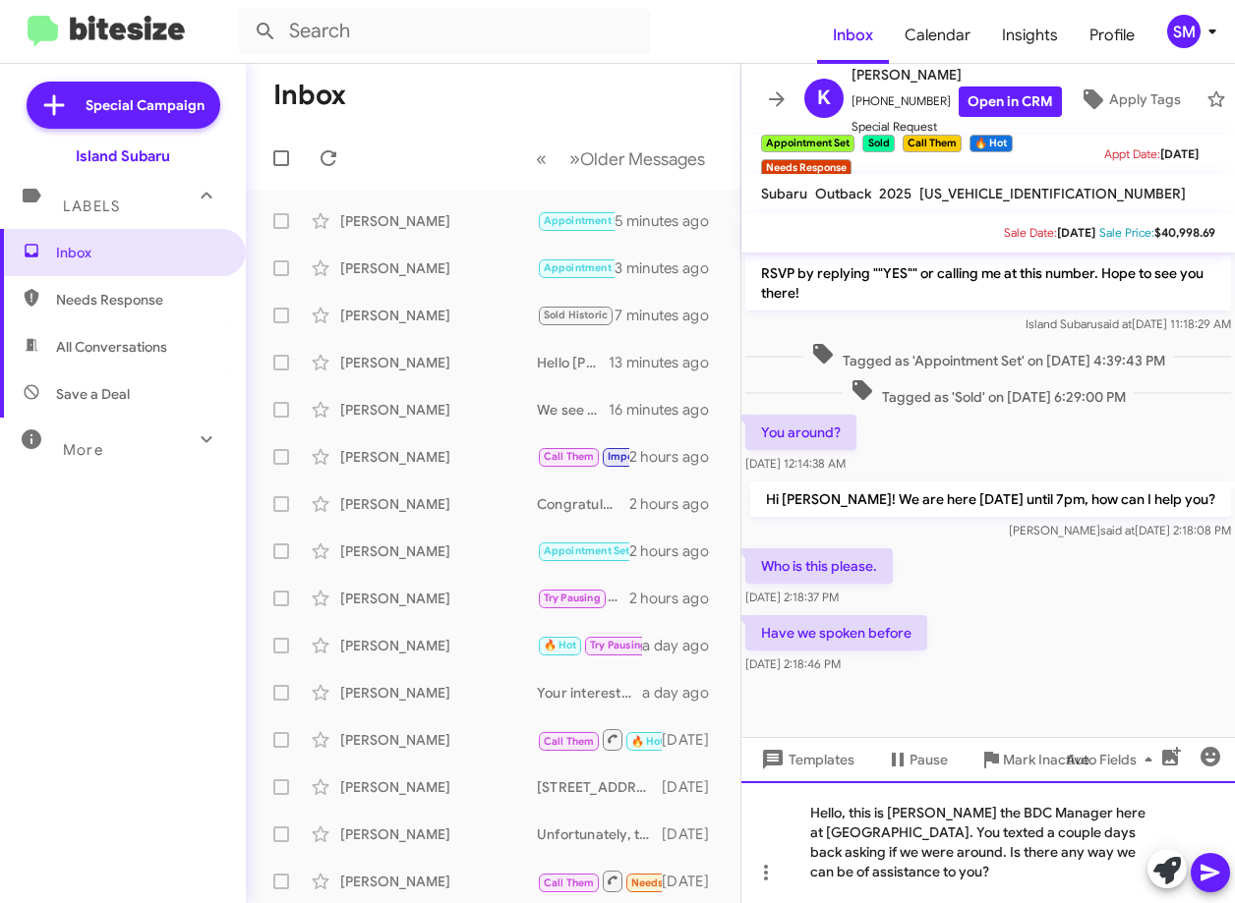
click at [985, 874] on div "Hello, this is [PERSON_NAME] the BDC Manager here at [GEOGRAPHIC_DATA]. You tex…" at bounding box center [987, 842] width 493 height 122
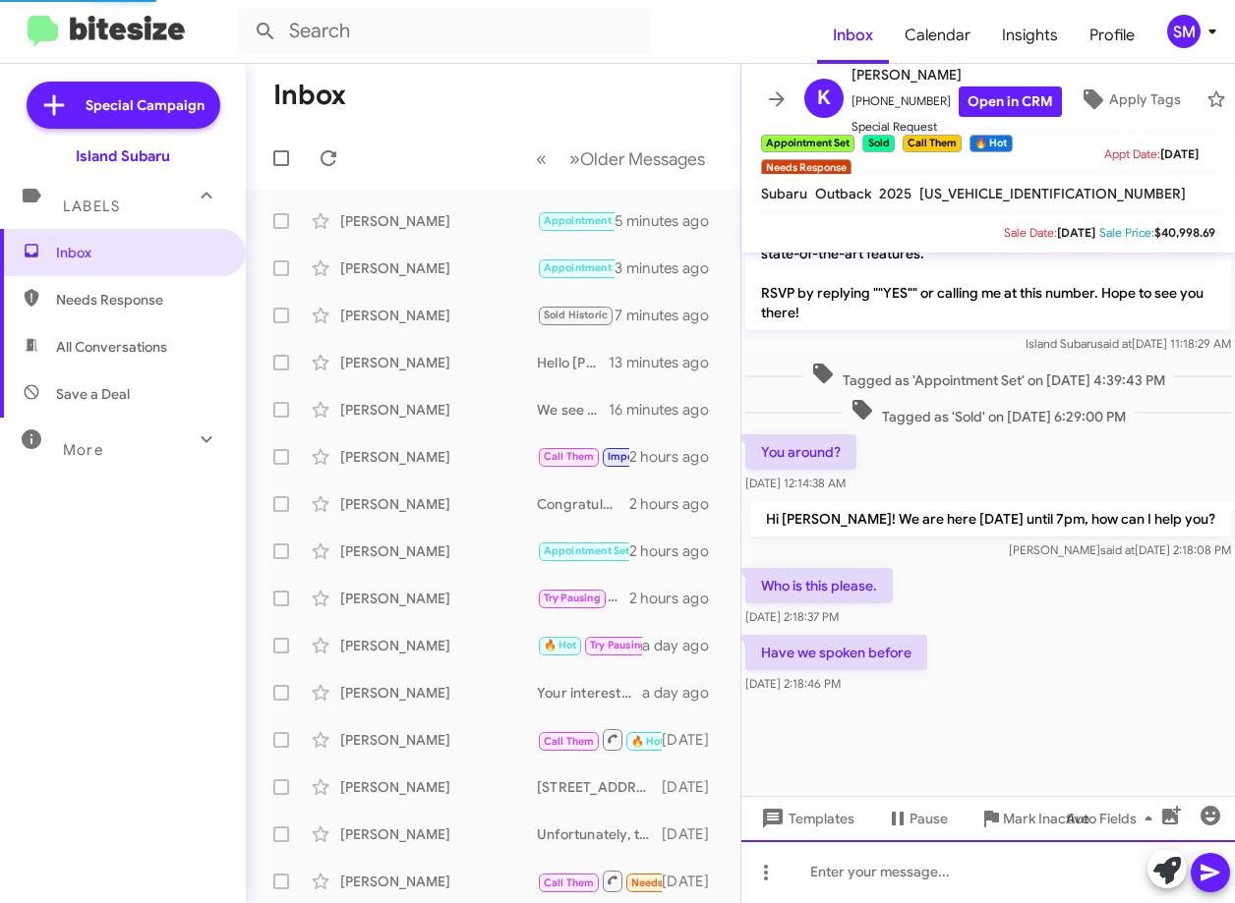
scroll to position [0, 0]
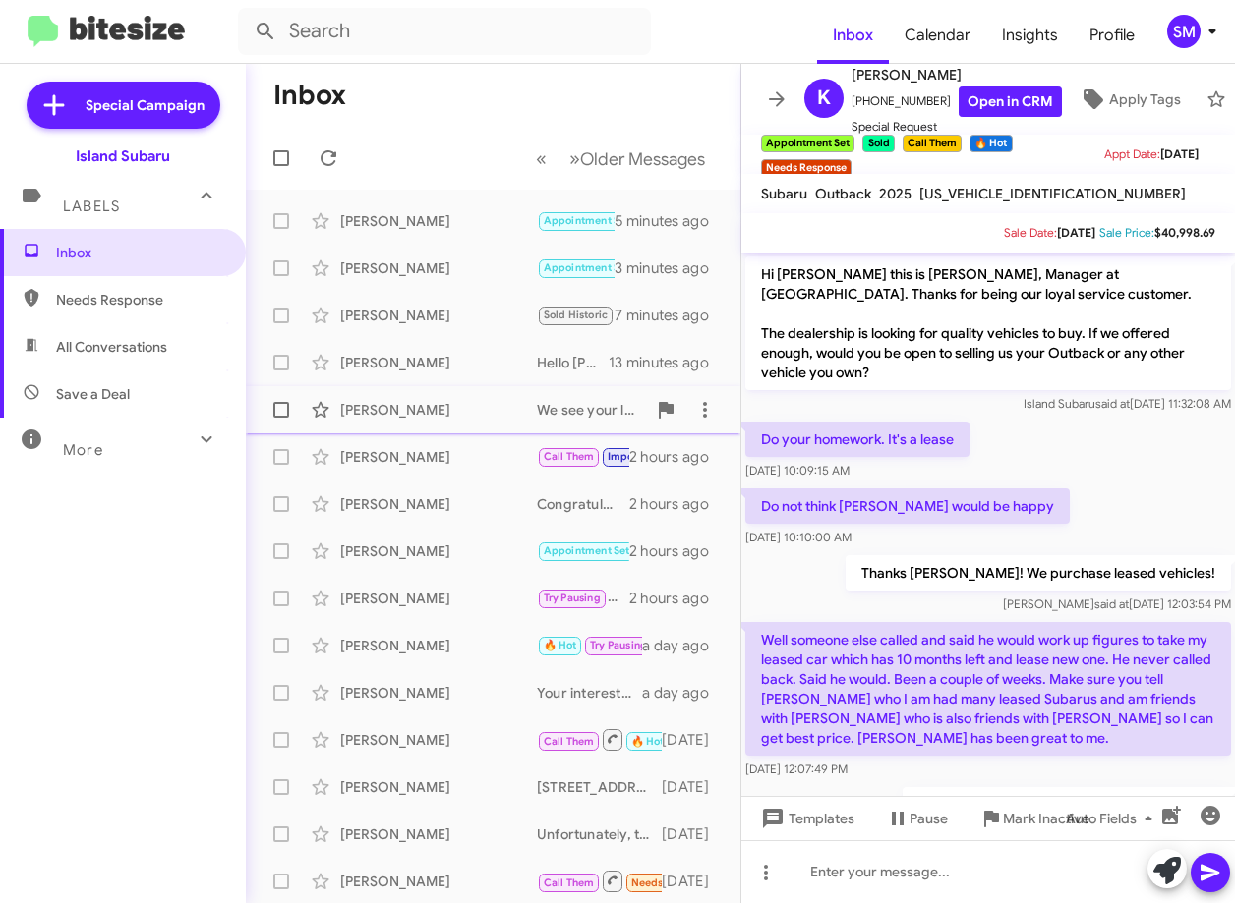
click at [420, 419] on div "[PERSON_NAME]" at bounding box center [438, 410] width 197 height 20
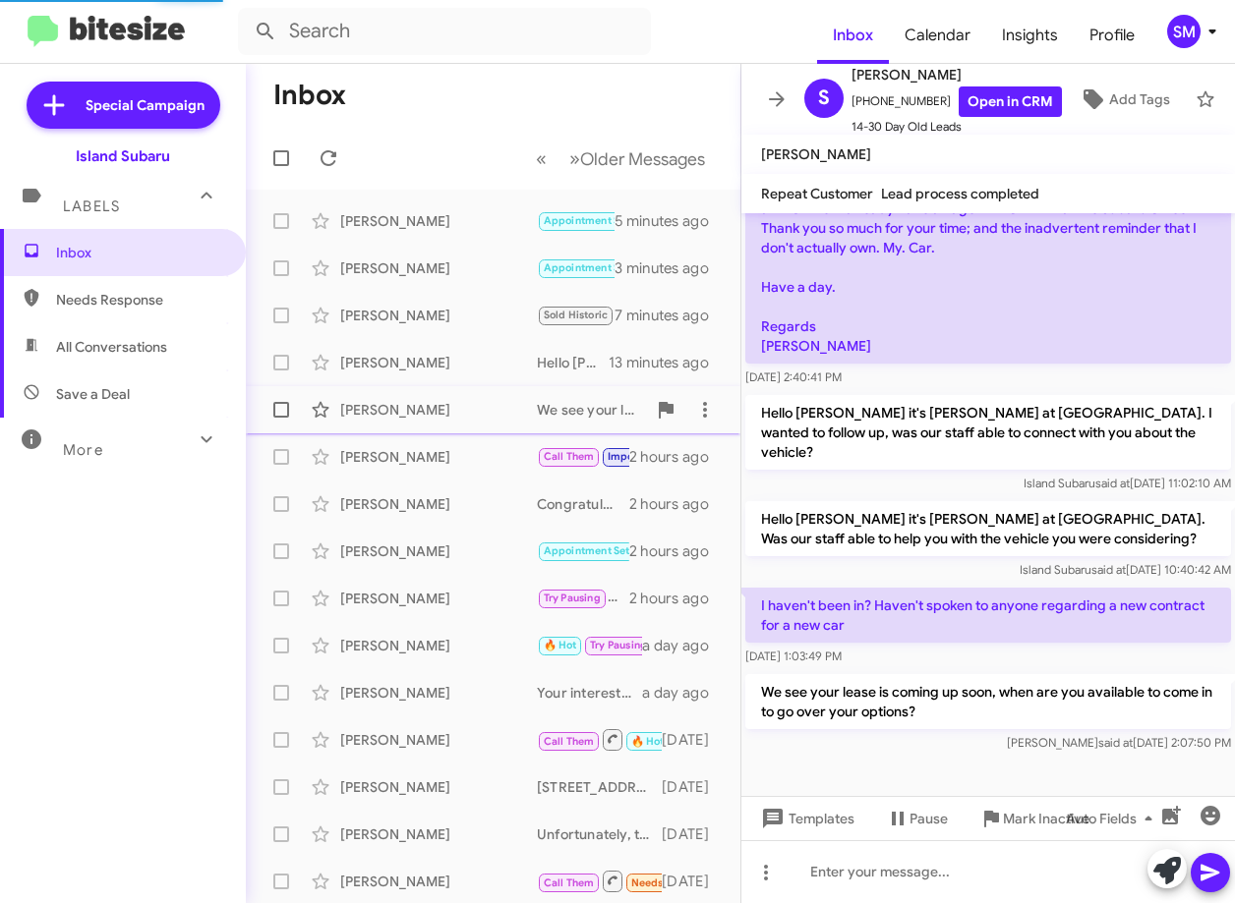
scroll to position [404, 0]
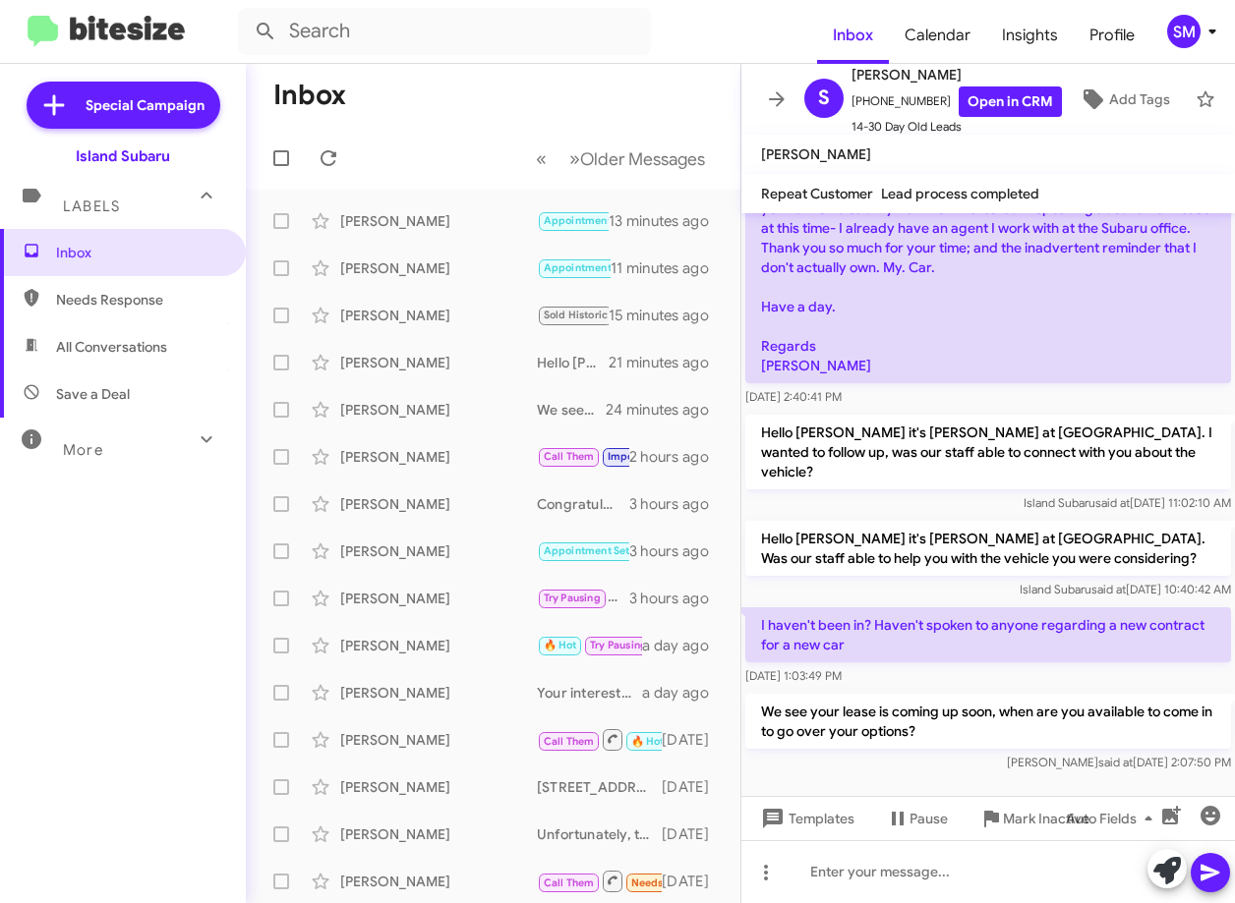
click at [123, 319] on span "Needs Response" at bounding box center [123, 299] width 246 height 47
type input "in:needs-response"
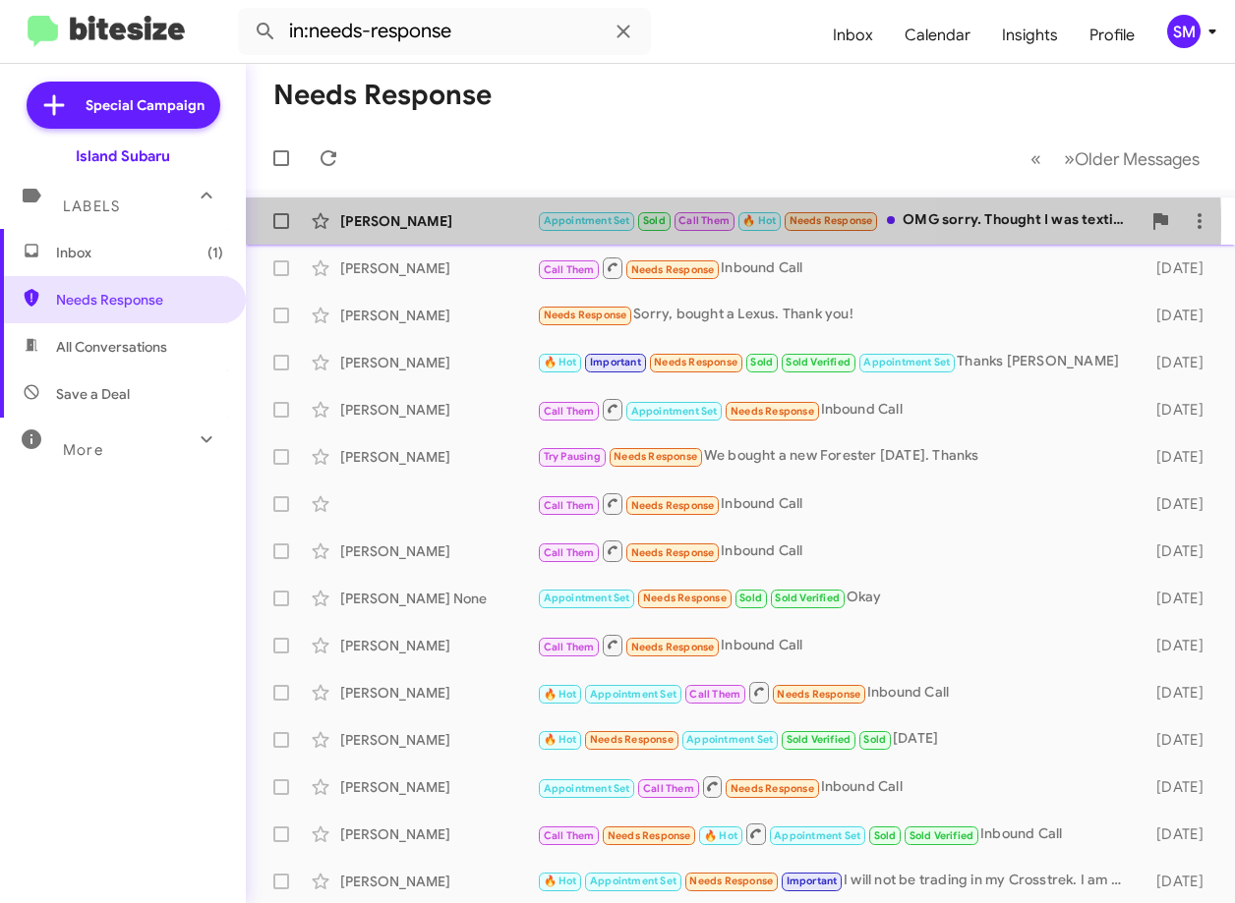
click at [453, 225] on div "[PERSON_NAME]" at bounding box center [438, 221] width 197 height 20
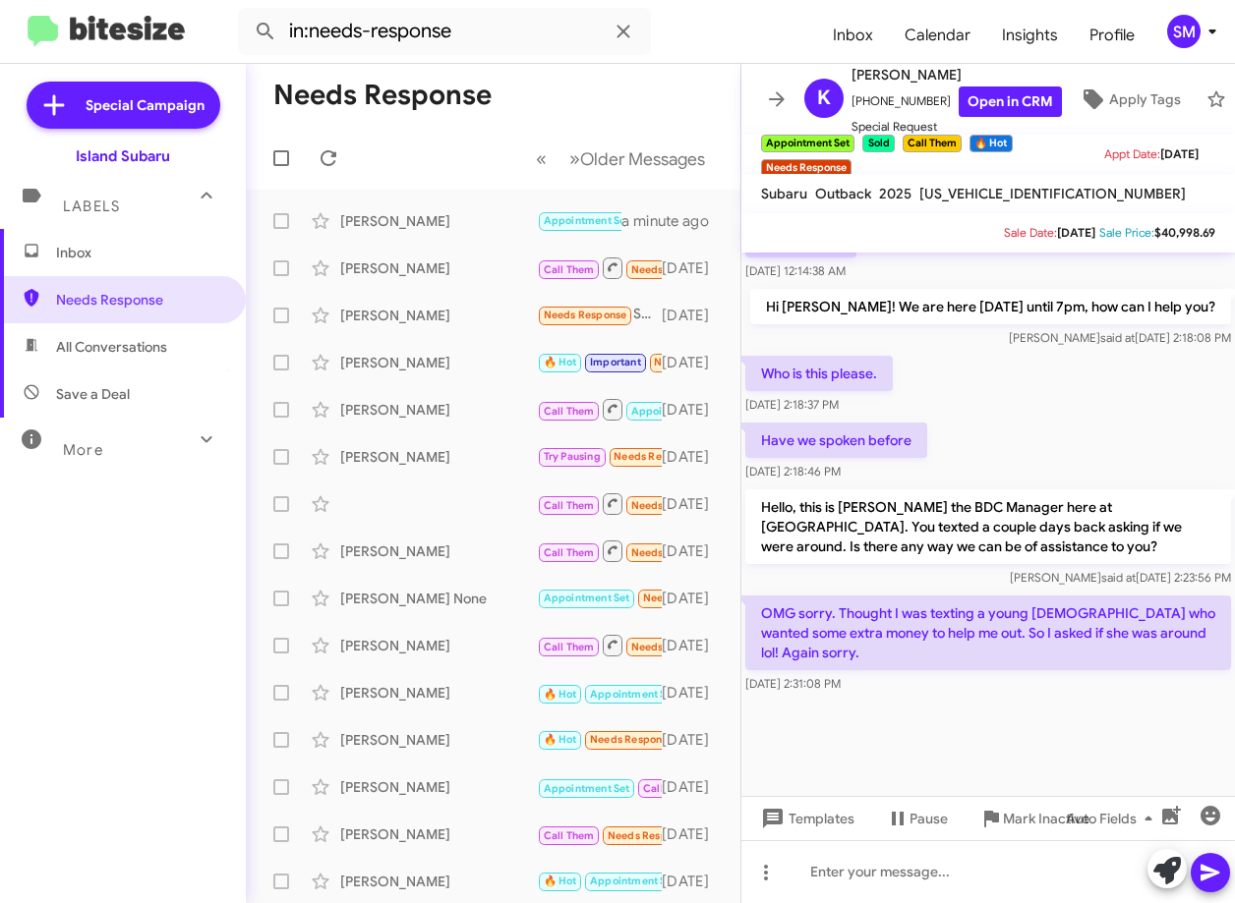
scroll to position [1401, 0]
click at [912, 864] on div at bounding box center [987, 871] width 493 height 63
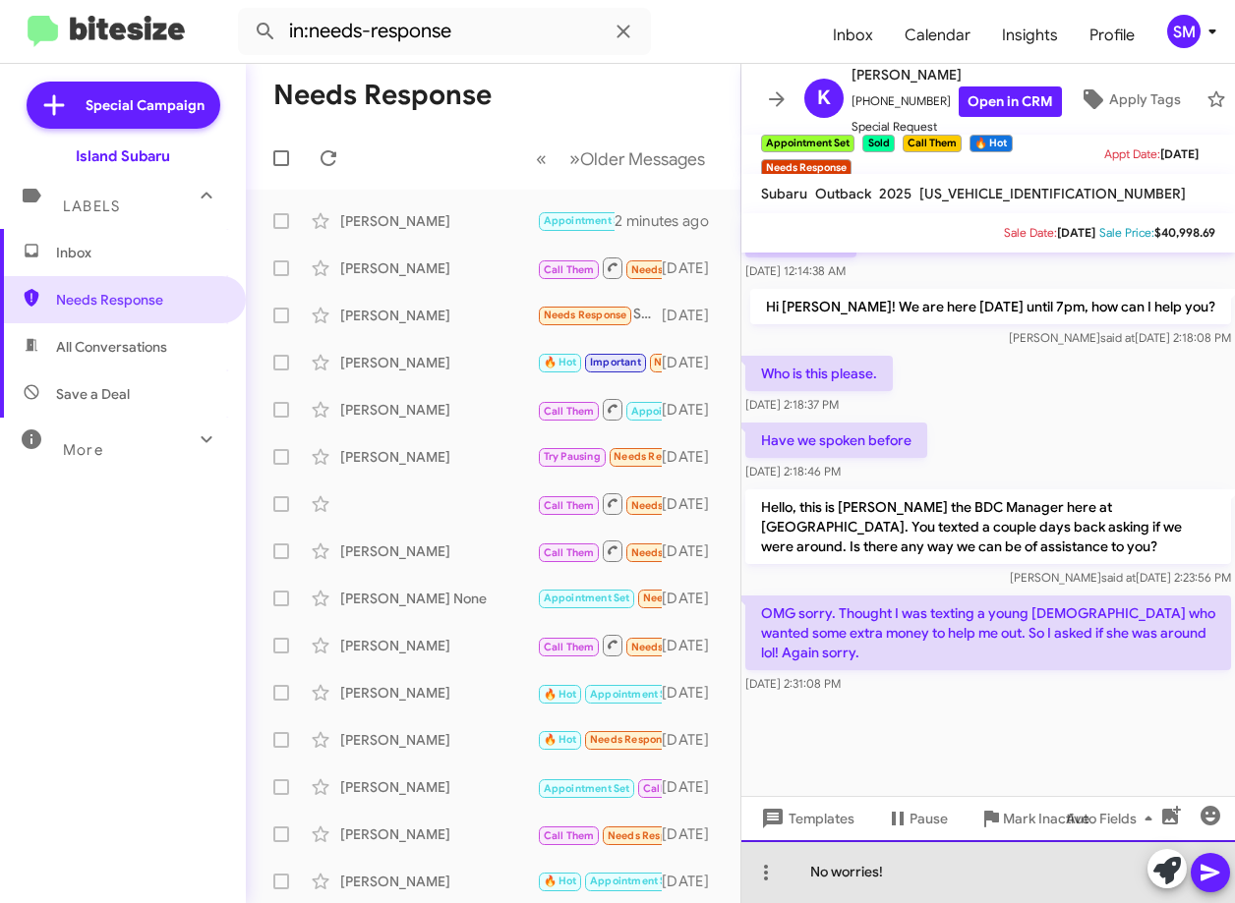
click at [918, 870] on div "No worries!" at bounding box center [987, 871] width 493 height 63
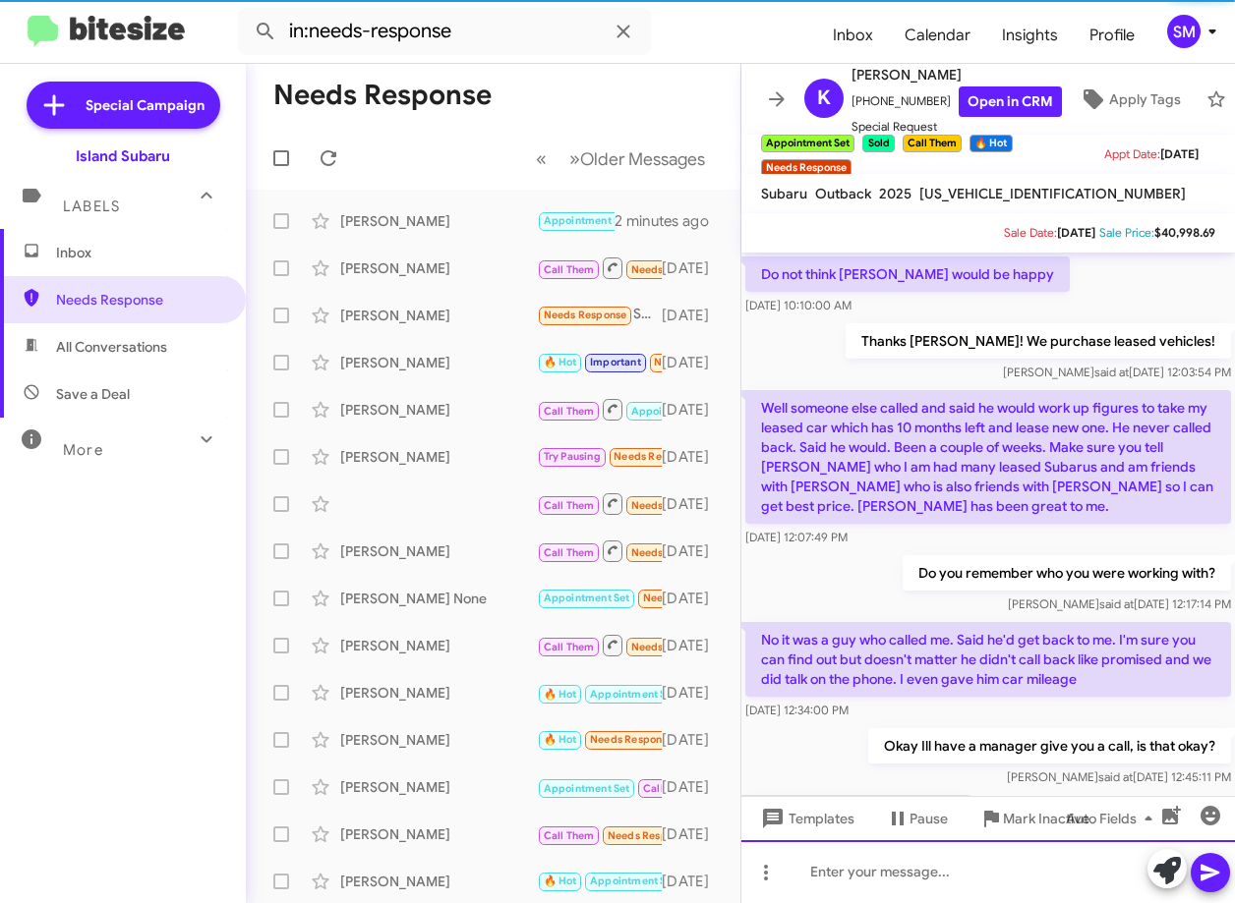
scroll to position [98, 0]
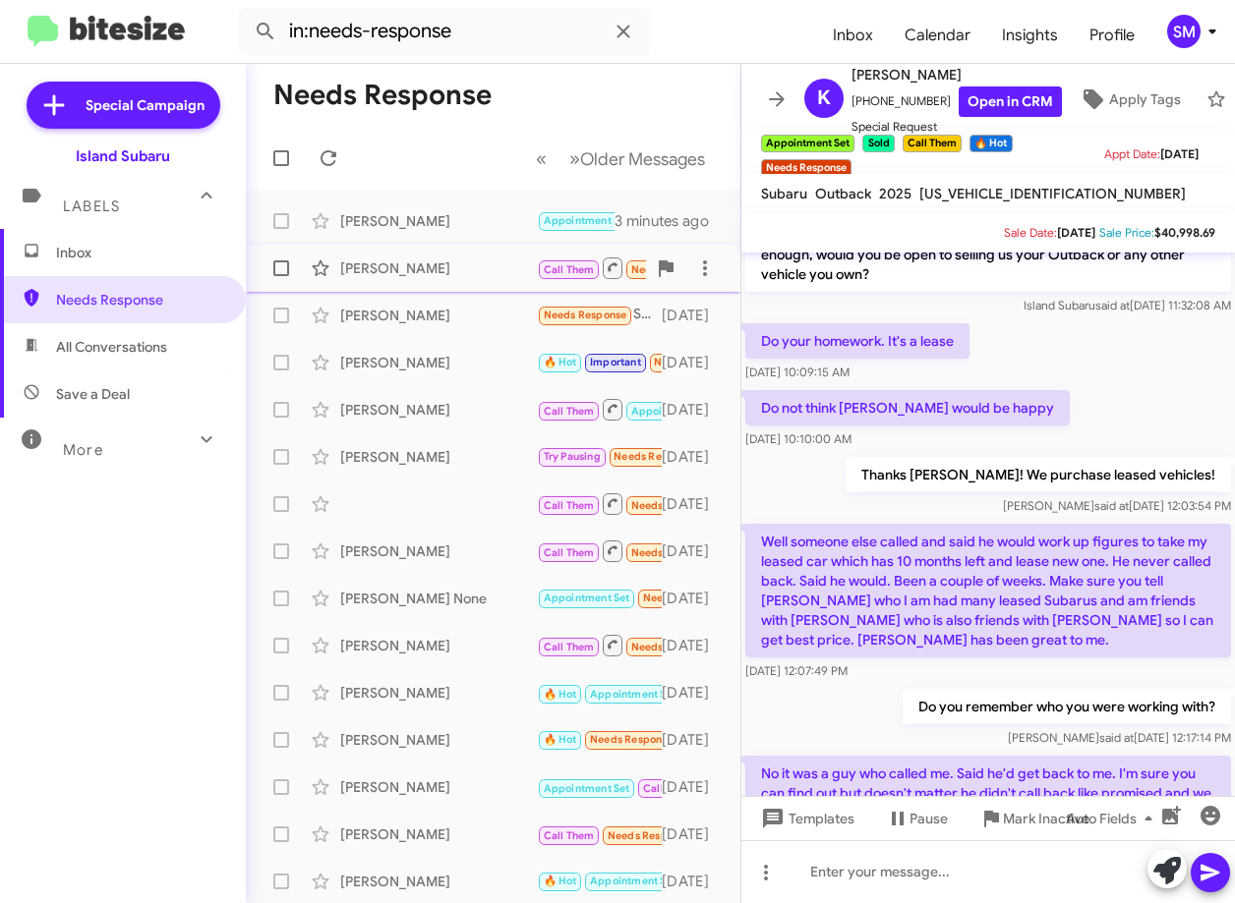
click at [422, 275] on div "[PERSON_NAME]" at bounding box center [438, 269] width 197 height 20
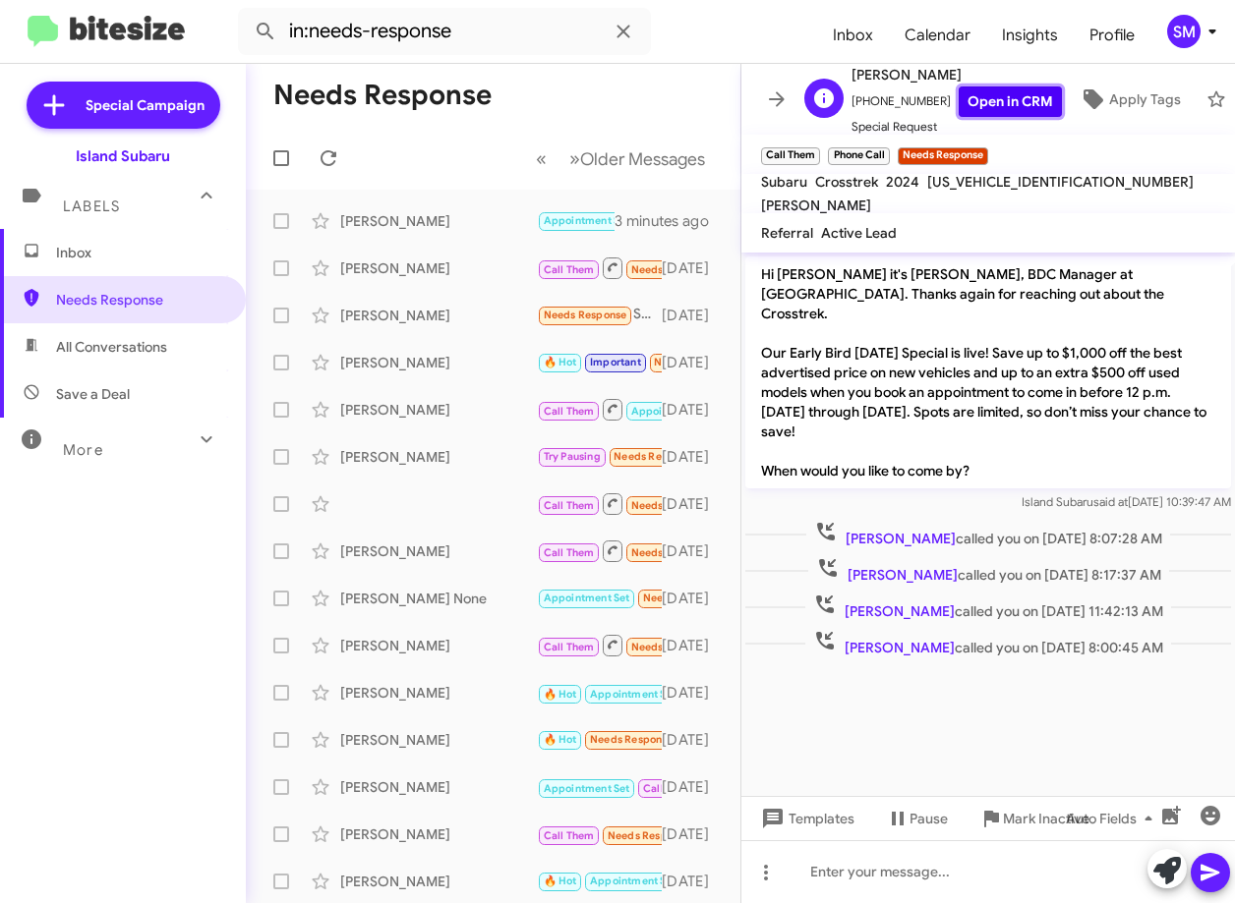
click at [1010, 95] on link "Open in CRM" at bounding box center [1009, 102] width 103 height 30
click at [422, 224] on div "[PERSON_NAME]" at bounding box center [438, 221] width 197 height 20
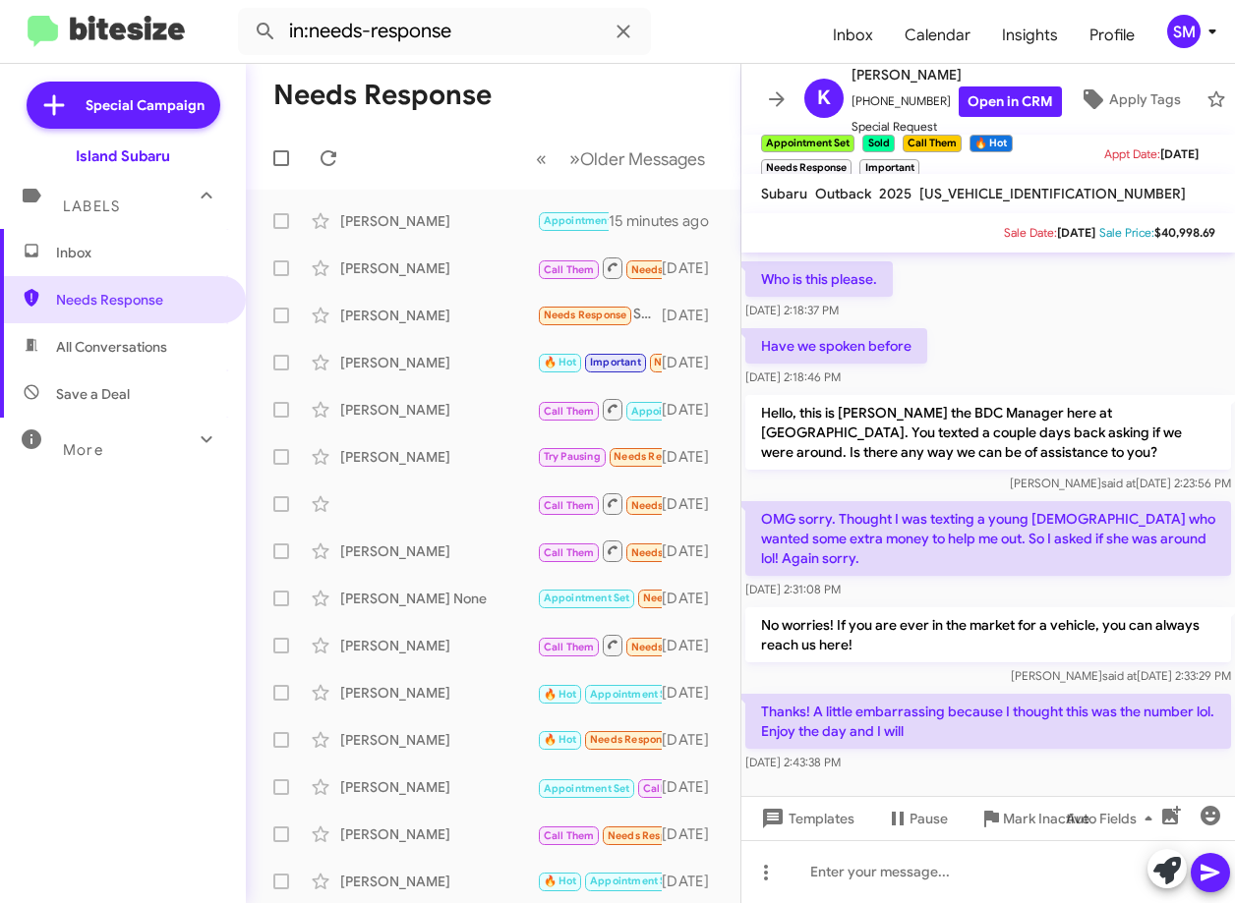
scroll to position [1440, 0]
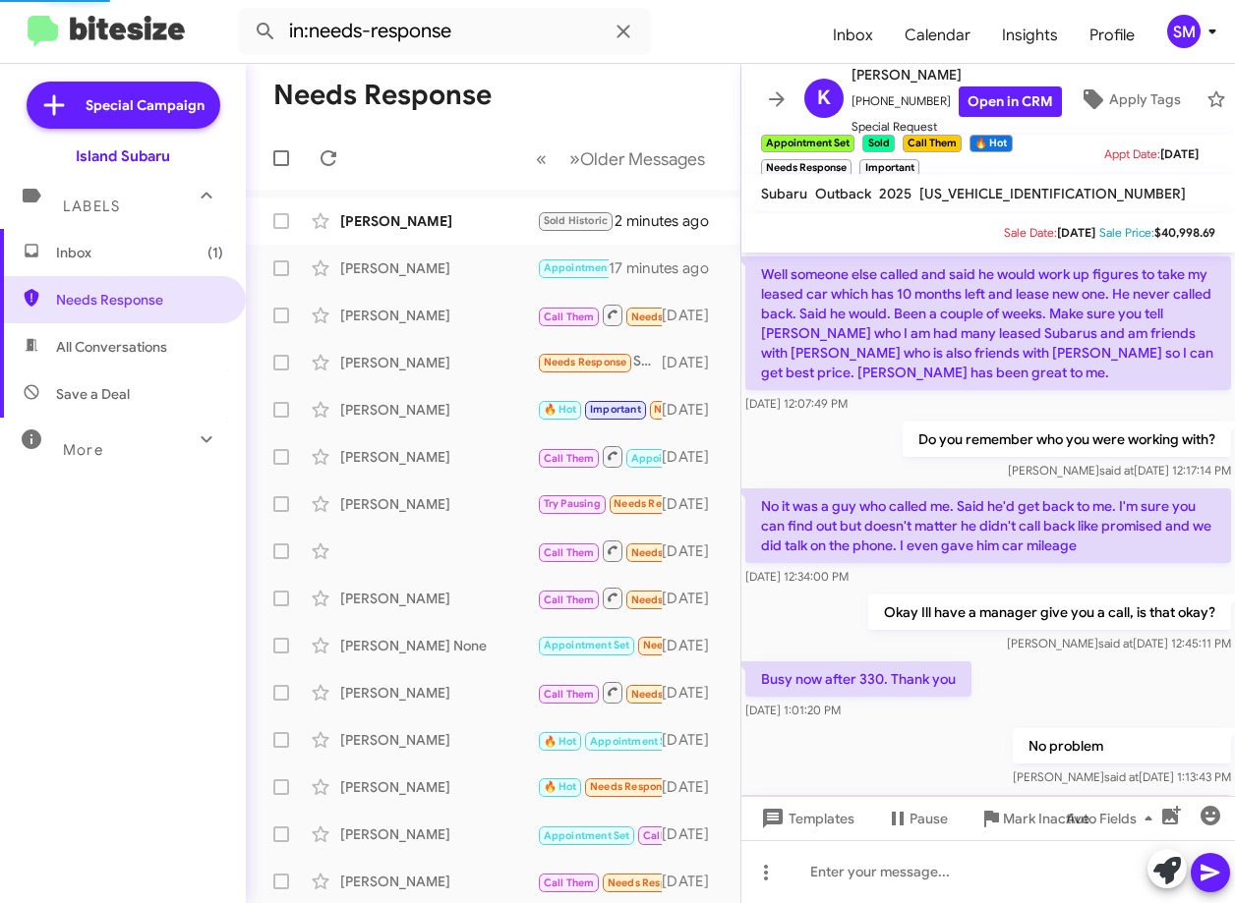
scroll to position [1401, 0]
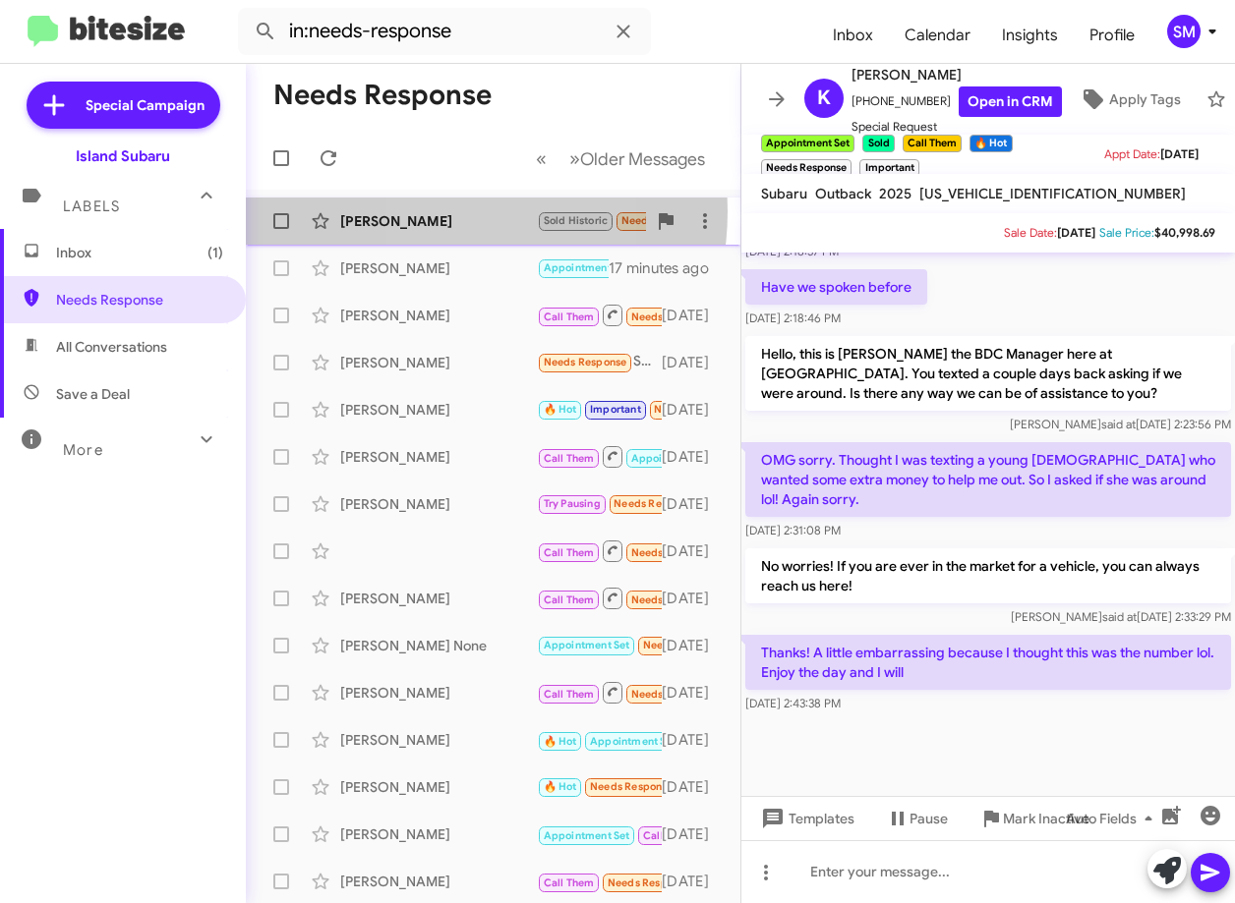
click at [432, 214] on div "[PERSON_NAME]" at bounding box center [438, 221] width 197 height 20
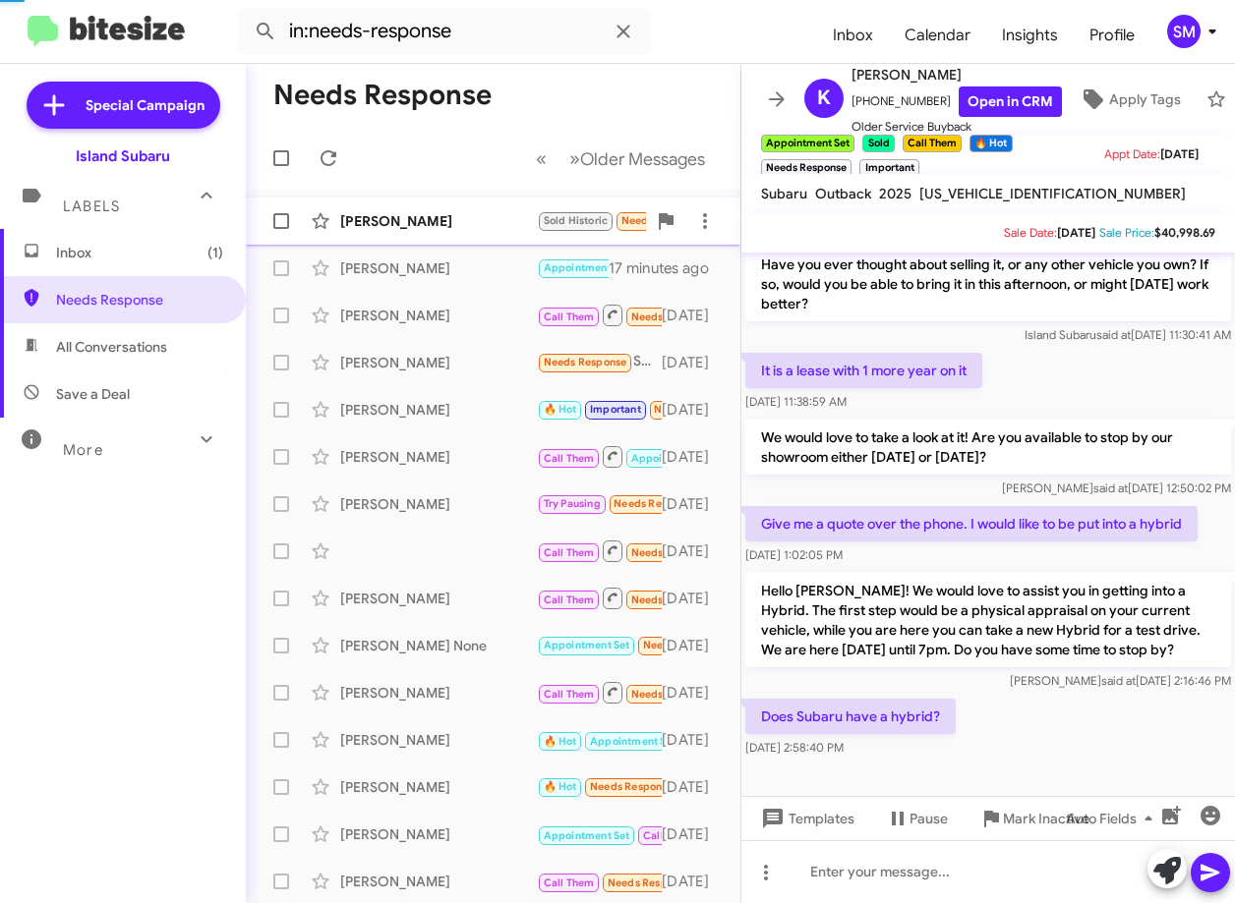
scroll to position [86, 0]
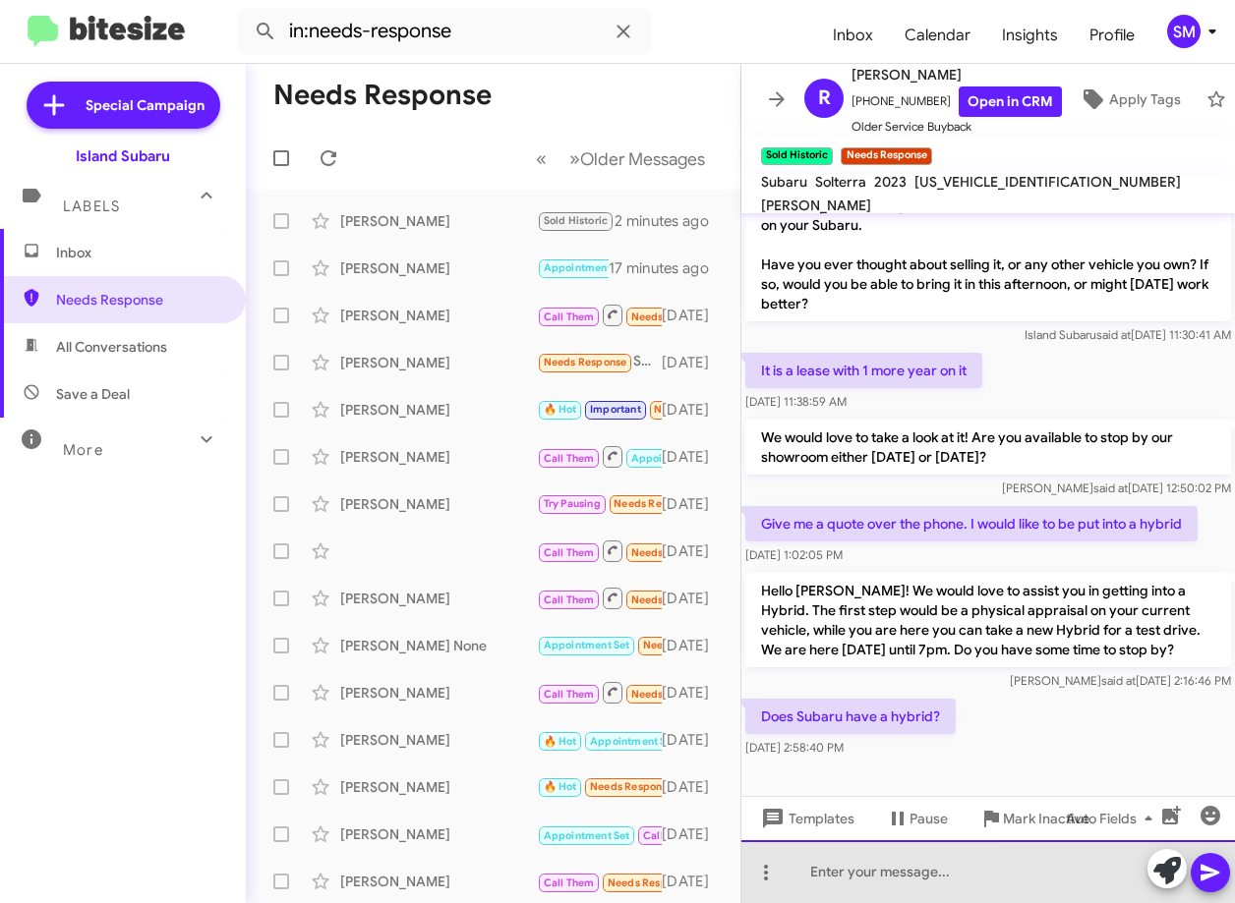
click at [868, 854] on div at bounding box center [987, 871] width 493 height 63
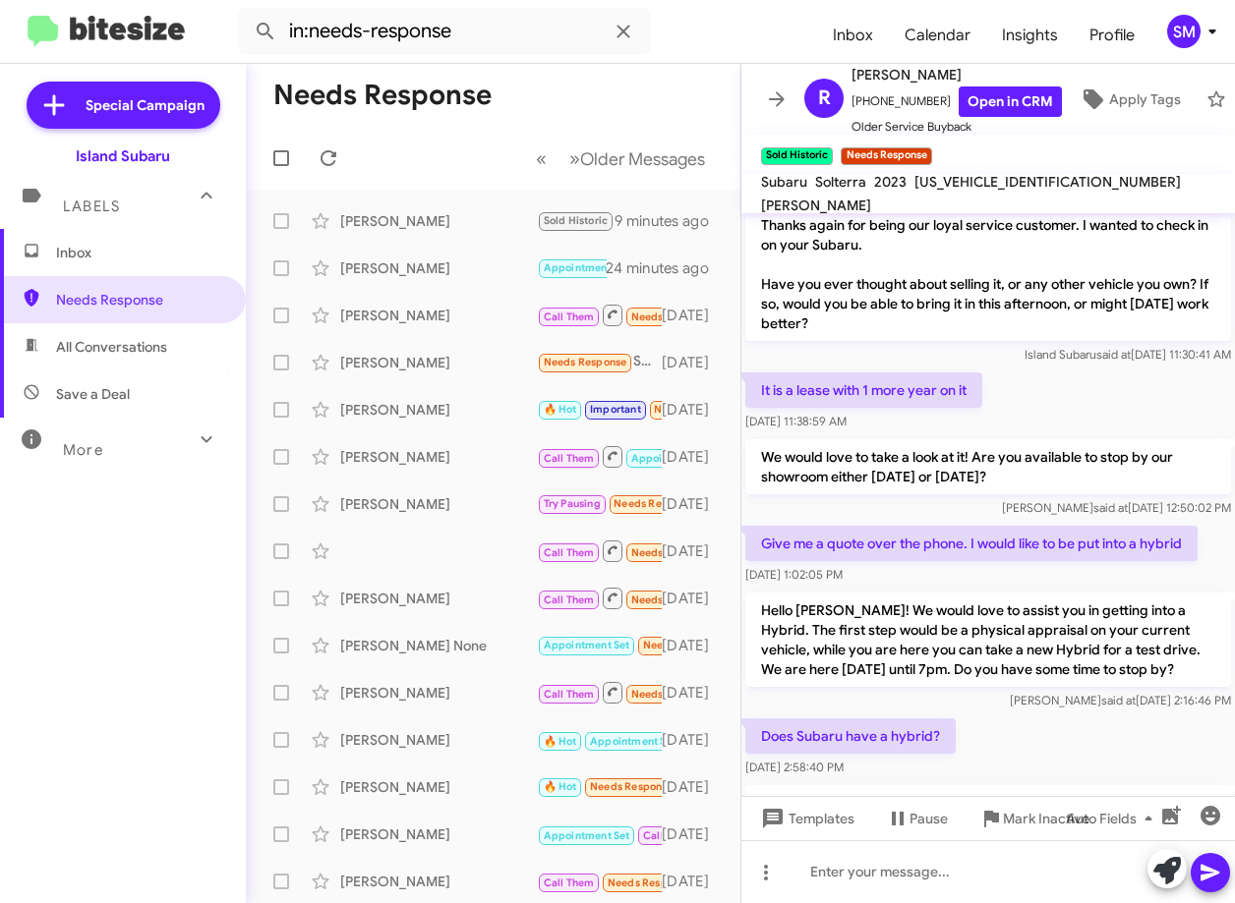
scroll to position [177, 0]
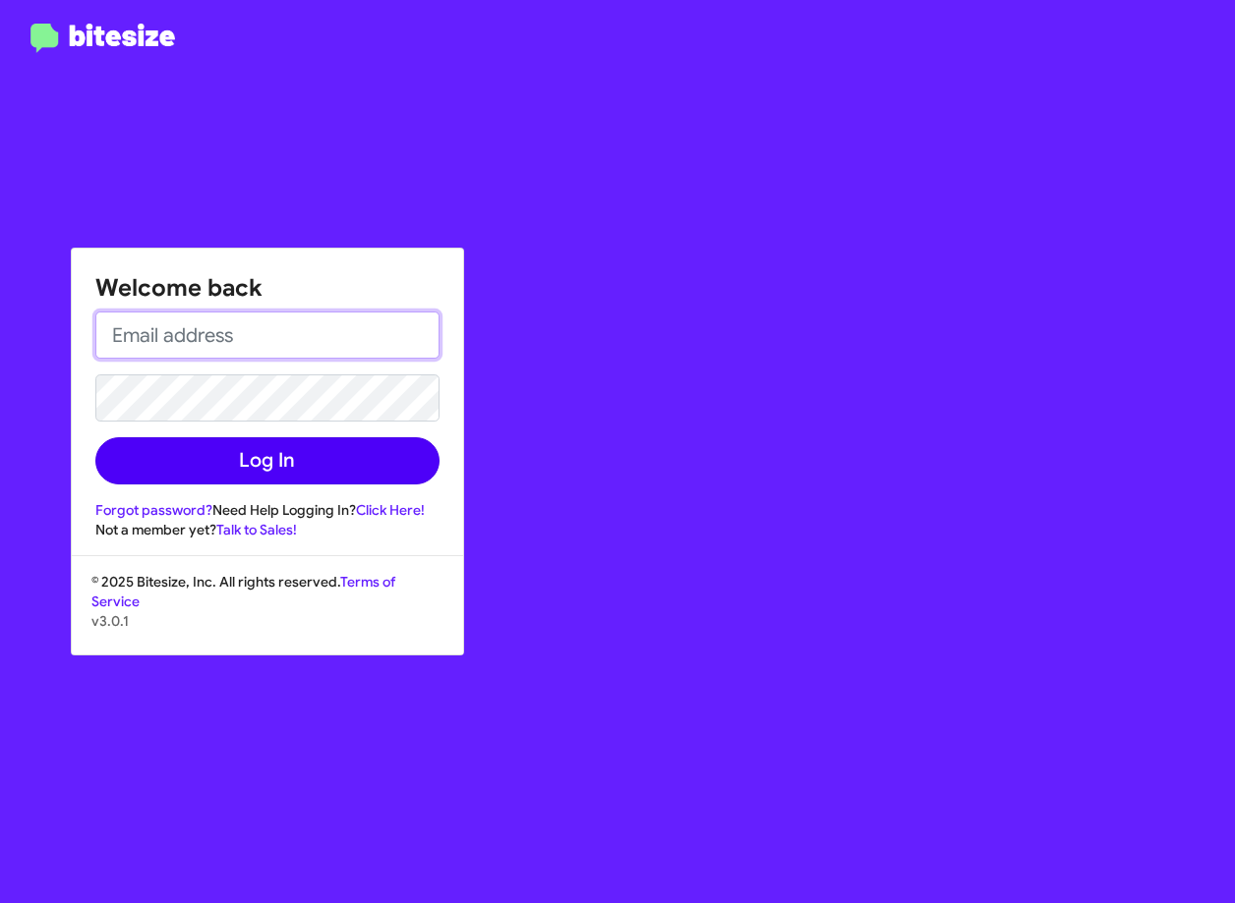
type input "smiranda@myislandsubaru.com"
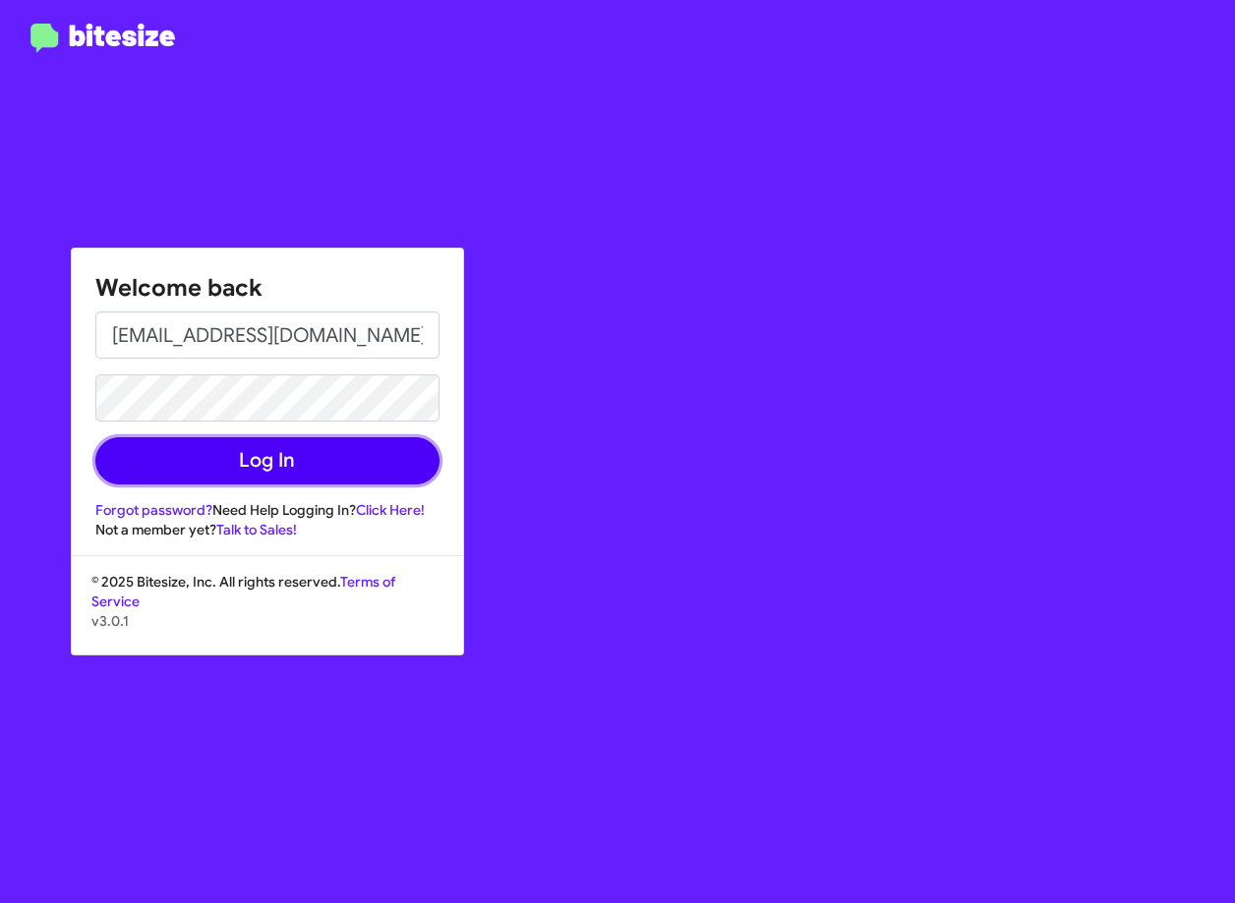
click at [343, 459] on button "Log In" at bounding box center [267, 460] width 344 height 47
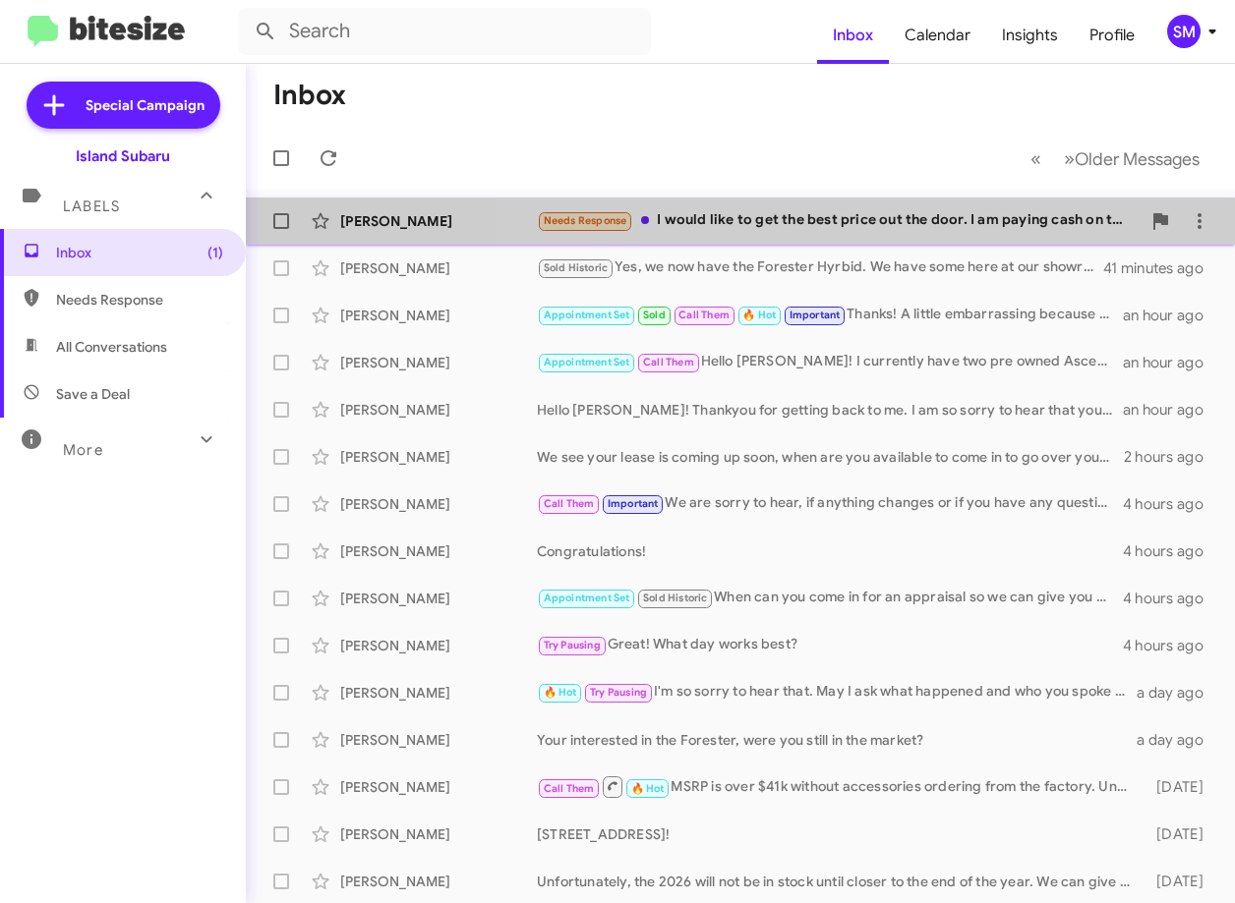
click at [796, 217] on div "Needs Response I would like to get the best price out the door. I am paying cas…" at bounding box center [839, 220] width 604 height 23
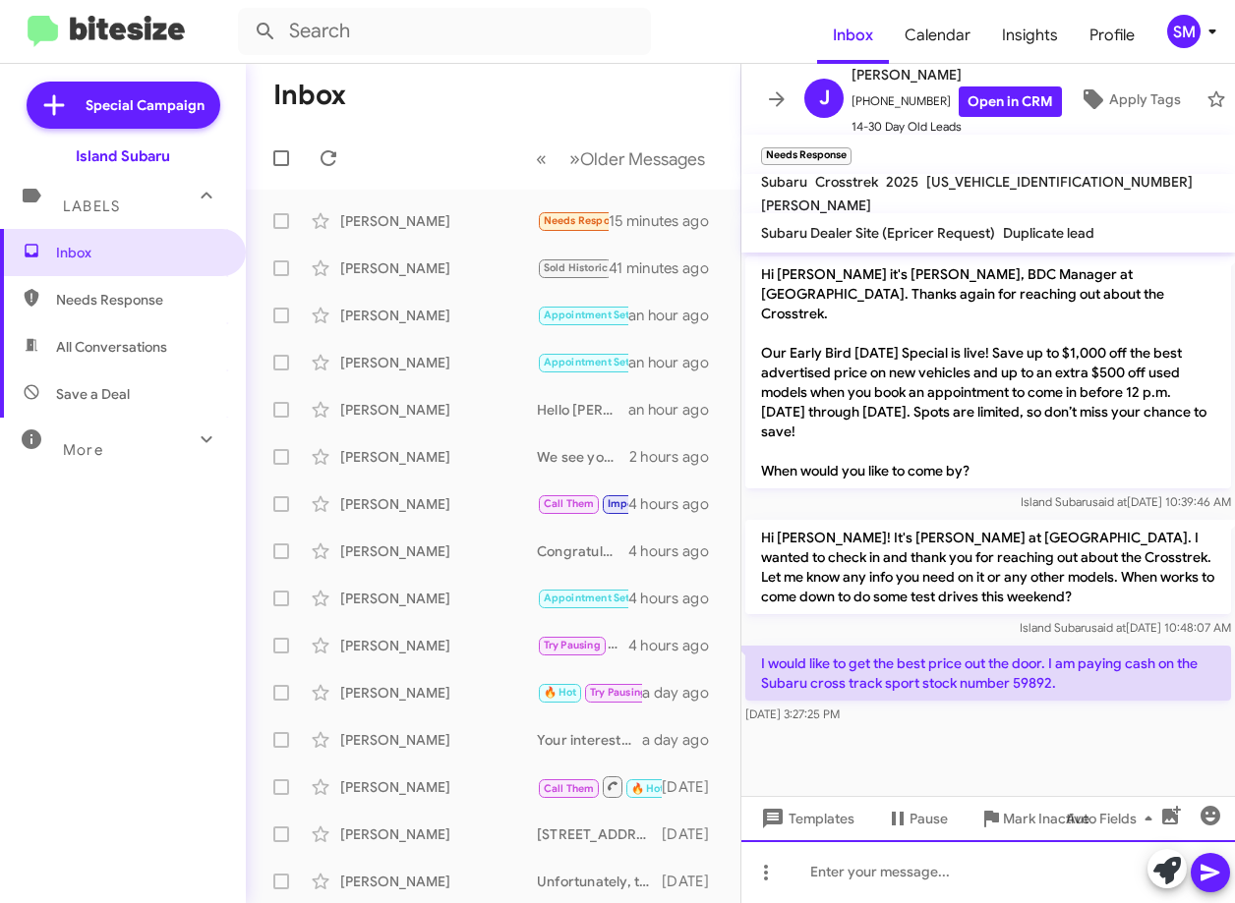
click at [930, 882] on div at bounding box center [987, 871] width 493 height 63
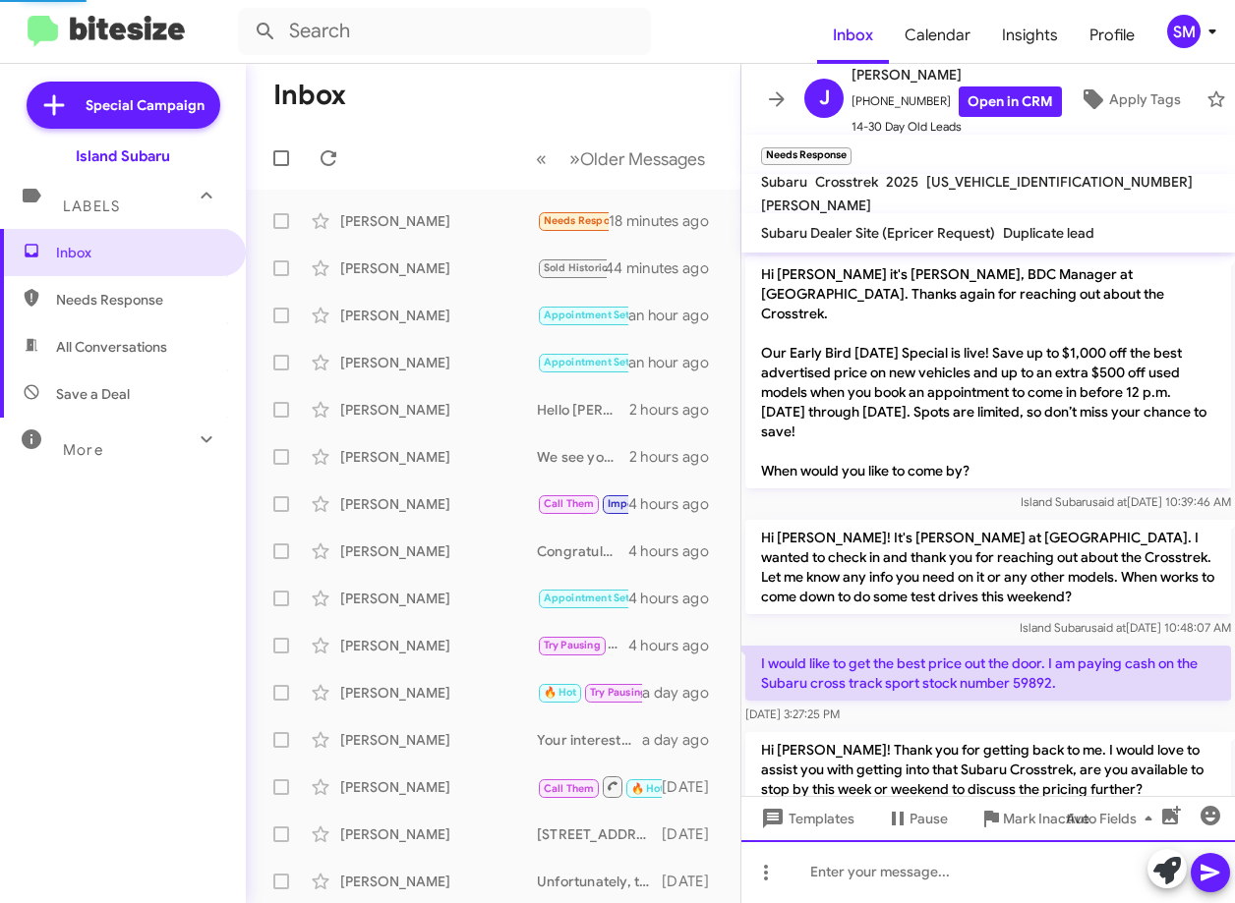
scroll to position [38, 0]
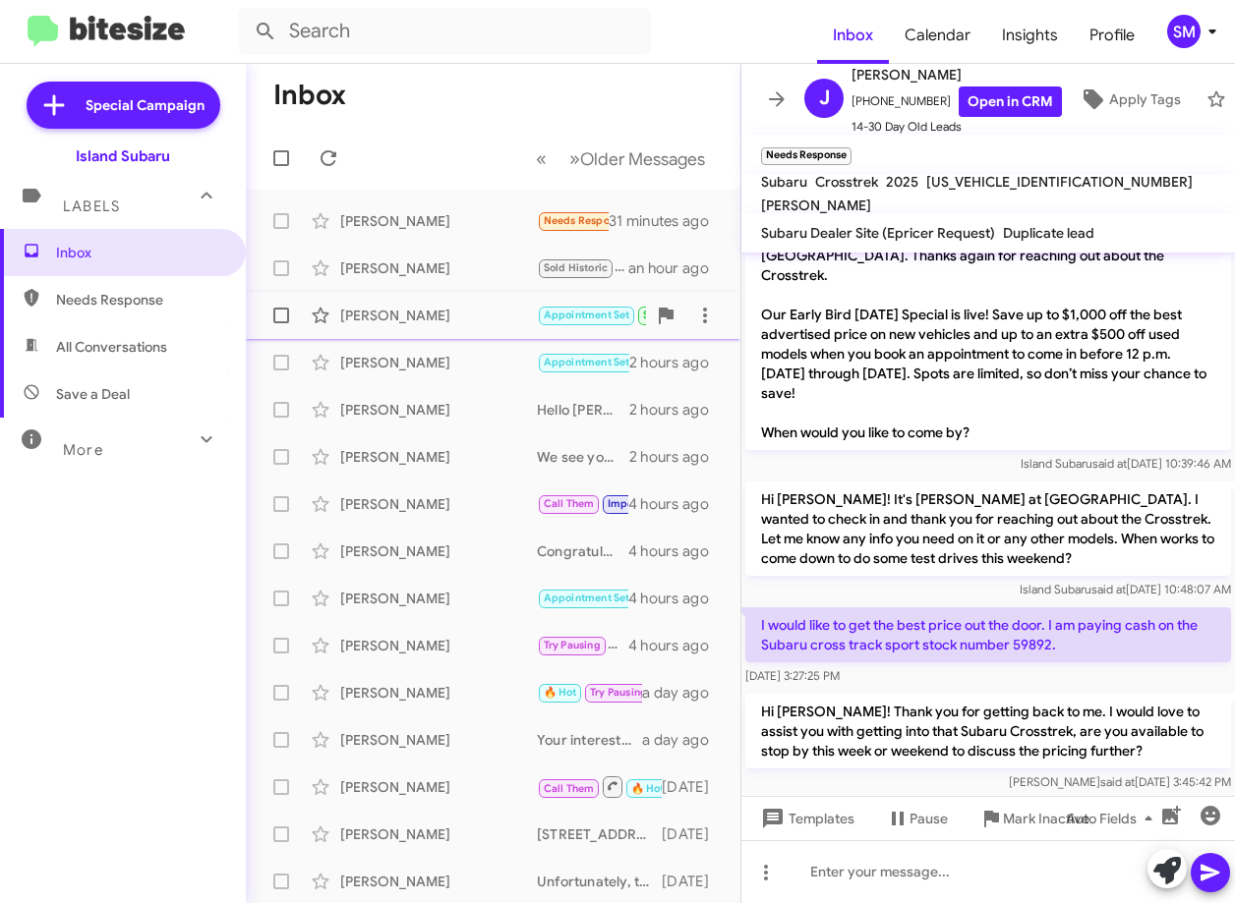
click at [454, 324] on div "[PERSON_NAME]" at bounding box center [438, 316] width 197 height 20
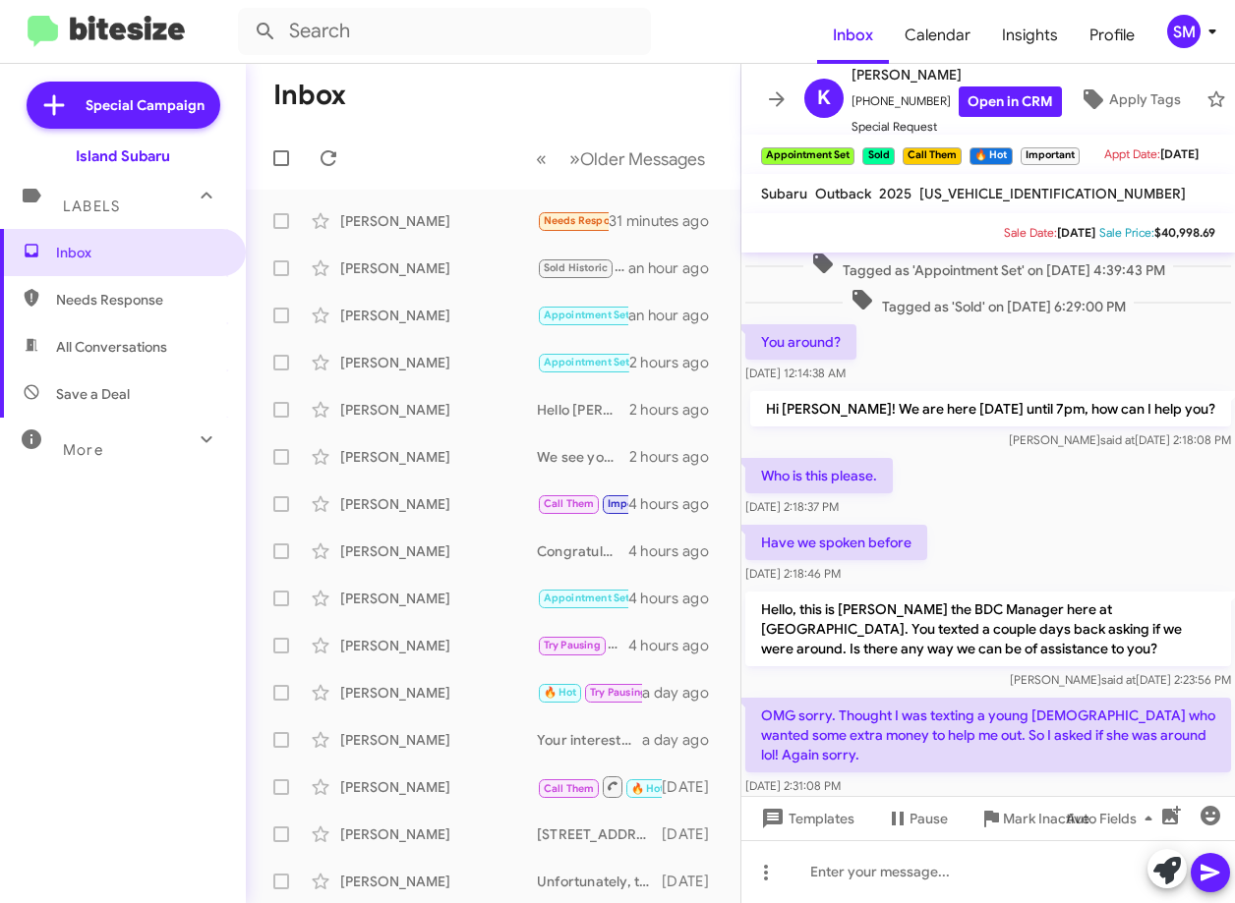
scroll to position [1440, 0]
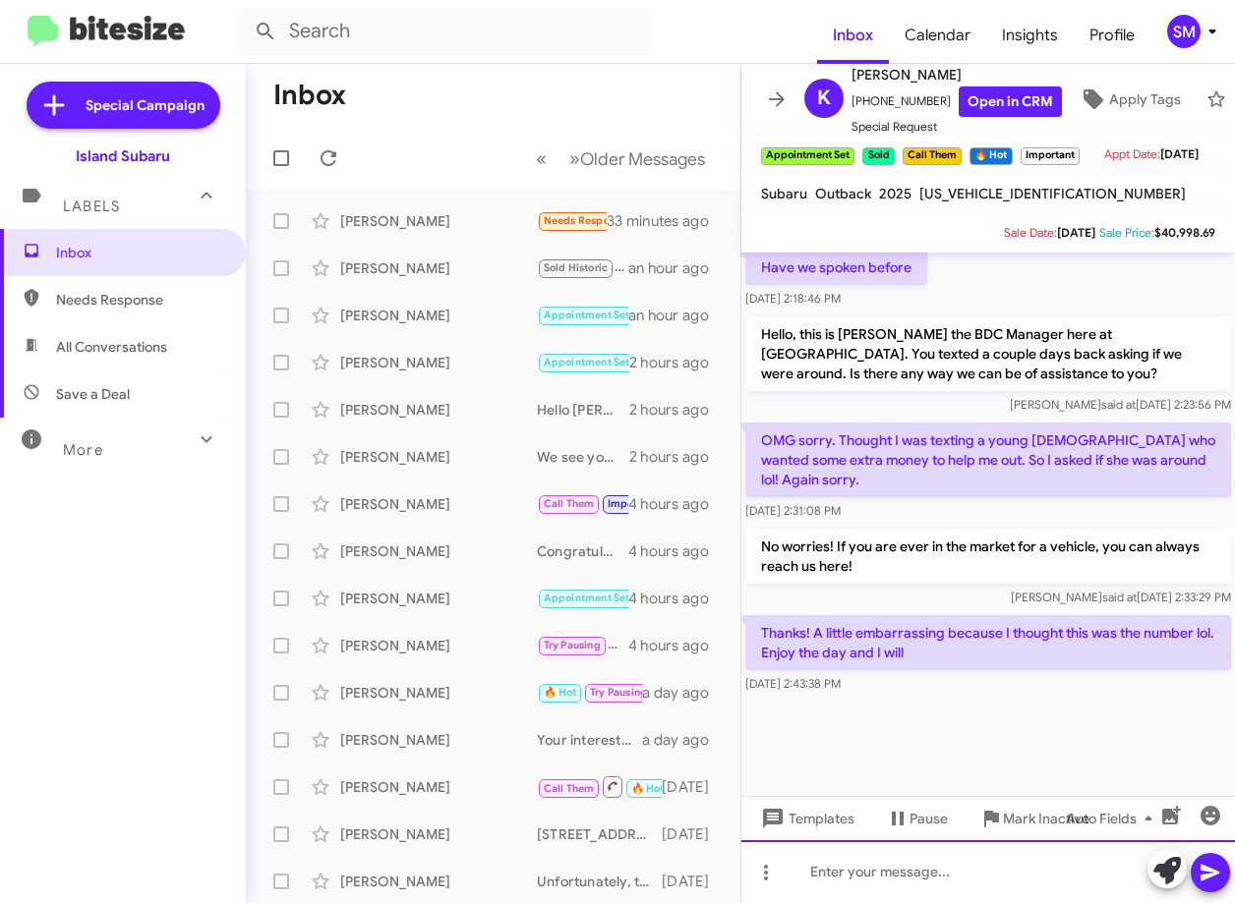
click at [994, 874] on div at bounding box center [987, 871] width 493 height 63
click at [994, 878] on div at bounding box center [987, 871] width 493 height 63
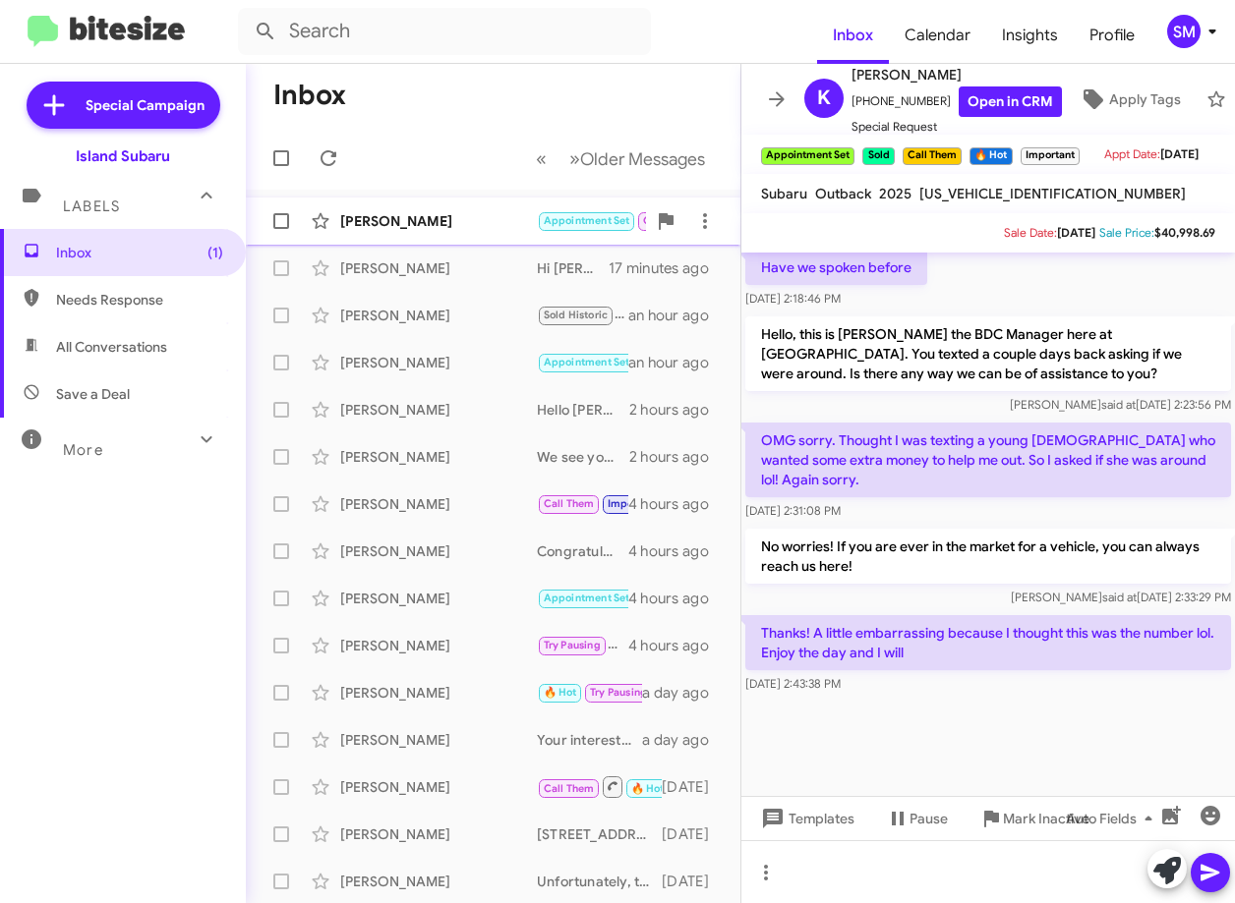
click at [434, 224] on div "[PERSON_NAME]" at bounding box center [438, 221] width 197 height 20
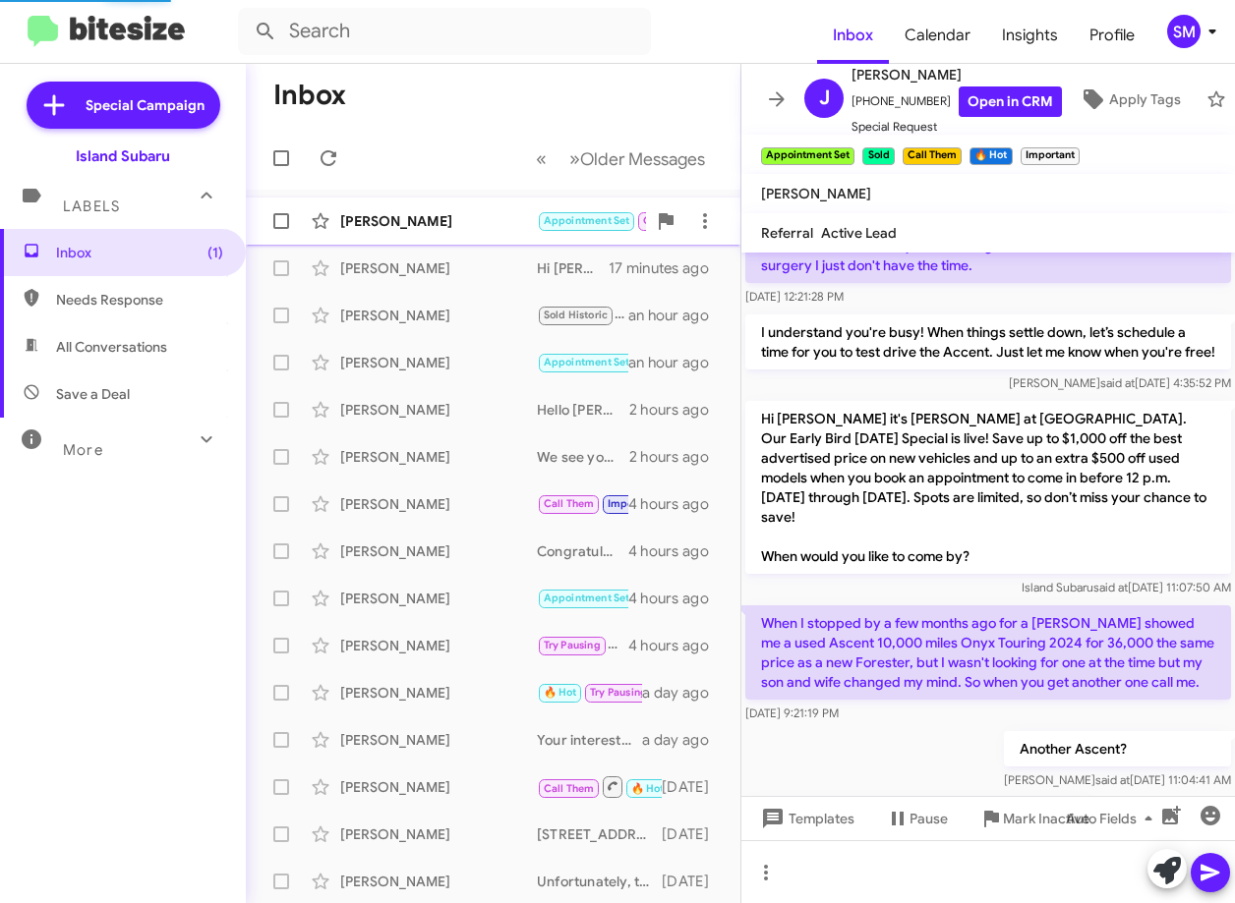
scroll to position [1835, 0]
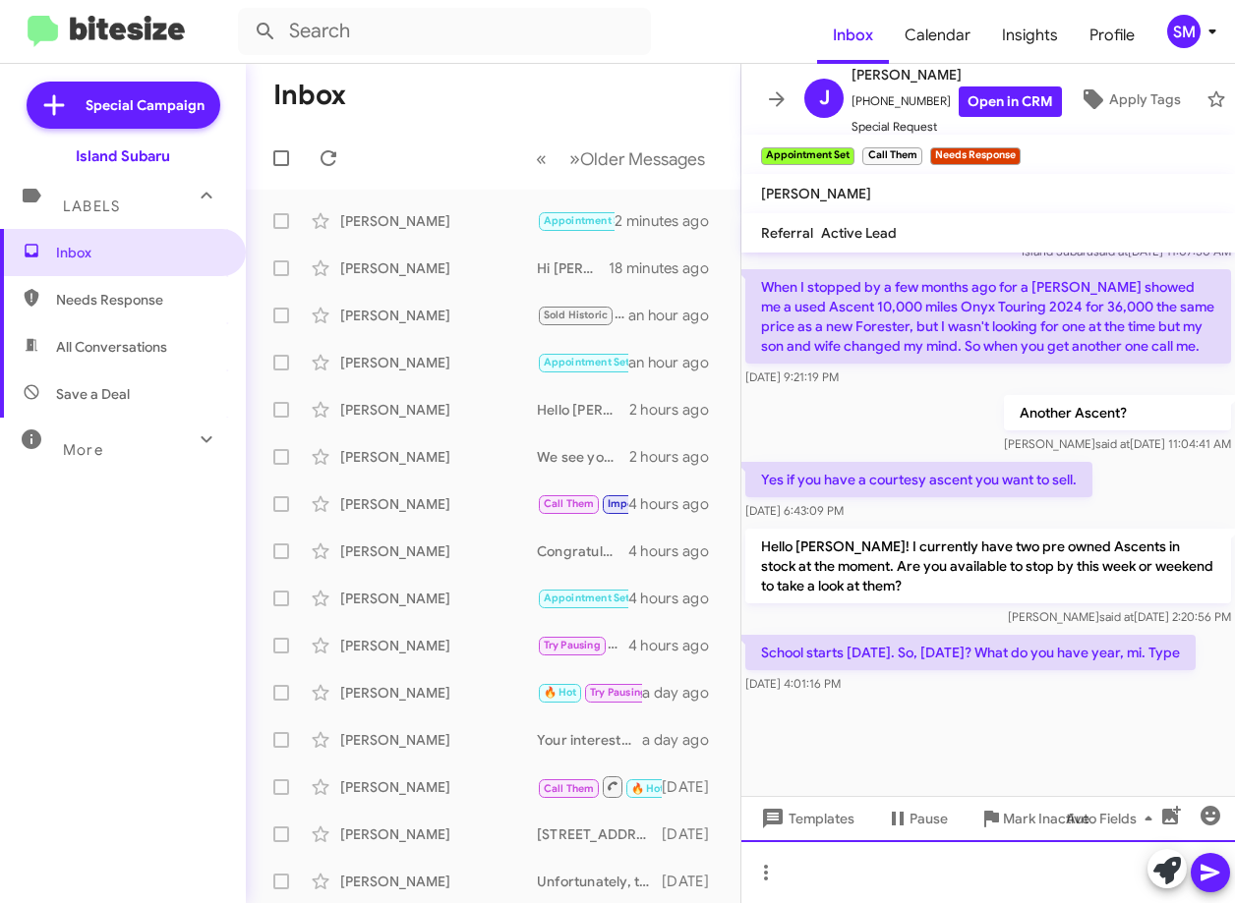
click at [920, 871] on div at bounding box center [987, 871] width 493 height 63
click at [961, 870] on div at bounding box center [987, 871] width 493 height 63
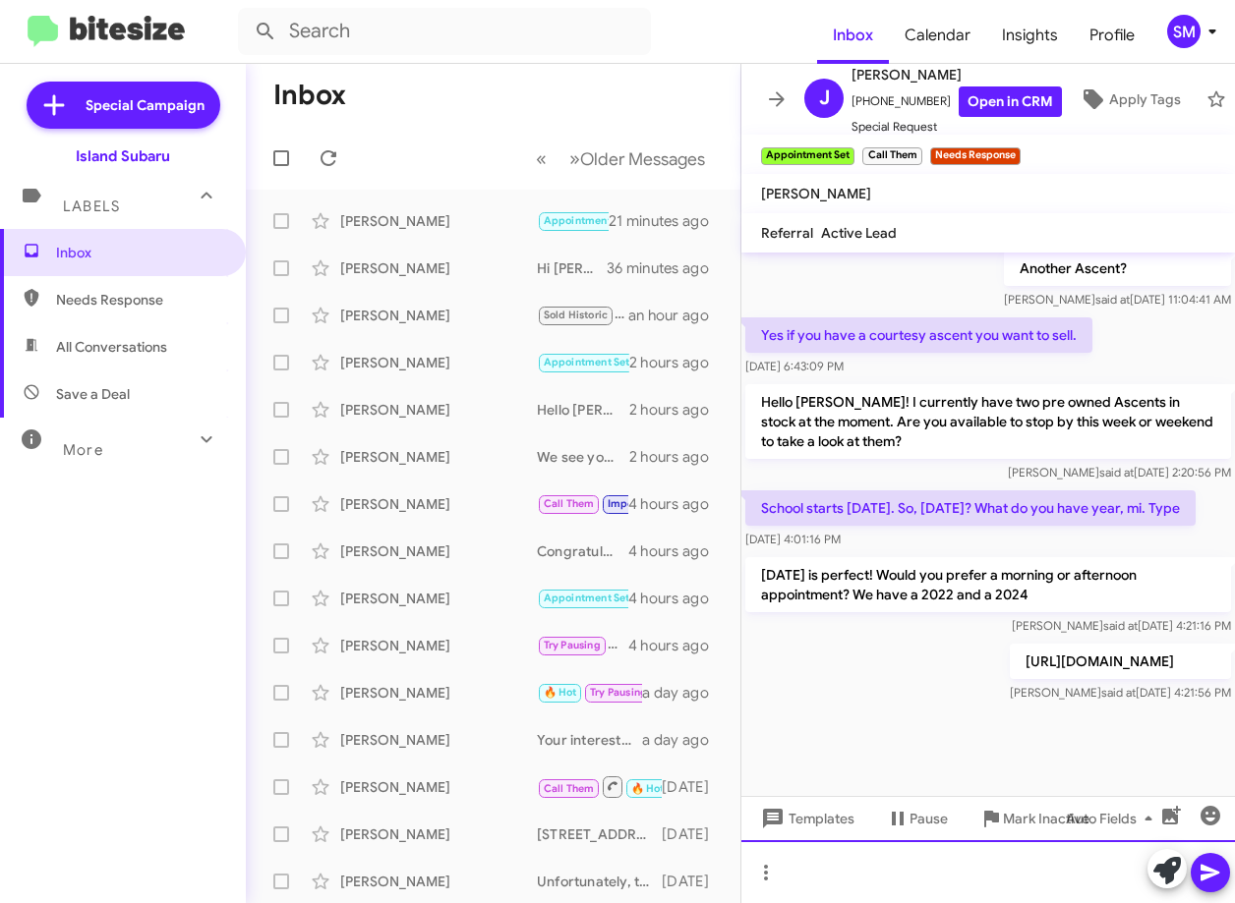
scroll to position [9042, 0]
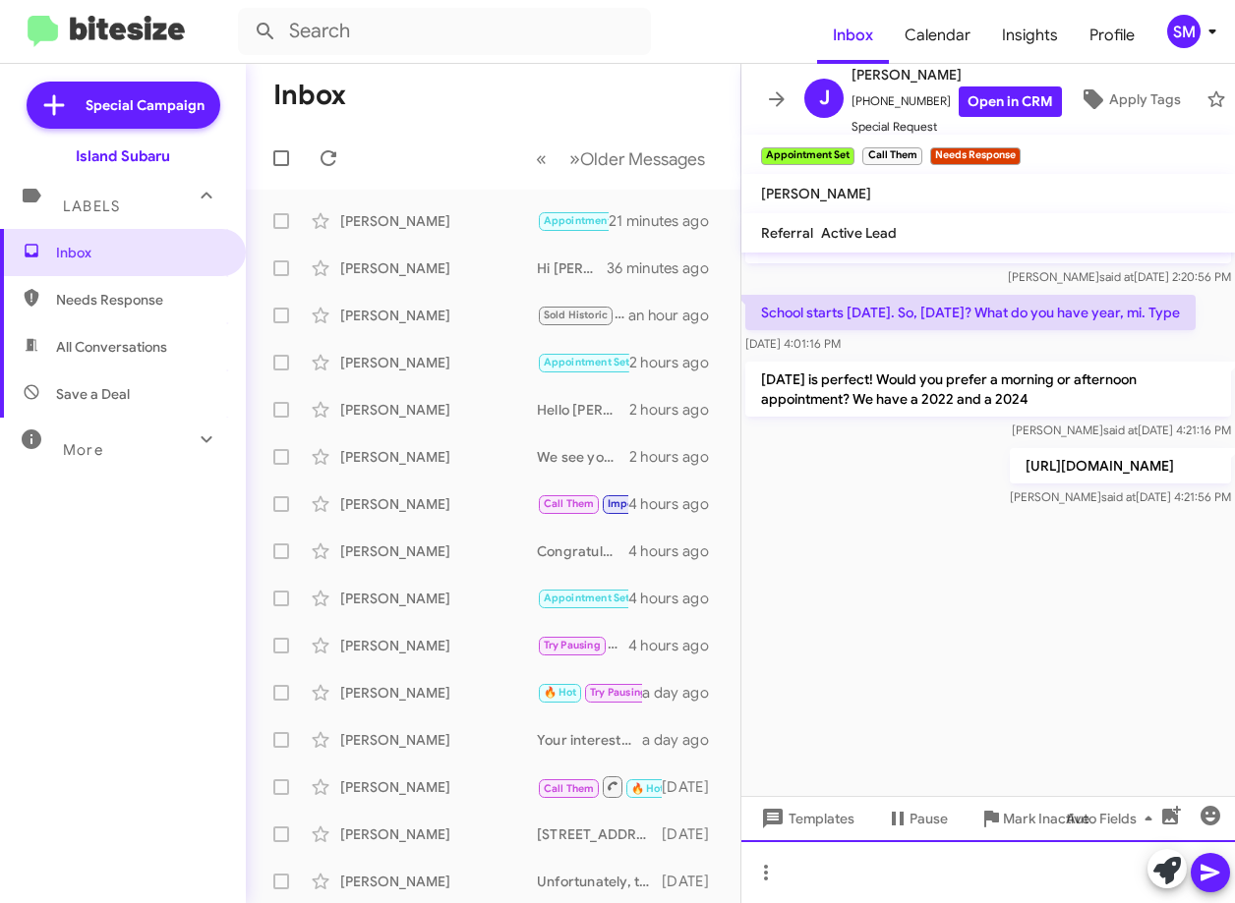
click at [897, 889] on div at bounding box center [987, 871] width 493 height 63
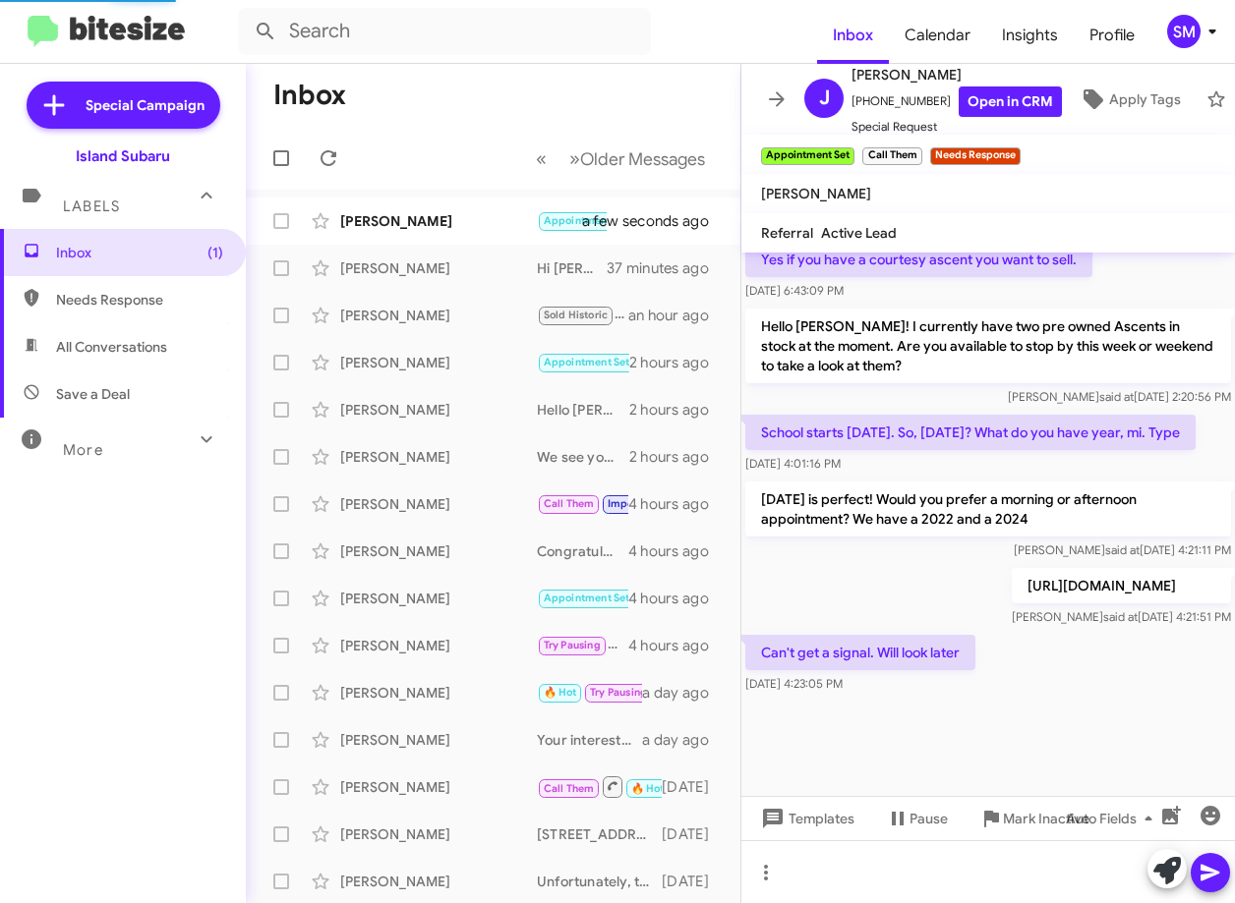
scroll to position [1658, 0]
click at [917, 853] on div at bounding box center [987, 871] width 493 height 63
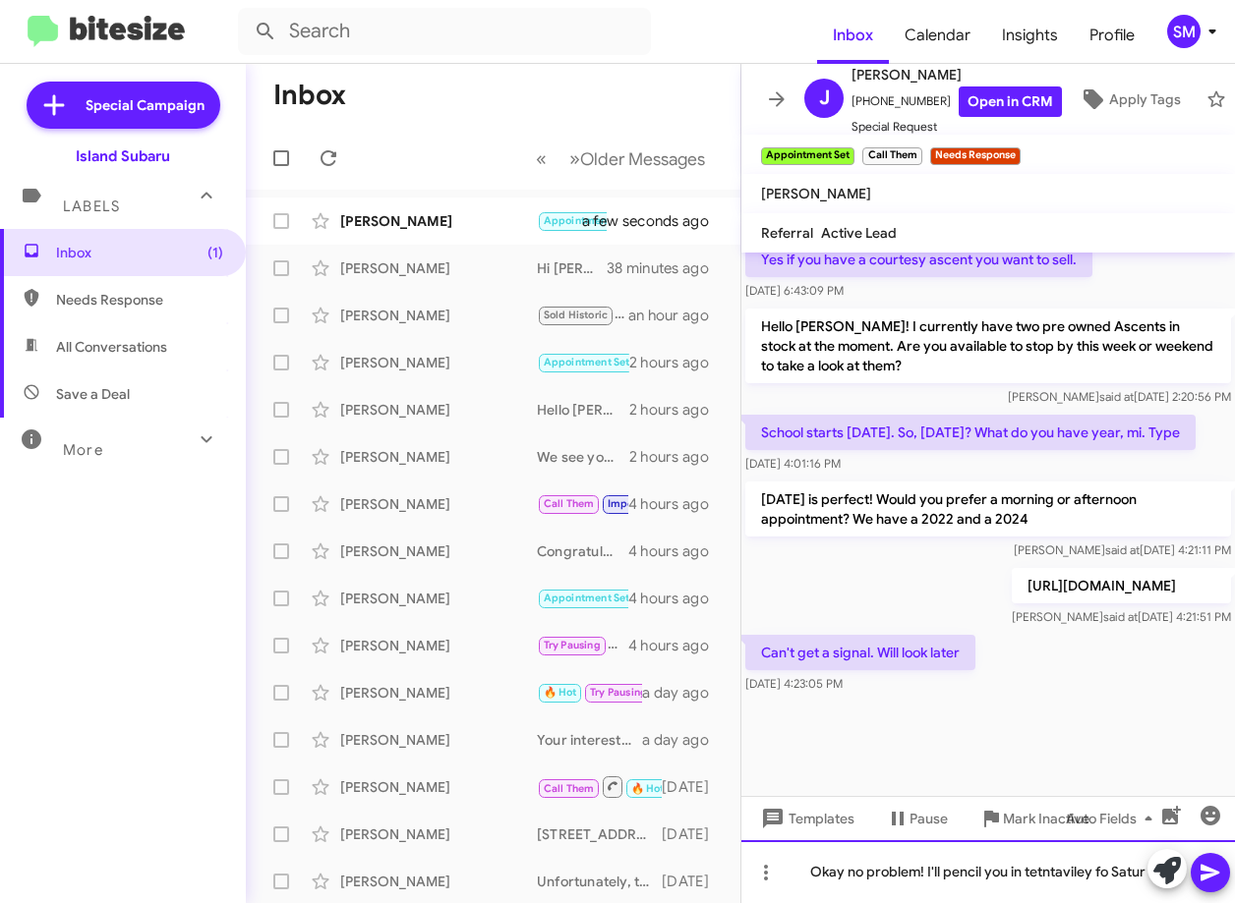
scroll to position [1678, 0]
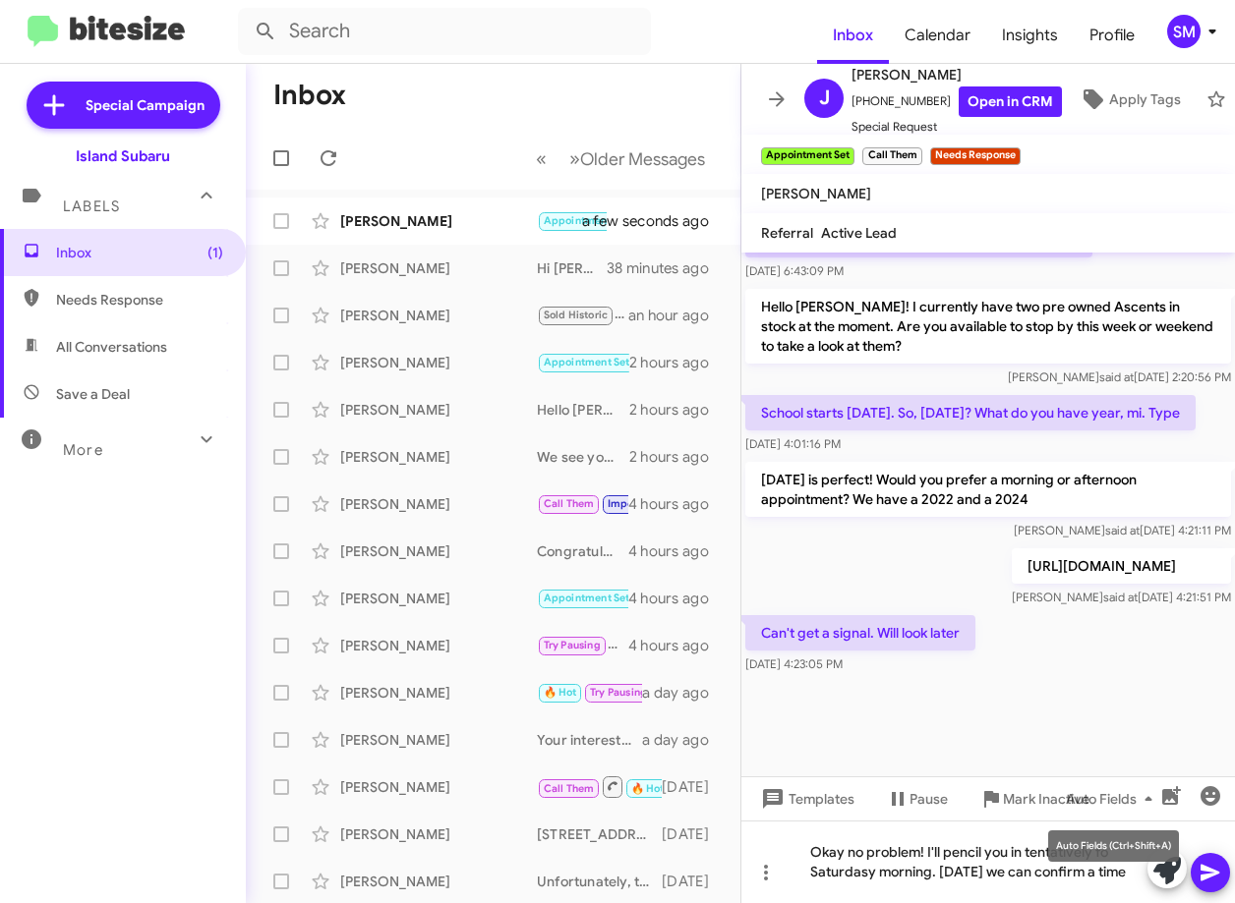
click at [1121, 869] on mat-tooltip-component "Auto Fields (Ctrl+Shift+A)" at bounding box center [1113, 846] width 158 height 59
click at [1113, 852] on div "Okay no problem! I'll pencil you in tentatively fo Saturdasy morning. [DATE] we…" at bounding box center [987, 862] width 493 height 83
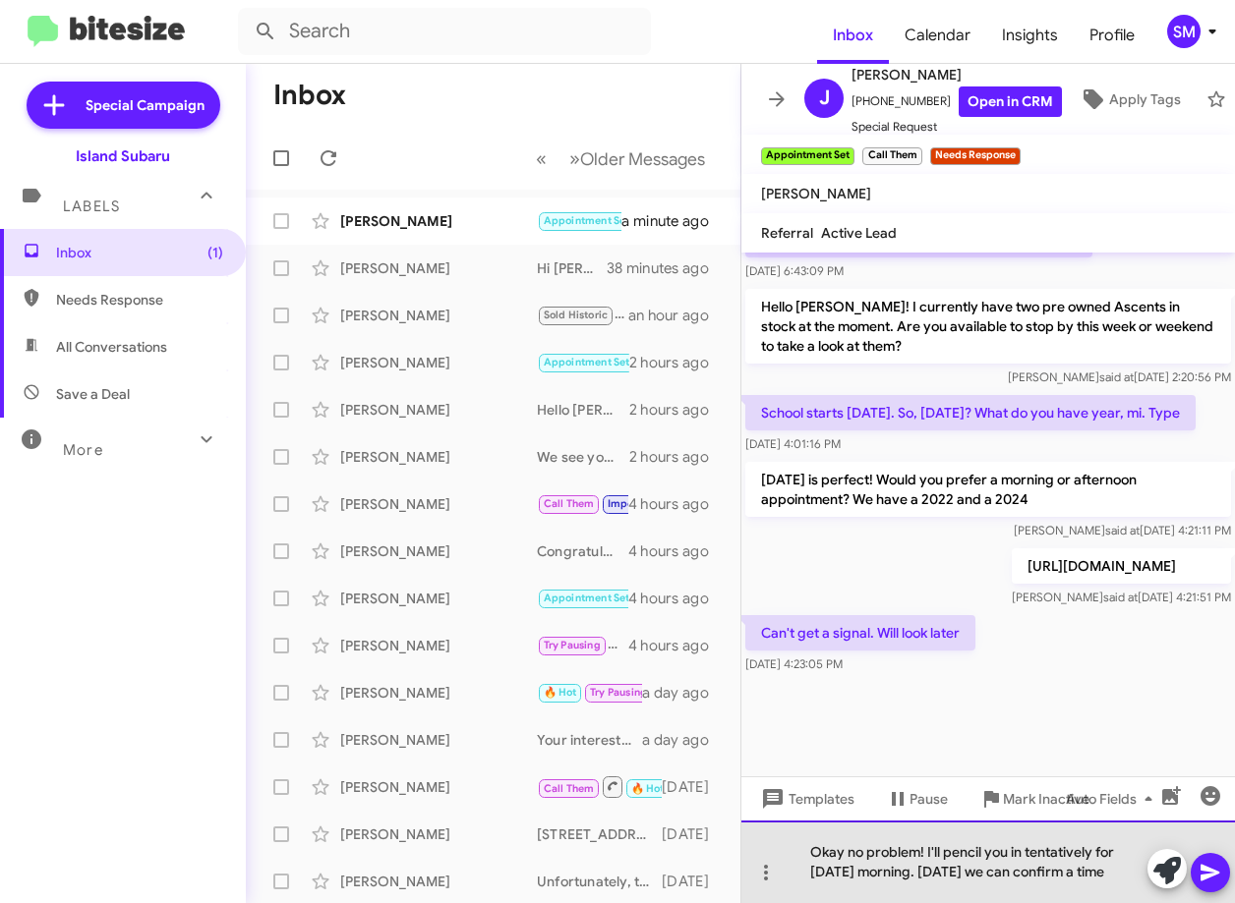
click at [1122, 873] on div "Okay no problem! I'll pencil you in tentatively for [DATE] morning. [DATE] we c…" at bounding box center [987, 862] width 493 height 83
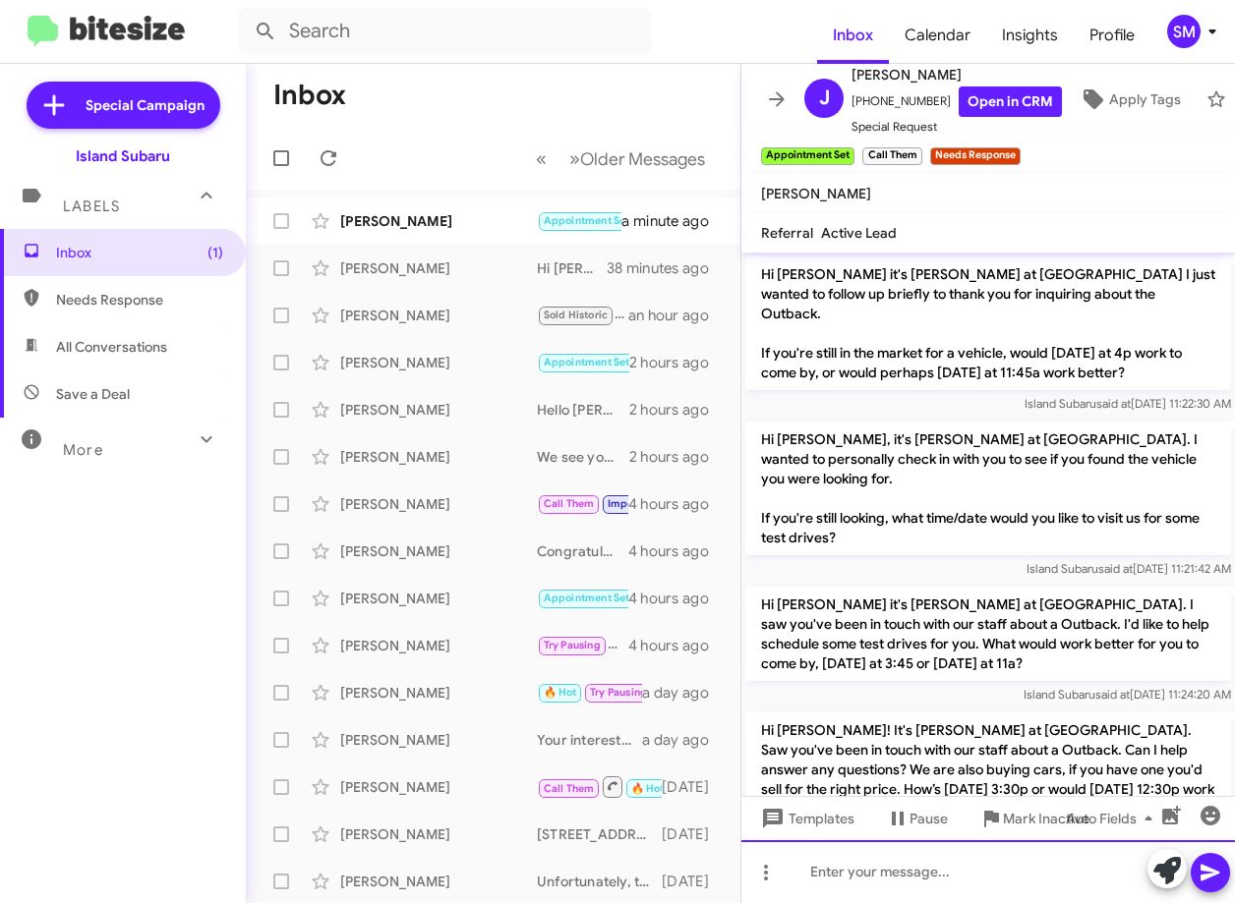
scroll to position [98, 0]
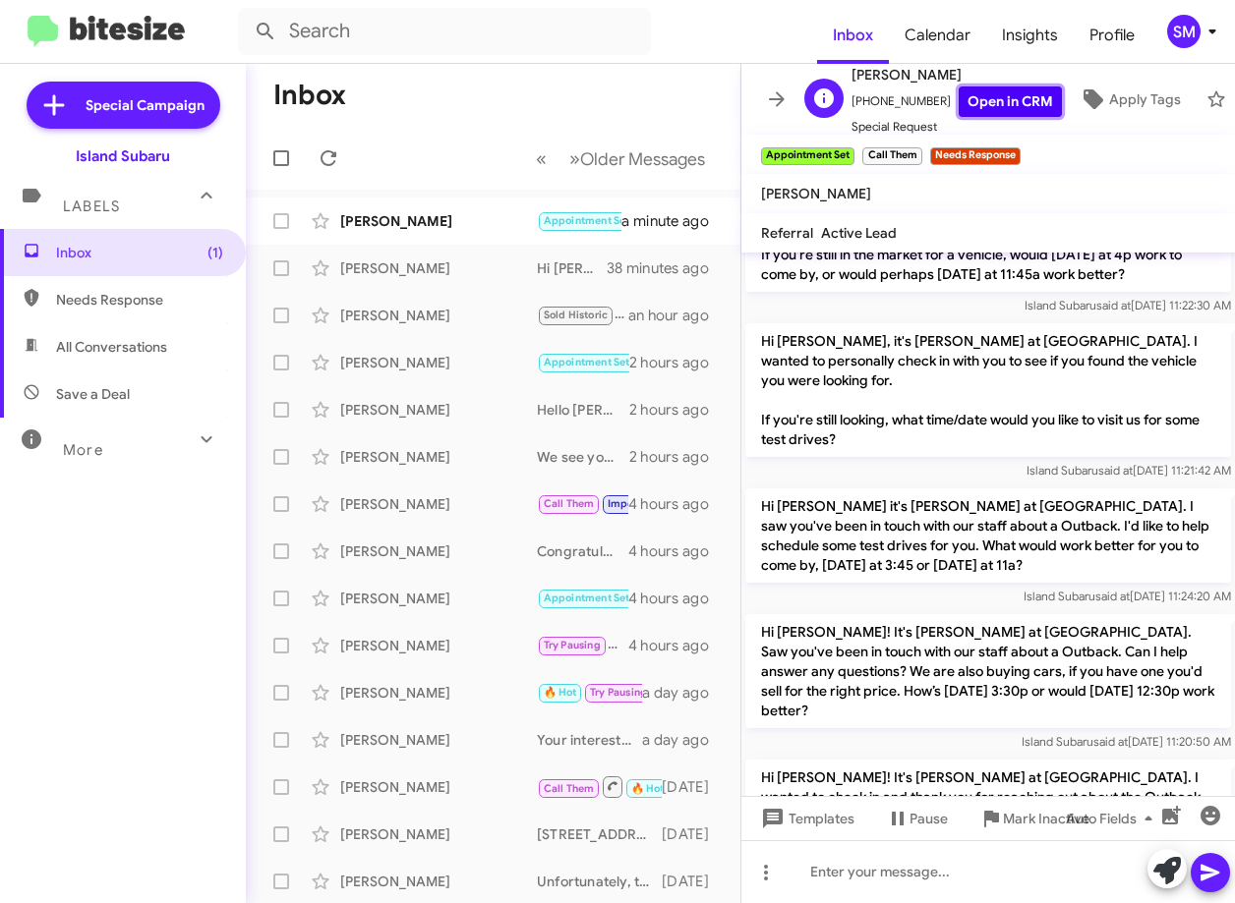
click at [999, 95] on link "Open in CRM" at bounding box center [1009, 102] width 103 height 30
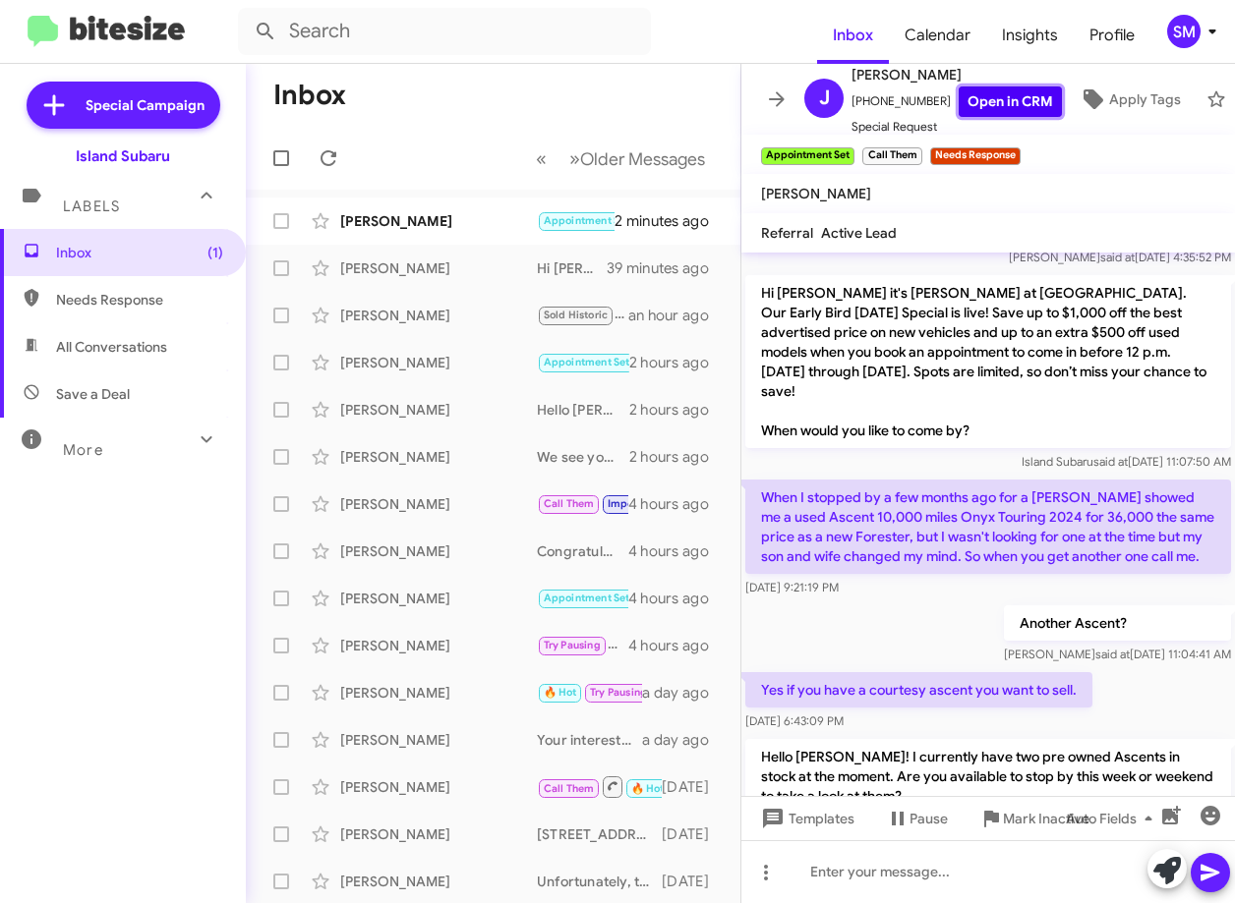
scroll to position [6516, 0]
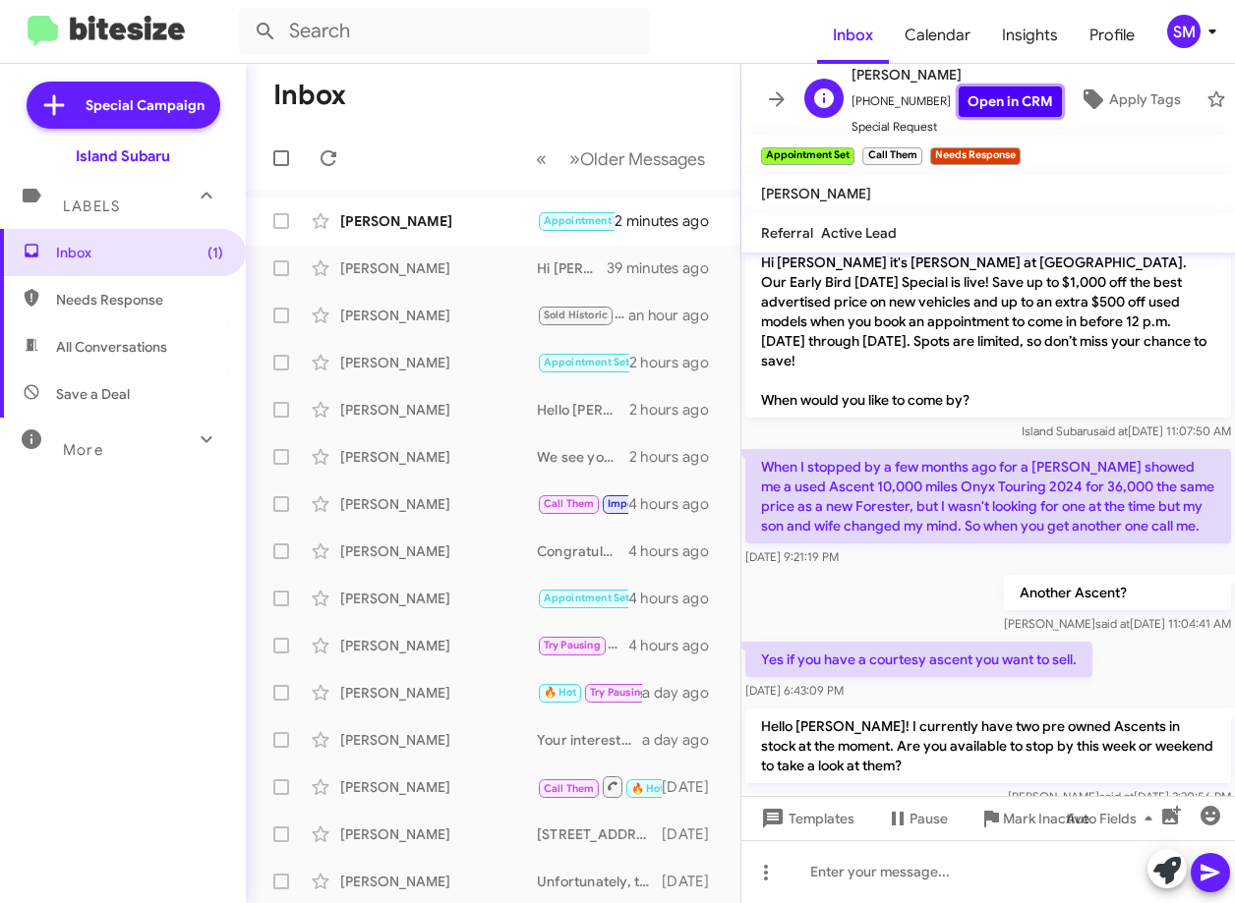
click at [1000, 98] on link "Open in CRM" at bounding box center [1009, 102] width 103 height 30
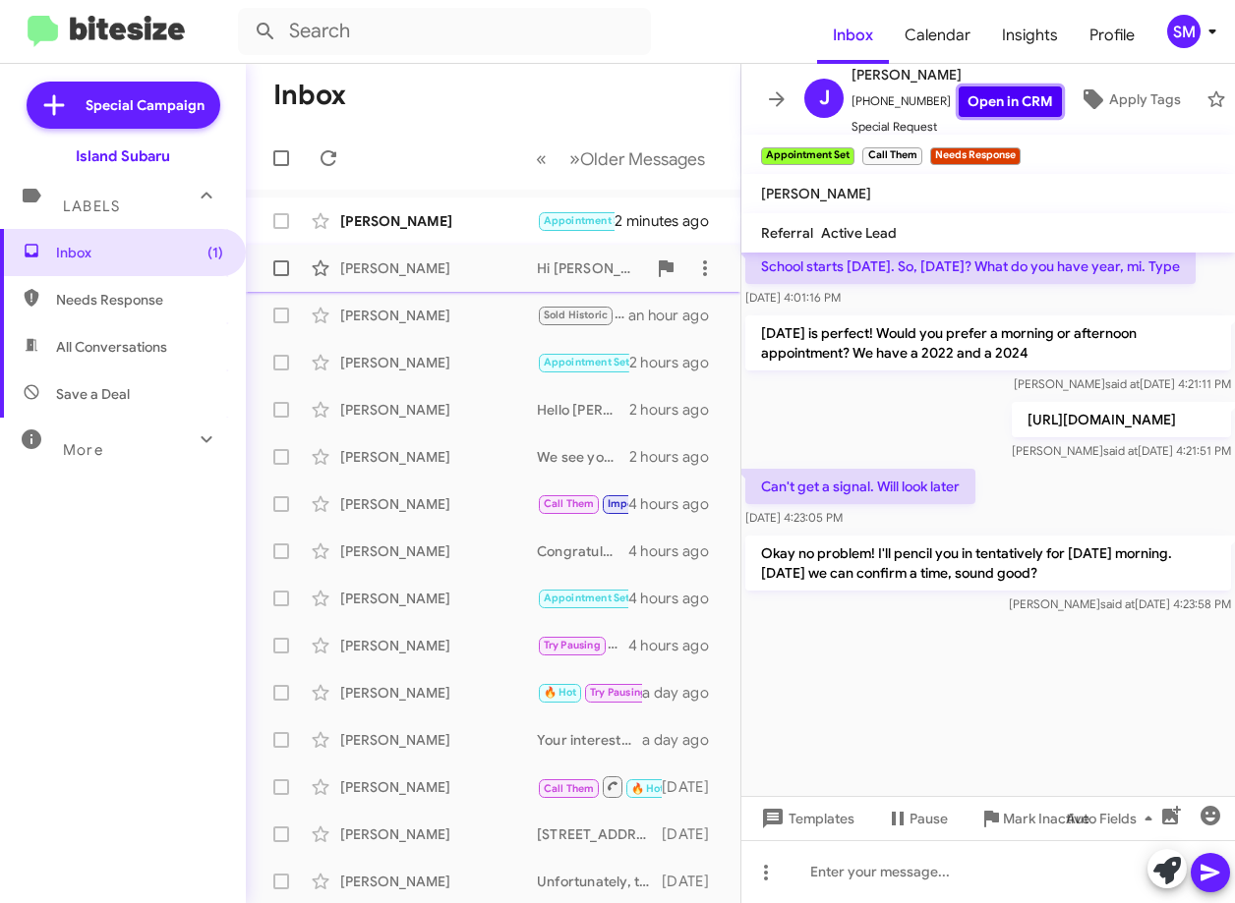
scroll to position [7204, 0]
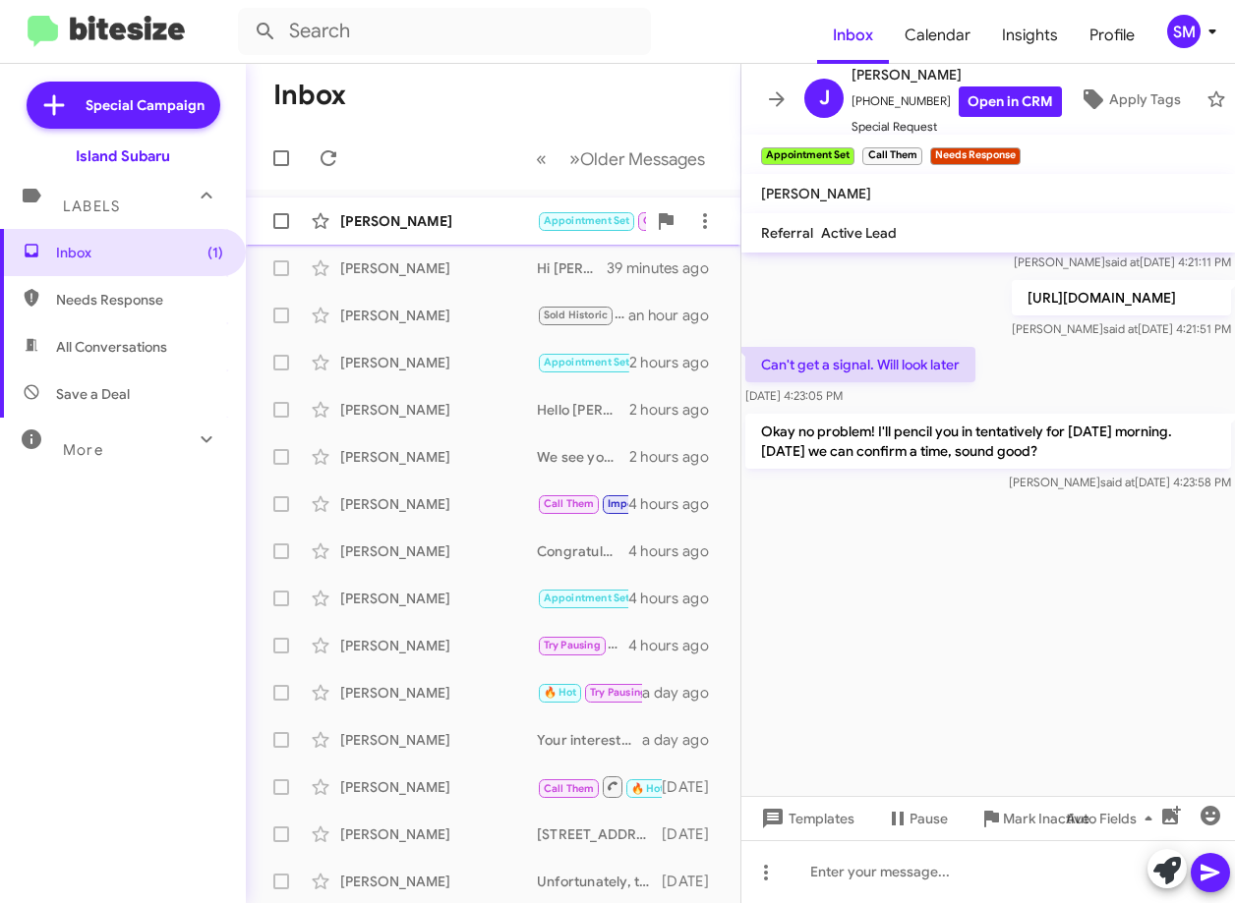
click at [401, 217] on div "[PERSON_NAME]" at bounding box center [438, 221] width 197 height 20
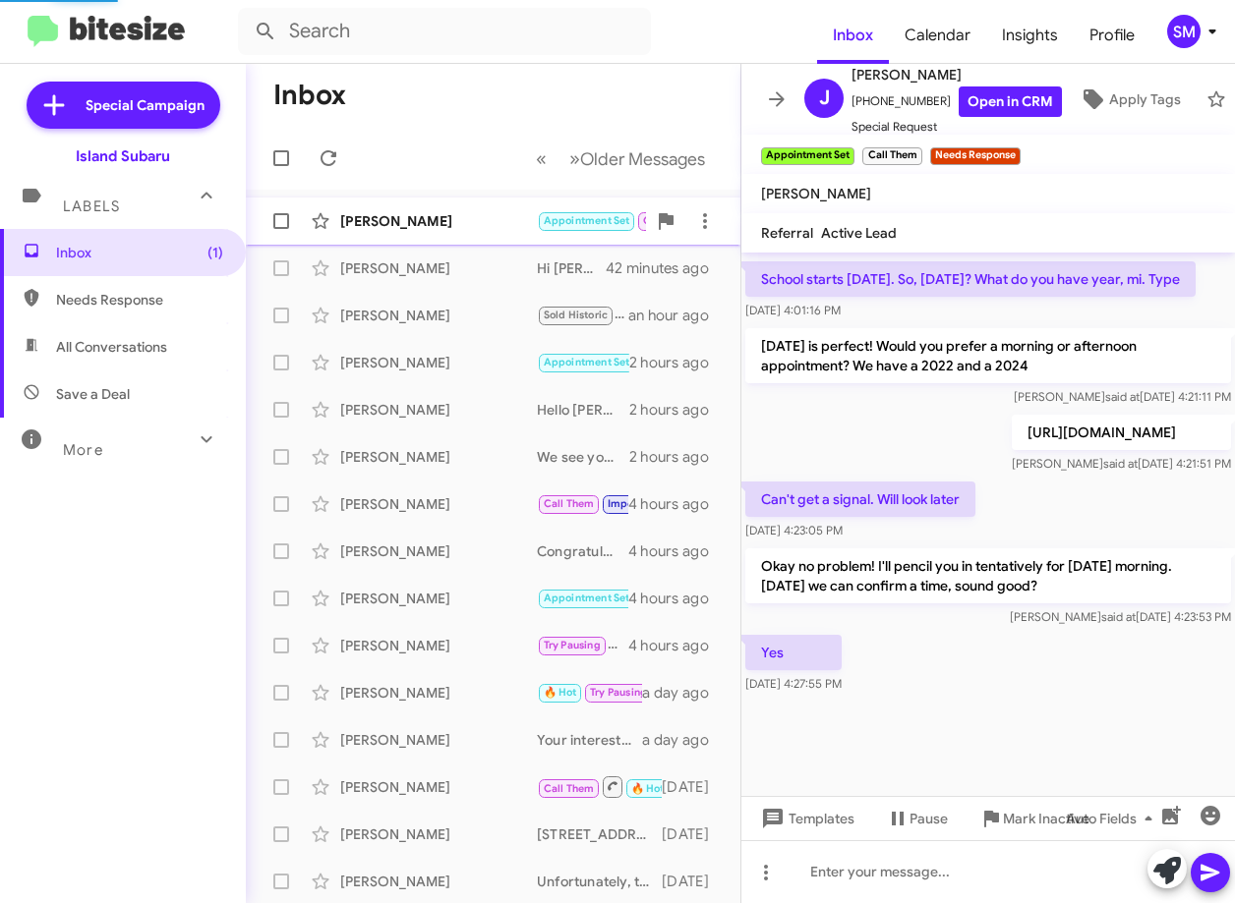
scroll to position [1599, 0]
click at [487, 218] on div "[PERSON_NAME]" at bounding box center [438, 221] width 197 height 20
